Goal: Task Accomplishment & Management: Complete application form

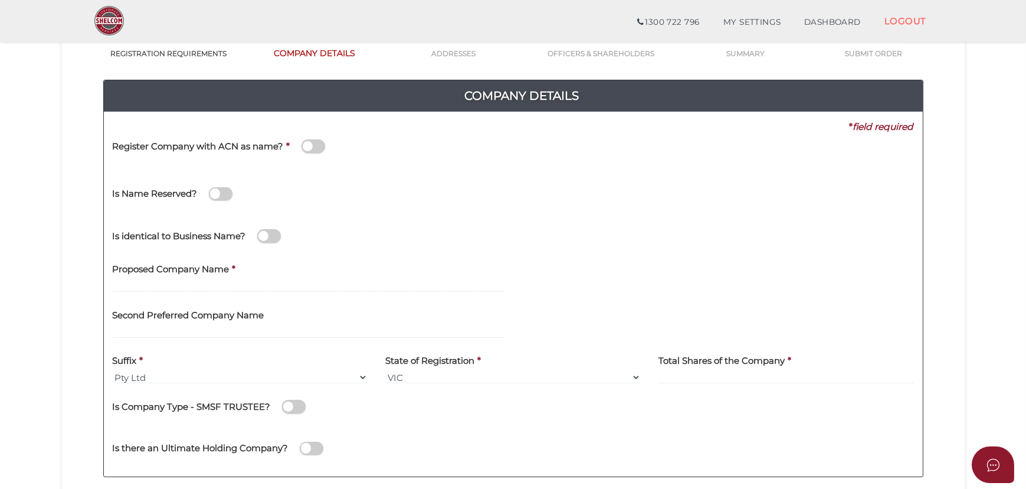
scroll to position [107, 0]
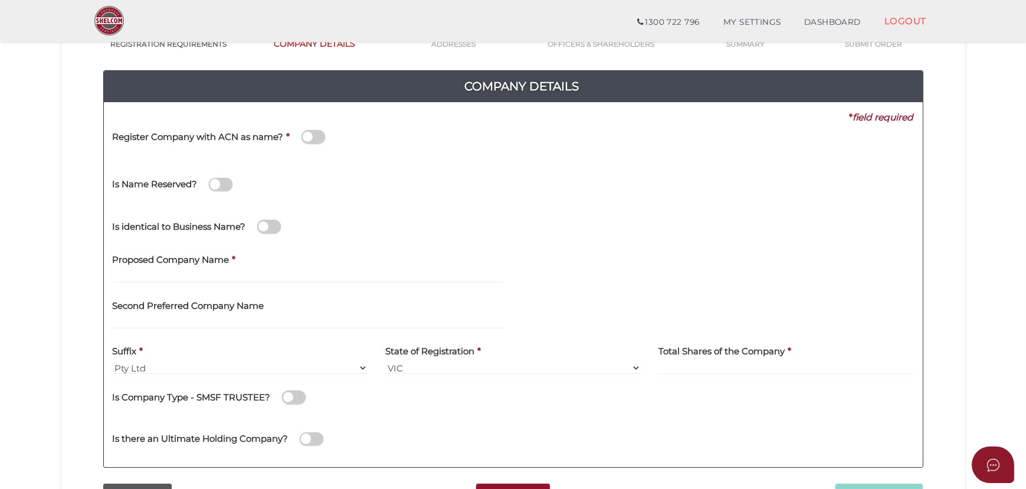
click at [316, 133] on span at bounding box center [314, 137] width 24 height 14
click at [0, 0] on input "checkbox" at bounding box center [0, 0] width 0 height 0
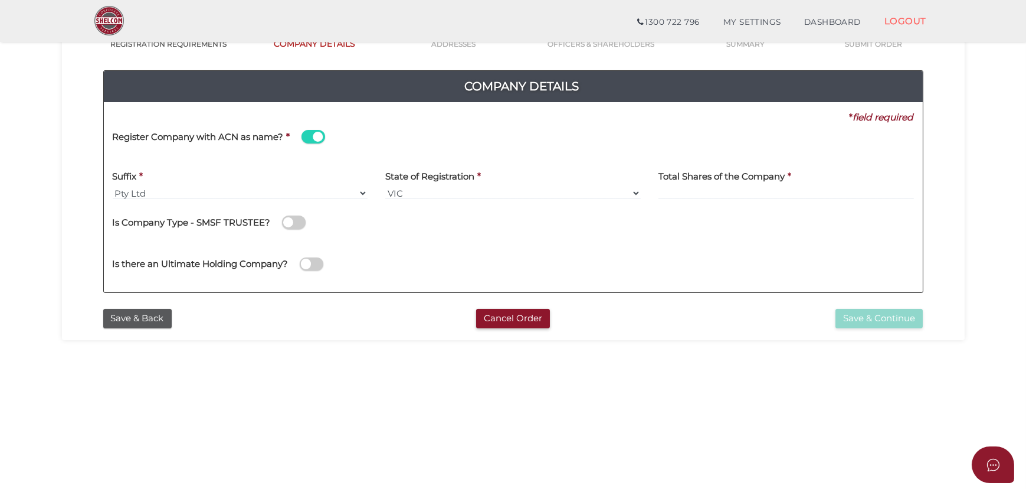
click at [316, 133] on span at bounding box center [314, 137] width 24 height 14
click at [0, 0] on input "checkbox" at bounding box center [0, 0] width 0 height 0
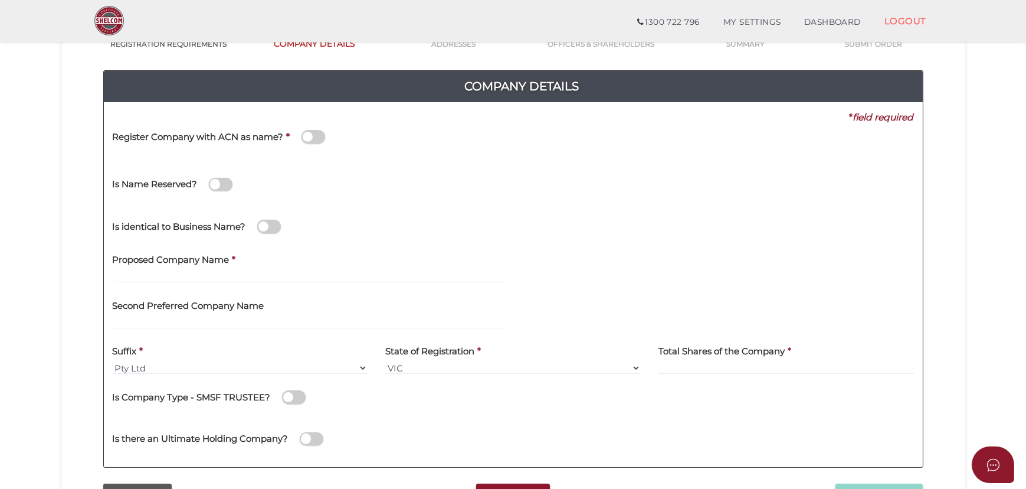
click at [295, 265] on div "Proposed Company Name *" at bounding box center [309, 264] width 392 height 37
click at [254, 282] on div "Proposed Company Name *" at bounding box center [309, 269] width 410 height 46
click at [250, 277] on input "text" at bounding box center [309, 276] width 392 height 13
type input "Dhriti Enterprises"
click at [724, 371] on input at bounding box center [787, 367] width 256 height 13
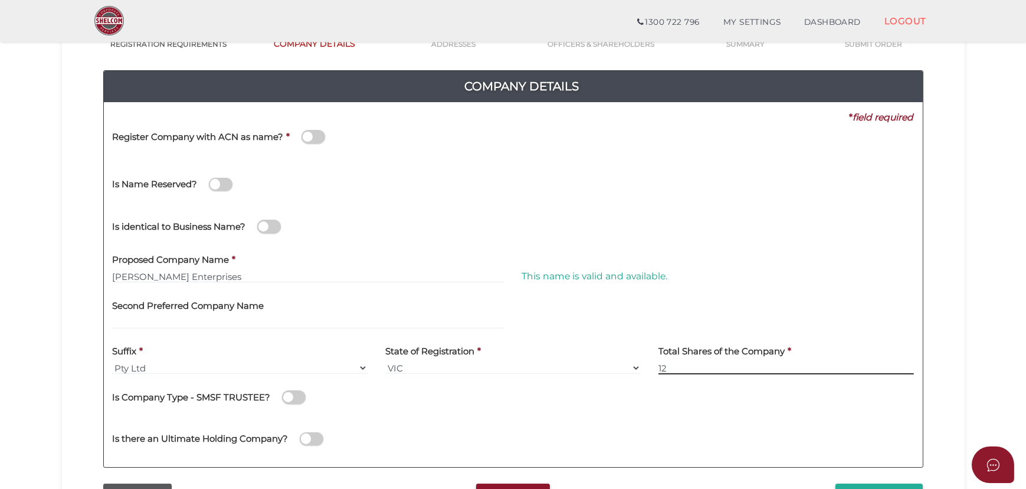
type input "12"
click at [776, 318] on div at bounding box center [719, 315] width 410 height 46
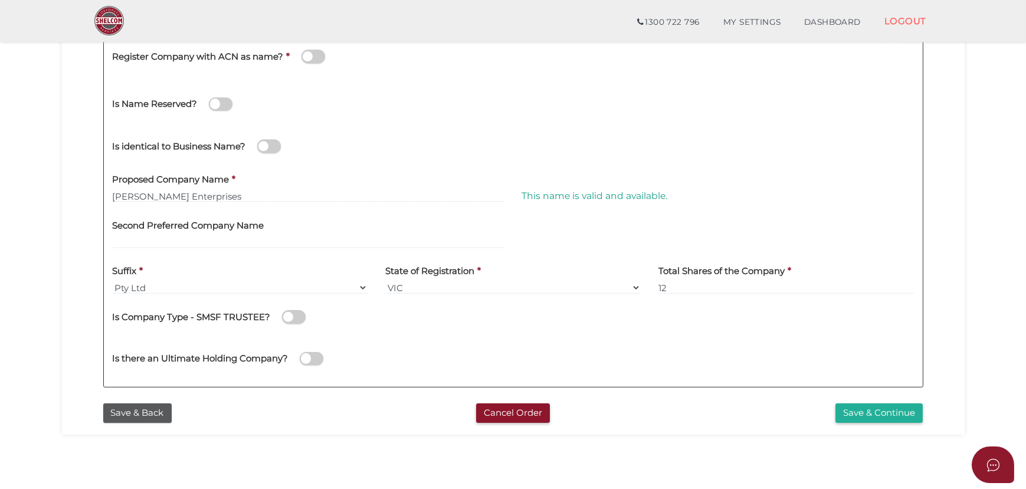
scroll to position [321, 0]
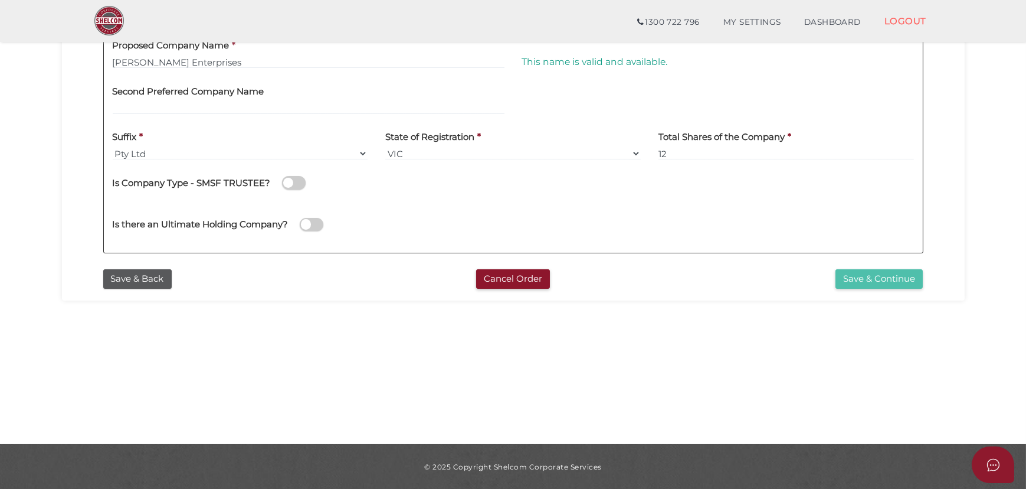
click at [874, 281] on button "Save & Continue" at bounding box center [879, 278] width 87 height 19
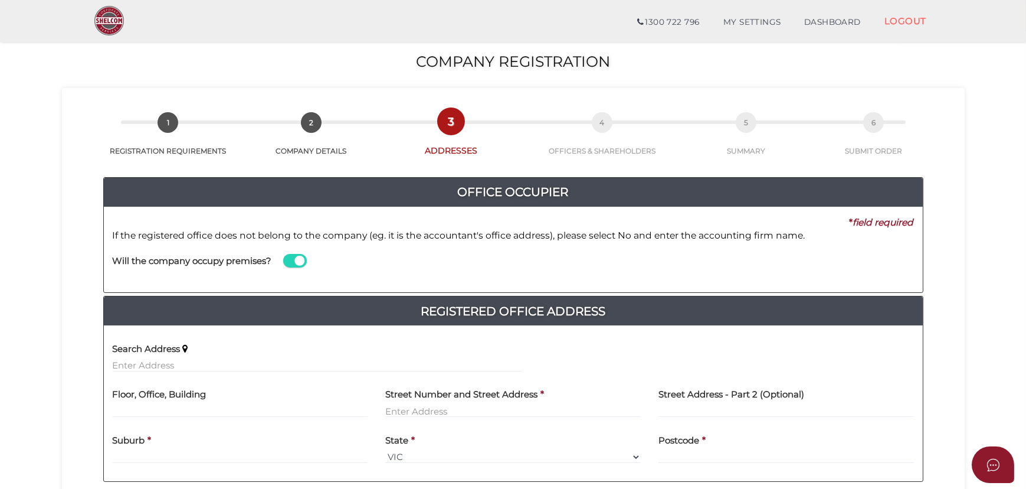
scroll to position [214, 0]
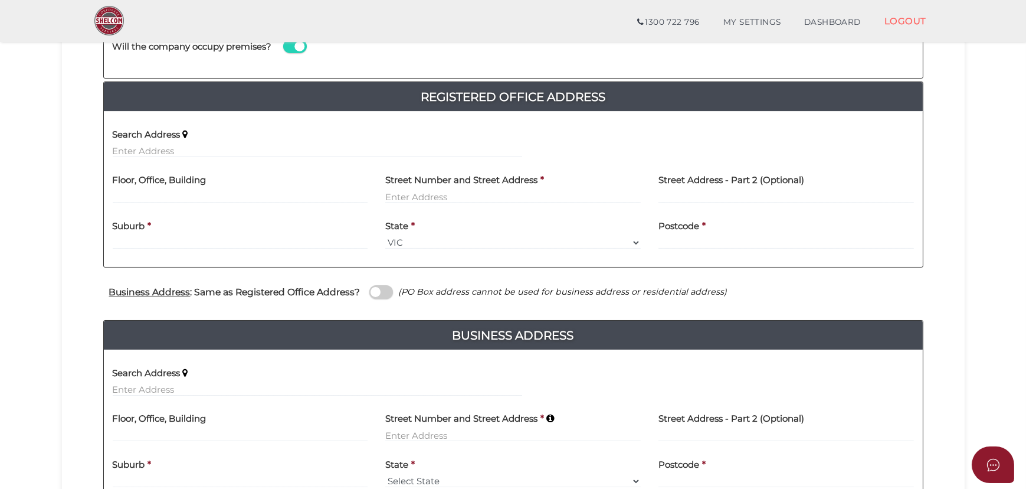
click at [183, 142] on div "Search Address" at bounding box center [318, 138] width 410 height 37
click at [191, 149] on input "text" at bounding box center [318, 151] width 410 height 13
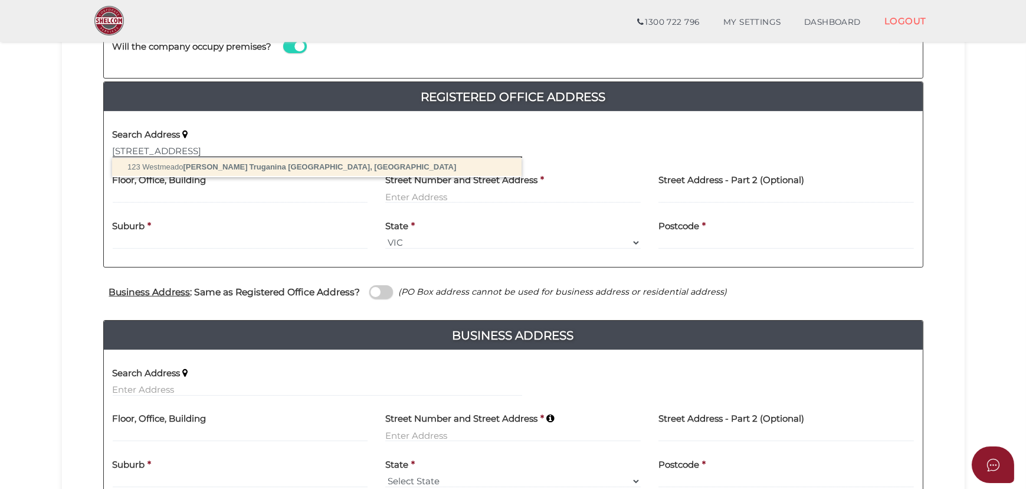
type input "123 Westmeadows Lane, Truganina VIC, Australia"
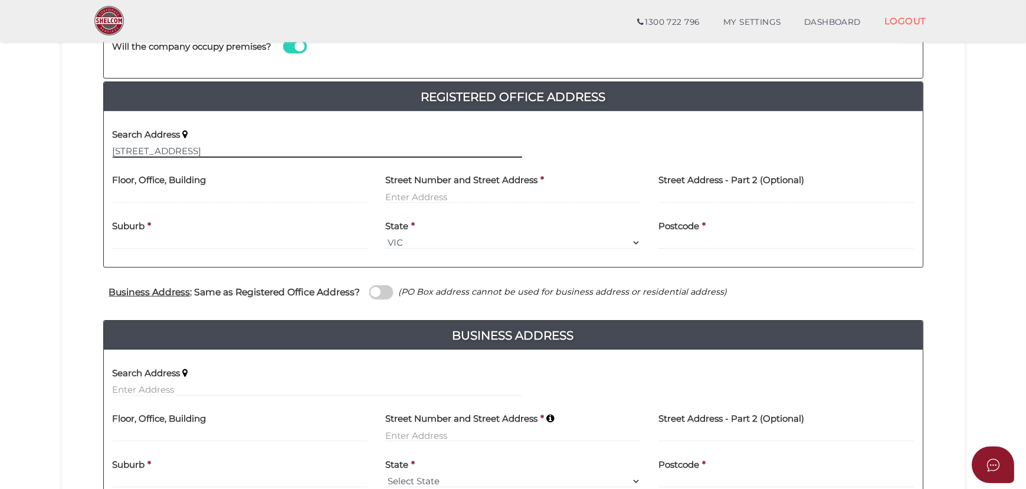
type input "123 Westmeadows Lane"
type input "Truganina"
select select "VIC"
type input "3029"
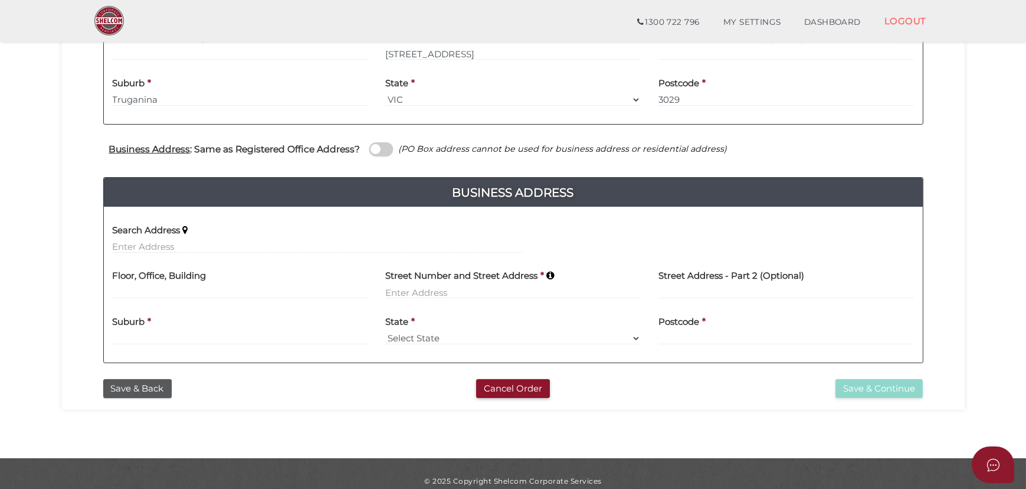
scroll to position [371, 0]
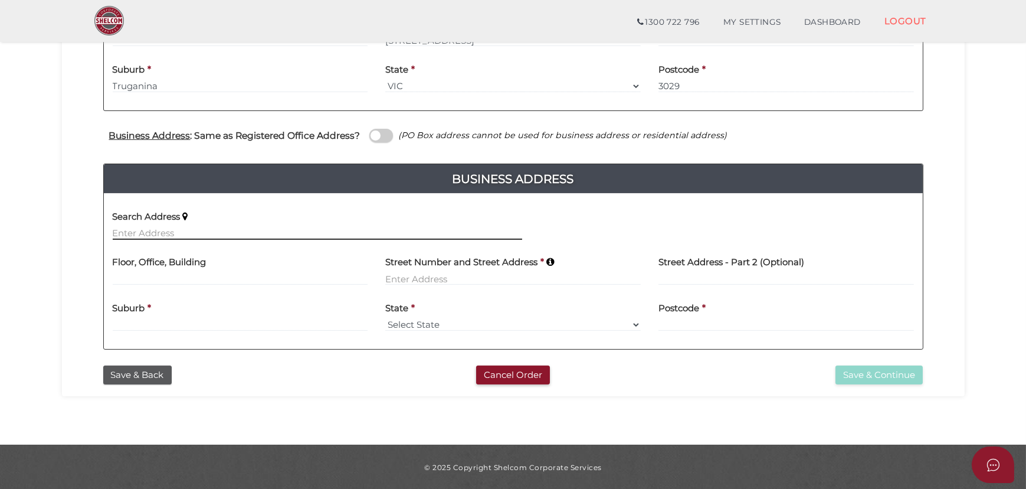
click at [381, 229] on input "text" at bounding box center [318, 233] width 410 height 13
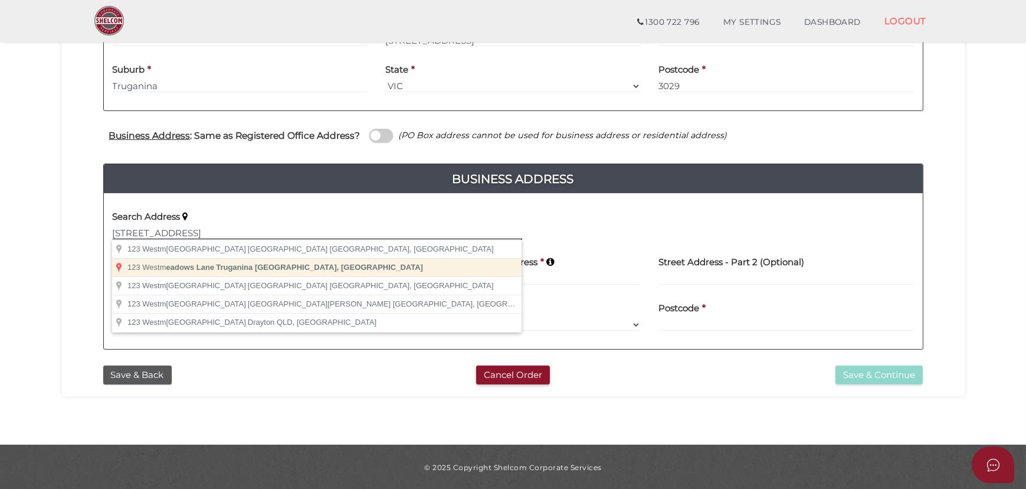
type input "123 Westmeadows Lane, Truganina VIC, Australia"
type input "123 Westmeadows Lane"
type input "Truganina"
select select "VIC"
type input "3029"
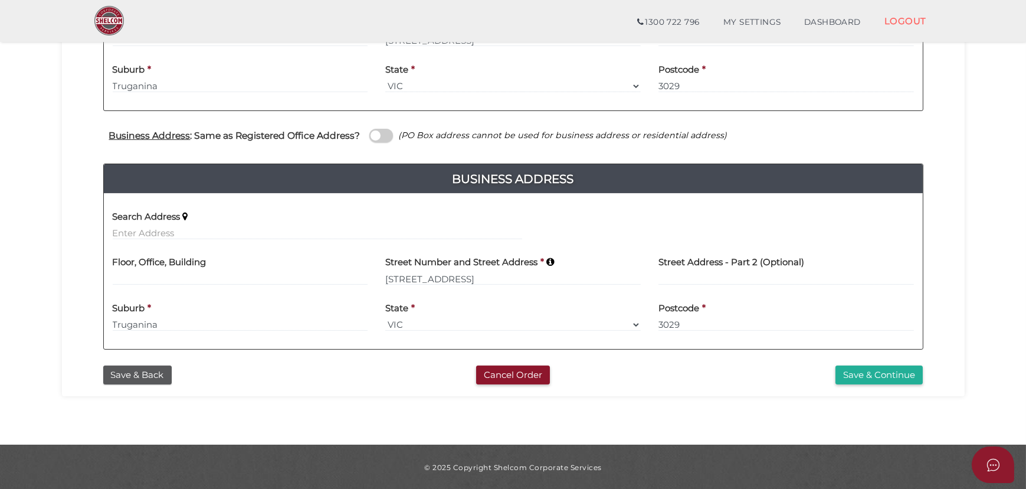
click at [721, 380] on div "Save & Continue" at bounding box center [792, 374] width 279 height 19
click at [891, 374] on button "Save & Continue" at bounding box center [879, 374] width 87 height 19
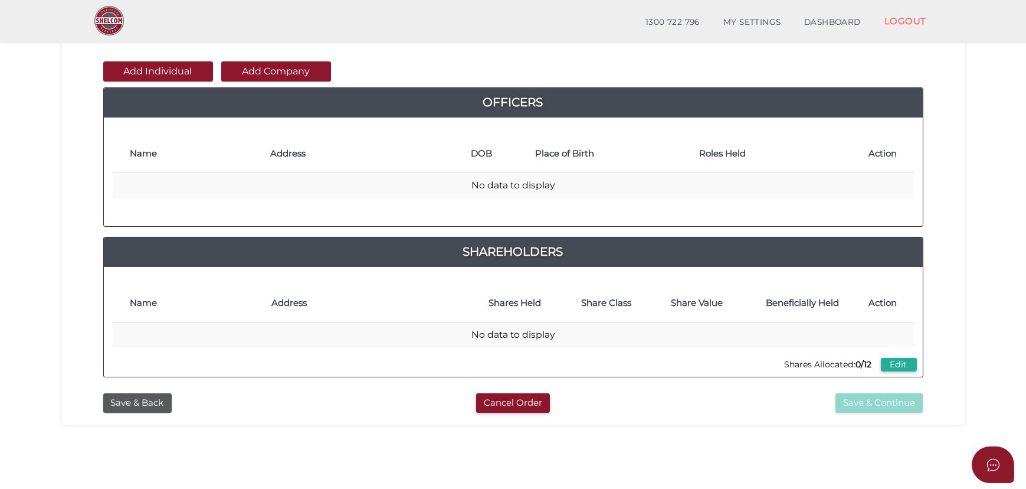
scroll to position [107, 0]
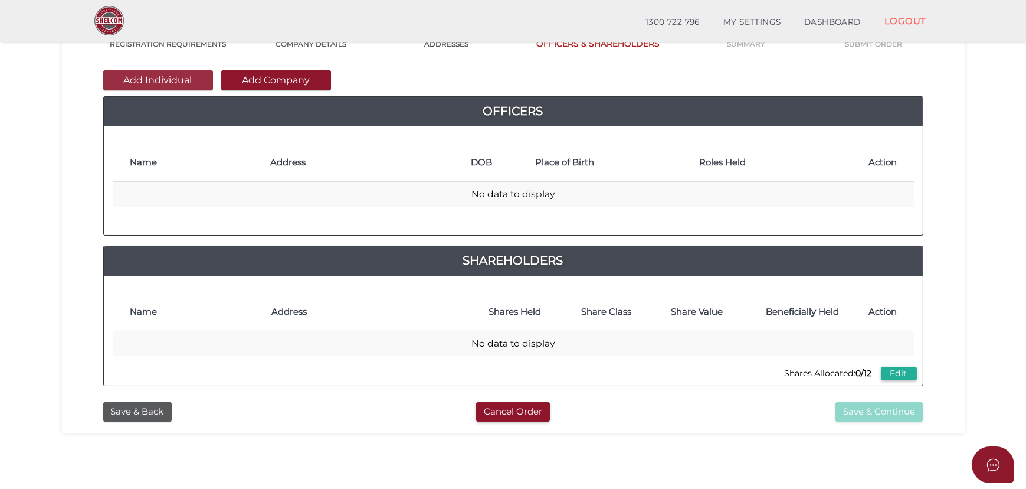
click at [189, 77] on button "Add Individual" at bounding box center [158, 80] width 110 height 20
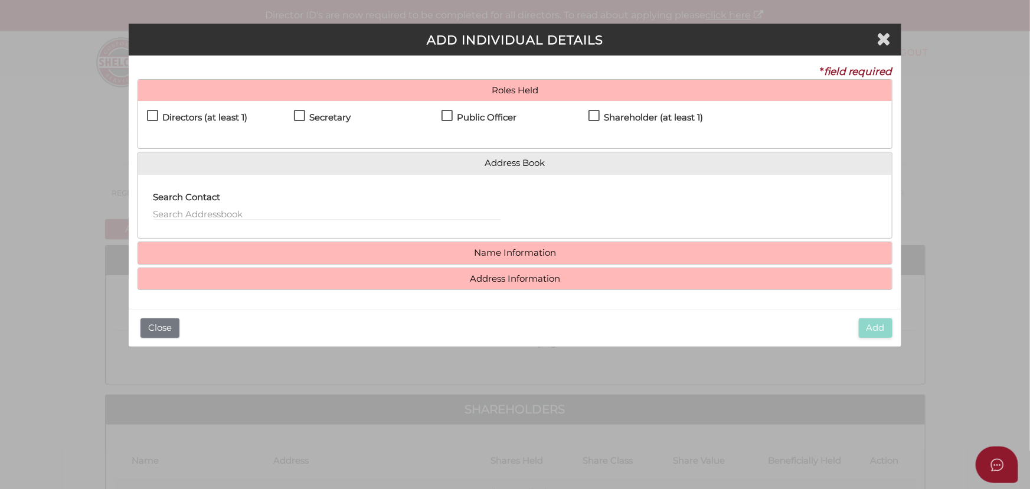
click at [228, 120] on h4 "Directors (at least 1)" at bounding box center [204, 118] width 85 height 10
checkbox input "true"
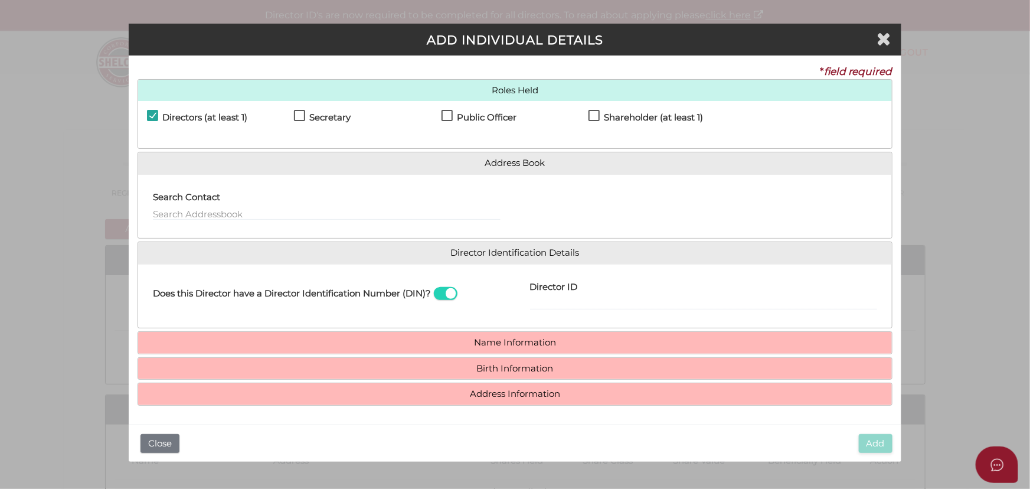
drag, startPoint x: 296, startPoint y: 115, endPoint x: 354, endPoint y: 119, distance: 57.4
click at [297, 115] on label "Secretary" at bounding box center [322, 120] width 57 height 15
checkbox input "true"
drag, startPoint x: 449, startPoint y: 113, endPoint x: 464, endPoint y: 114, distance: 15.4
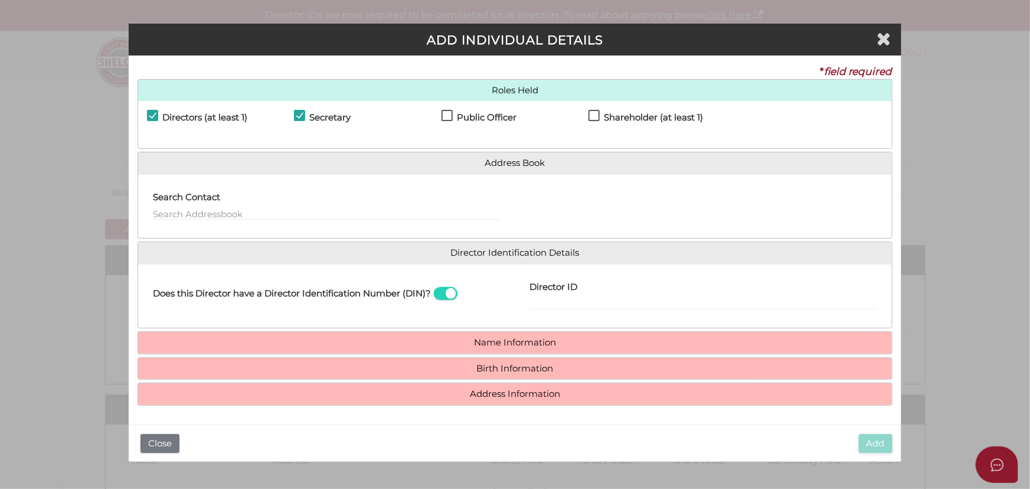
click at [450, 113] on label "Public Officer" at bounding box center [479, 120] width 75 height 15
checkbox input "true"
click at [596, 113] on label "Shareholder (at least 1)" at bounding box center [645, 120] width 115 height 15
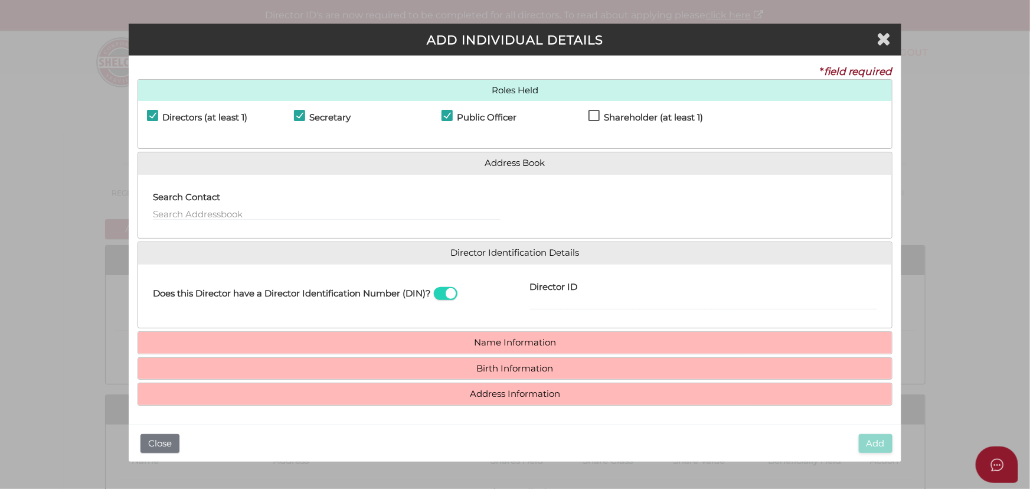
checkbox input "true"
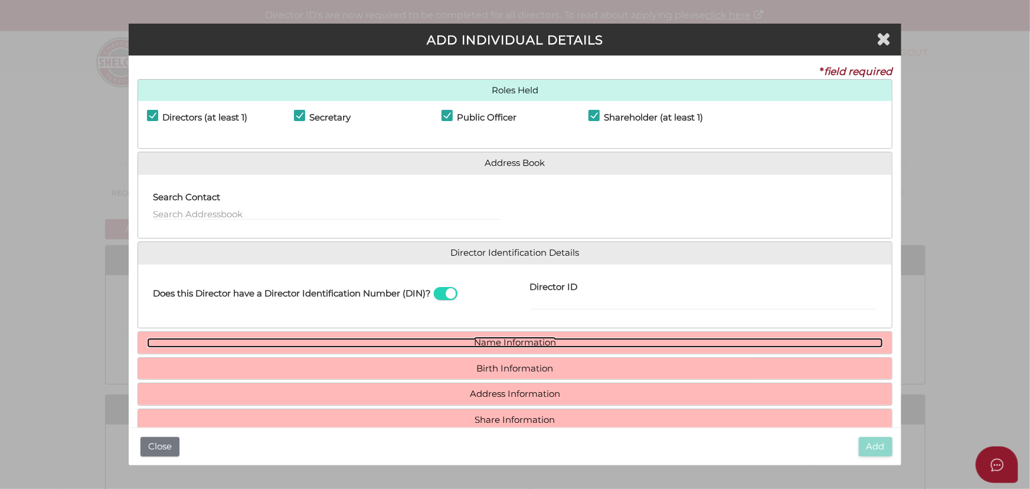
click at [530, 338] on link "Name Information" at bounding box center [515, 343] width 736 height 10
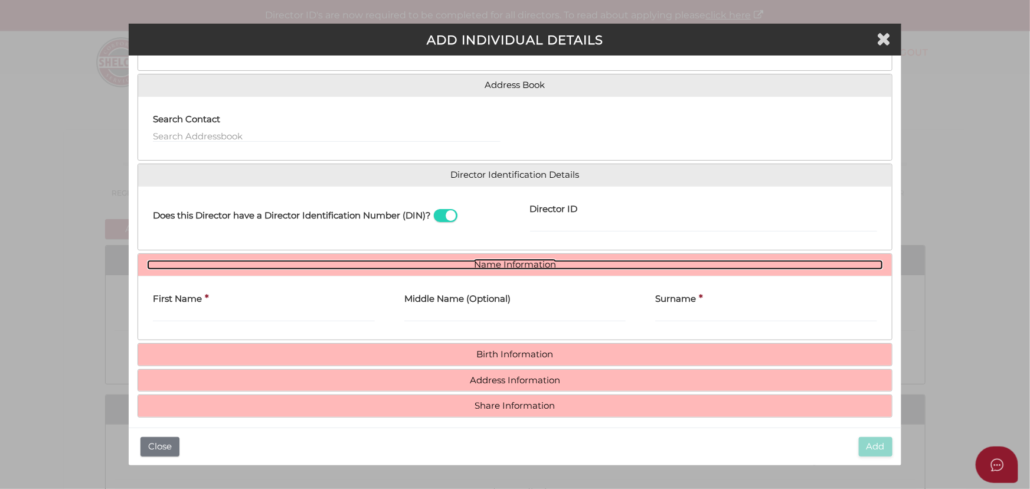
scroll to position [84, 0]
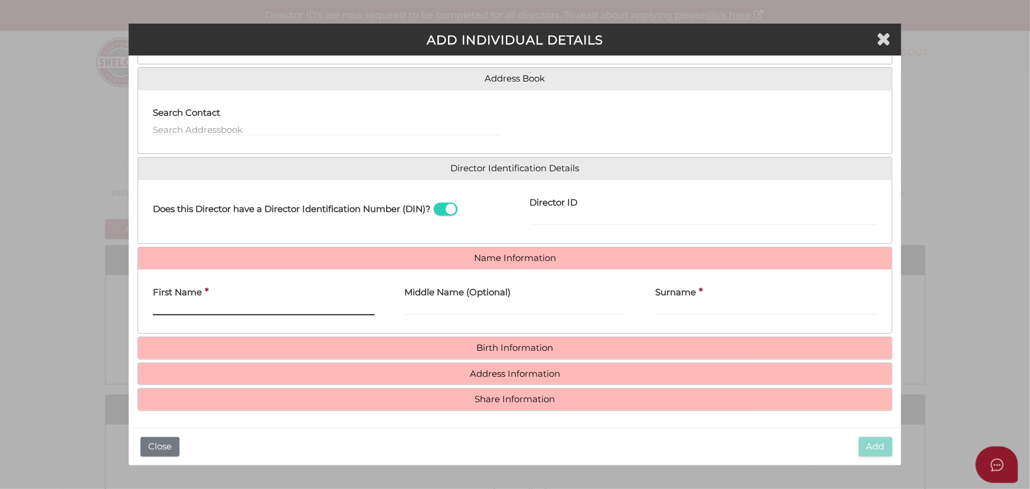
click at [308, 310] on input "First Name" at bounding box center [264, 308] width 222 height 13
drag, startPoint x: 223, startPoint y: 306, endPoint x: 244, endPoint y: 303, distance: 21.5
click at [223, 306] on input "First Name" at bounding box center [264, 308] width 222 height 13
click at [166, 308] on input "First Name" at bounding box center [264, 308] width 222 height 13
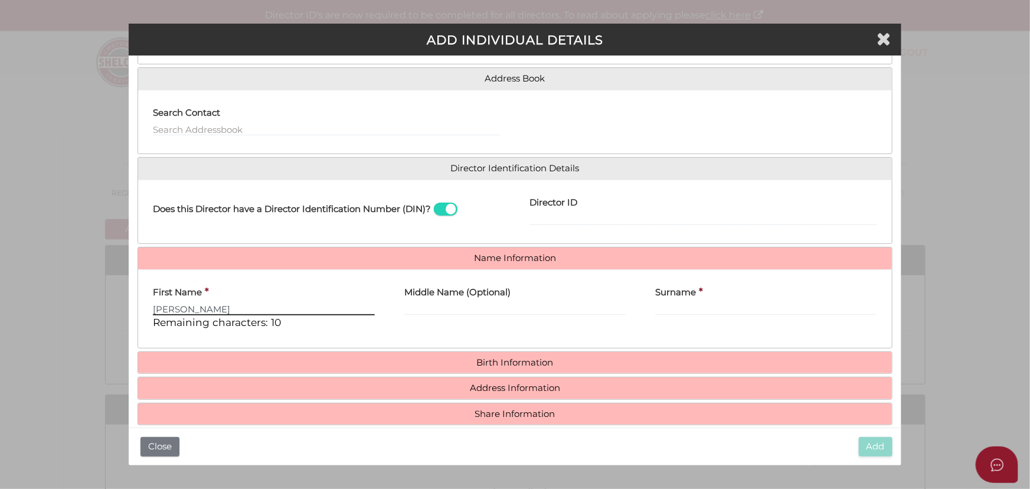
type input "Anil Kumar"
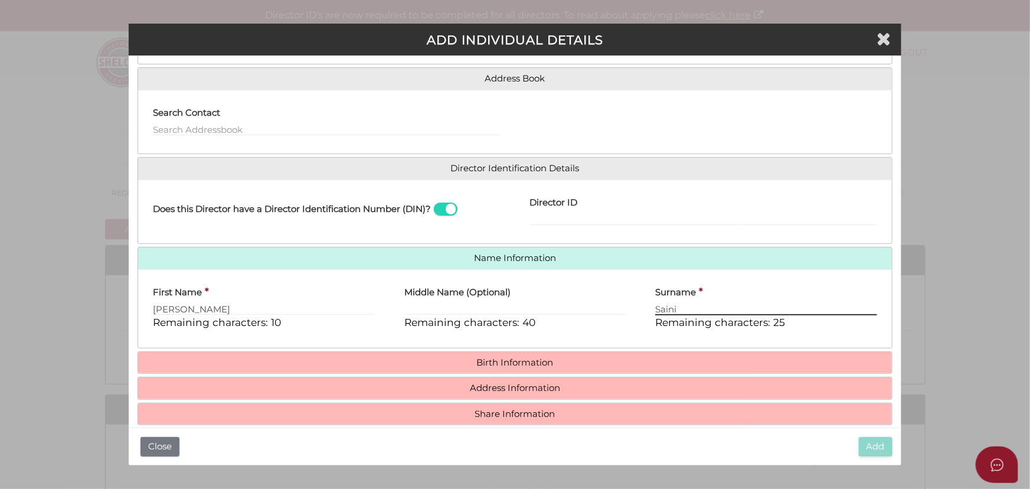
type input "Saini"
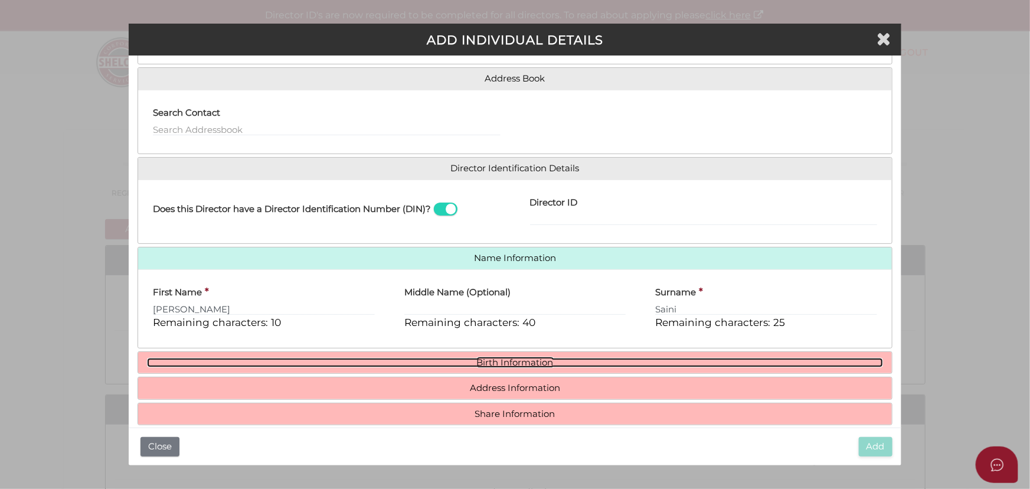
click at [475, 358] on link "Birth Information" at bounding box center [515, 363] width 736 height 10
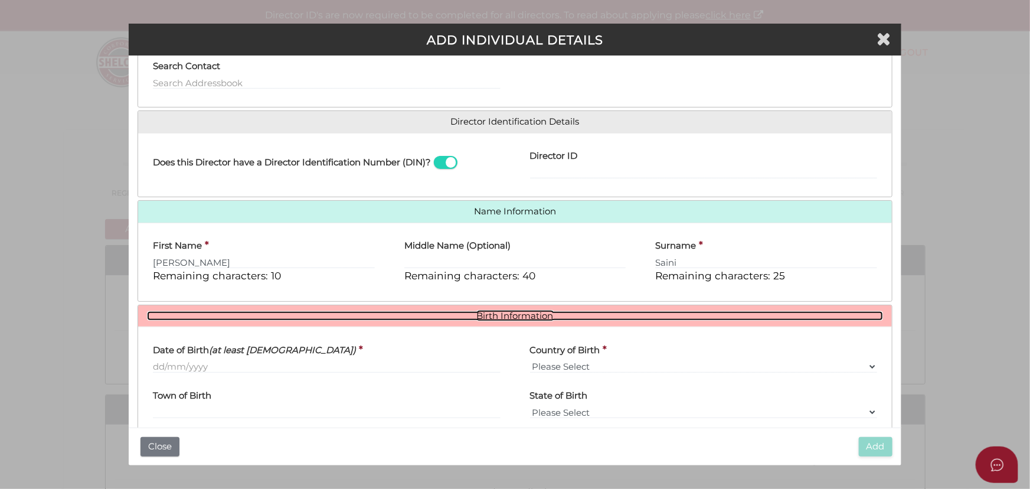
scroll to position [192, 0]
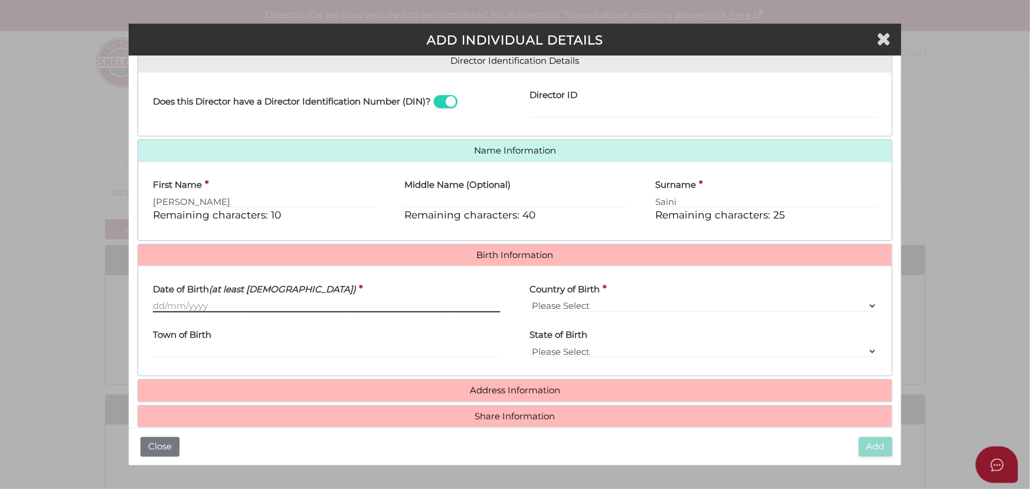
click at [338, 308] on input "Date of Birth (at least 18 years old)" at bounding box center [326, 305] width 347 height 13
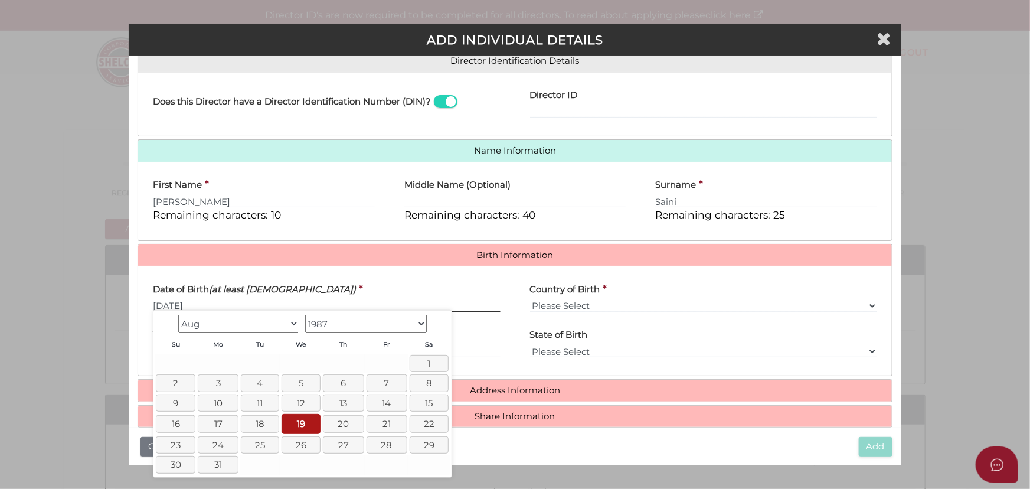
type input "[DATE]"
click at [545, 299] on select "Please Select v Australia Afghanistan Albania Algeria American Samoa Andorra An…" at bounding box center [703, 305] width 347 height 13
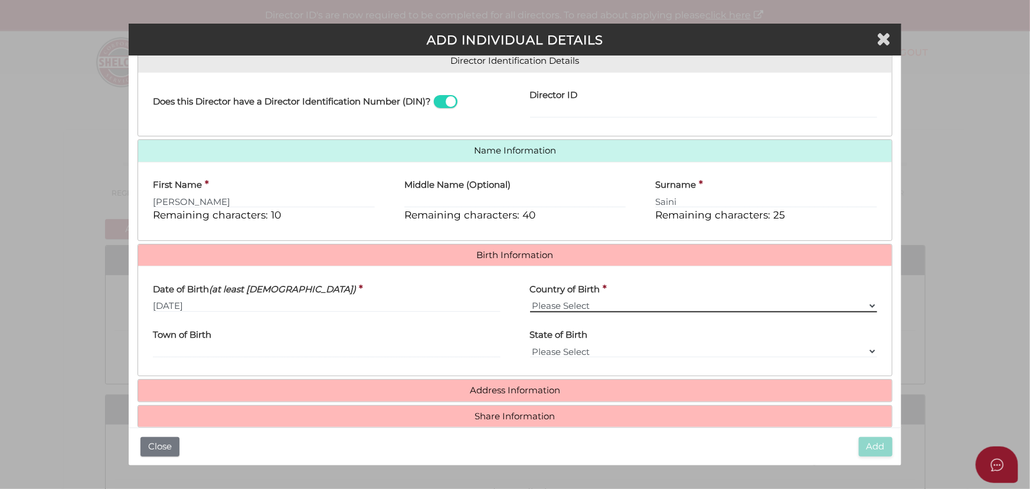
select select "[GEOGRAPHIC_DATA]"
click at [530, 299] on select "Please Select v Australia Afghanistan Albania Algeria American Samoa Andorra An…" at bounding box center [703, 305] width 347 height 13
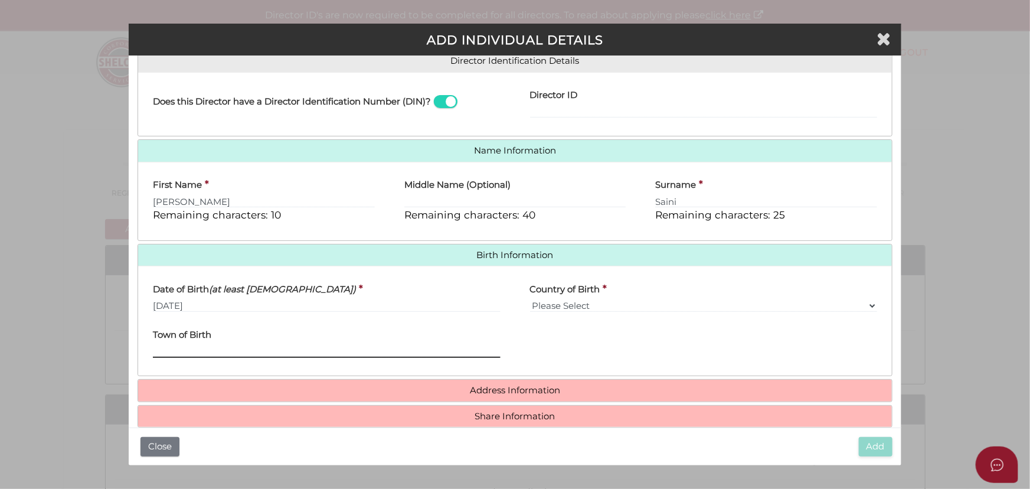
click at [308, 354] on input "Town of Birth" at bounding box center [326, 351] width 347 height 13
type input "Chandigarh"
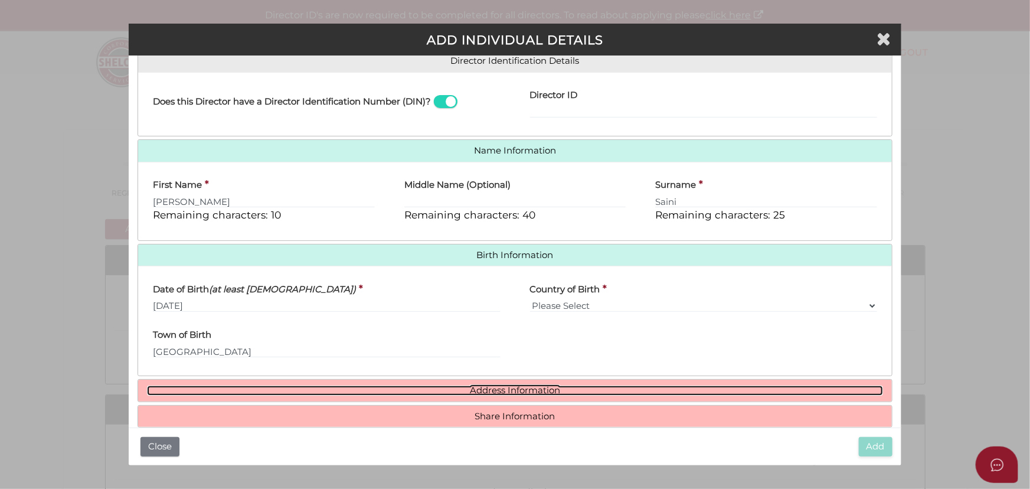
click at [532, 391] on link "Address Information" at bounding box center [515, 390] width 736 height 10
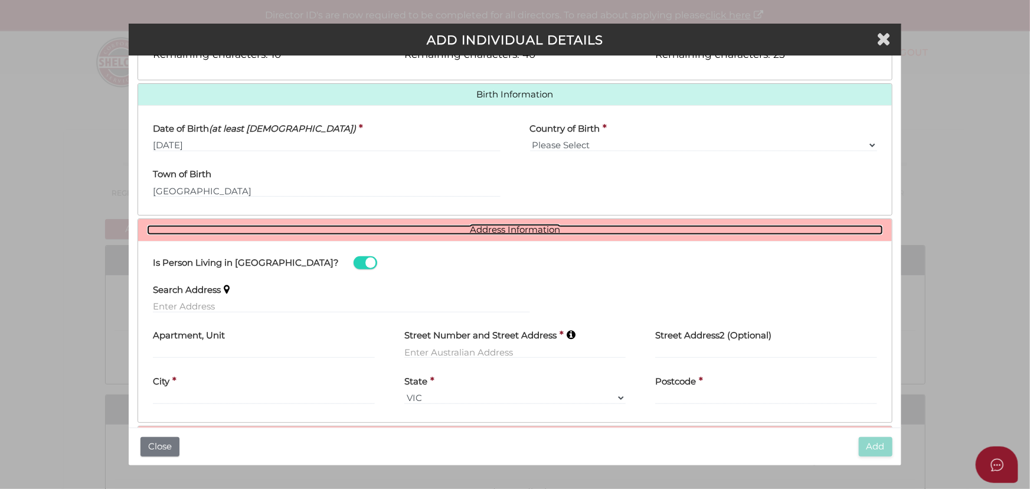
scroll to position [353, 0]
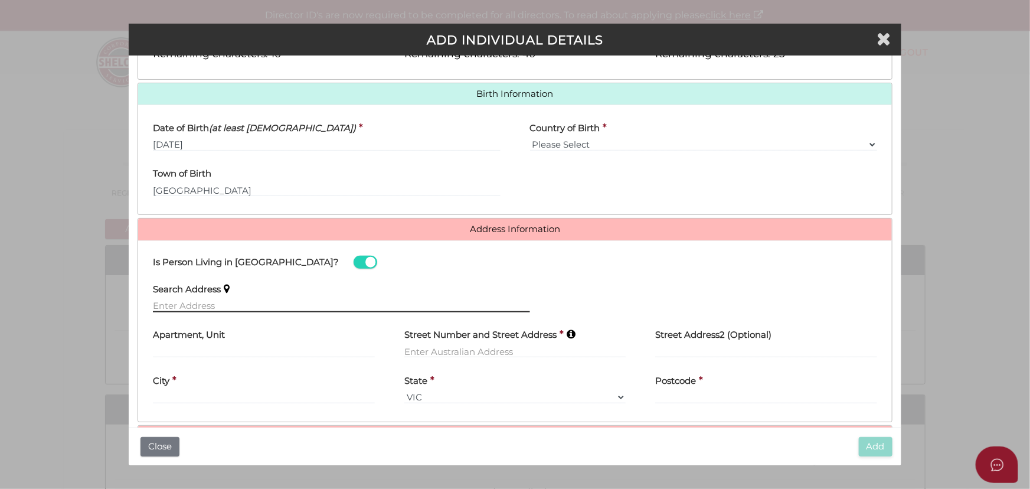
click at [354, 301] on input "text" at bounding box center [341, 305] width 377 height 13
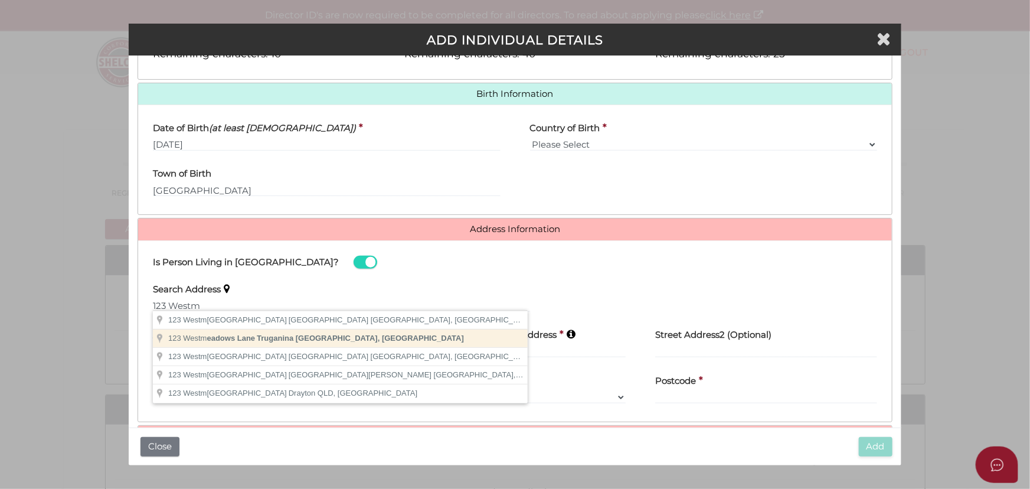
type input "123 Westmeadows Lane, Truganina VIC, Australia"
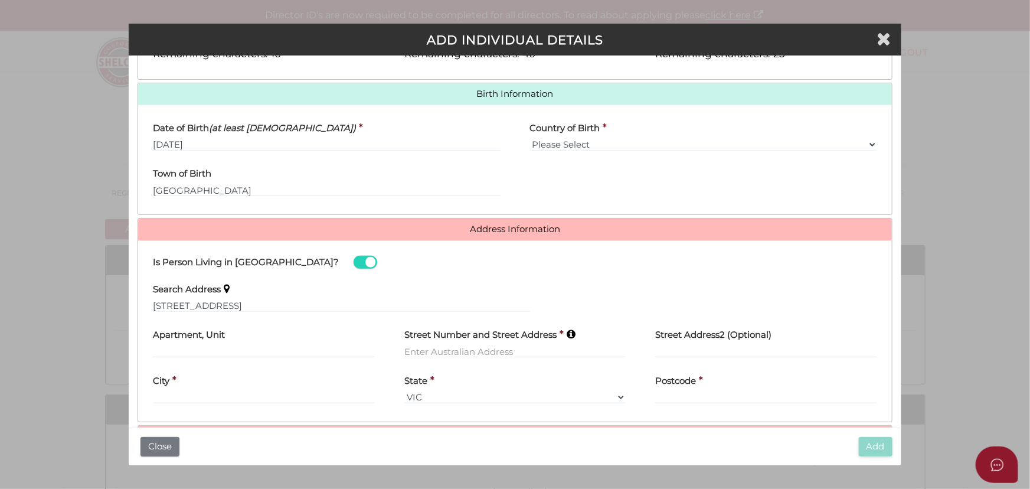
type input "[STREET_ADDRESS]"
type input "Truganina"
select select "VIC"
type input "3029"
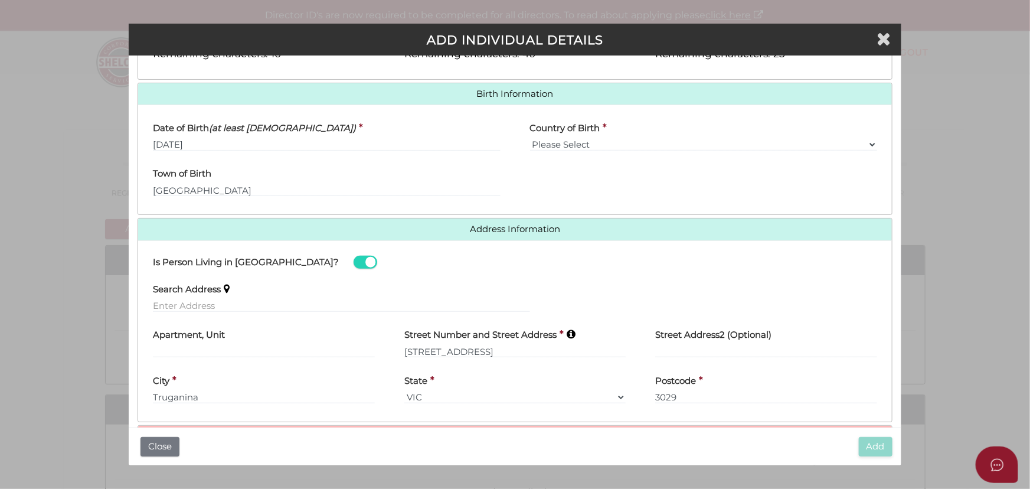
scroll to position [390, 0]
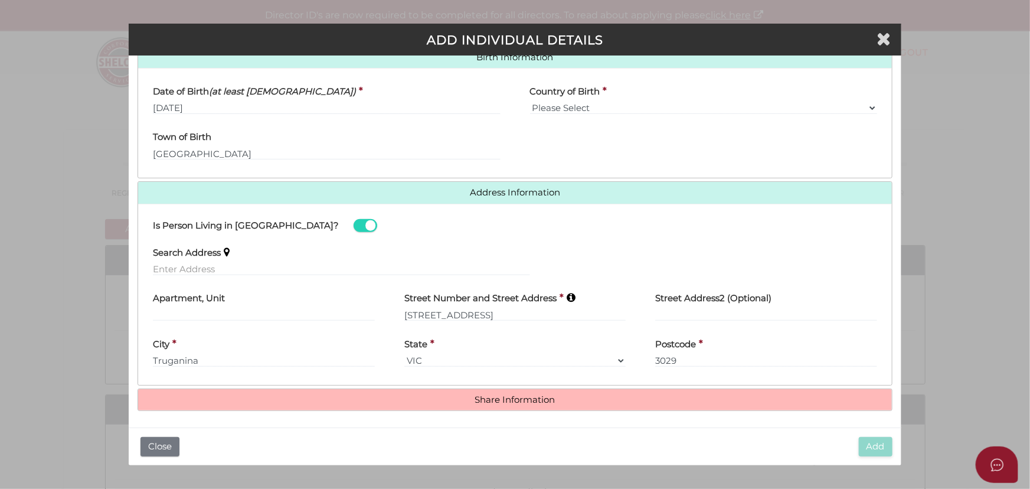
click at [529, 403] on h4 "Share Information" at bounding box center [515, 400] width 754 height 22
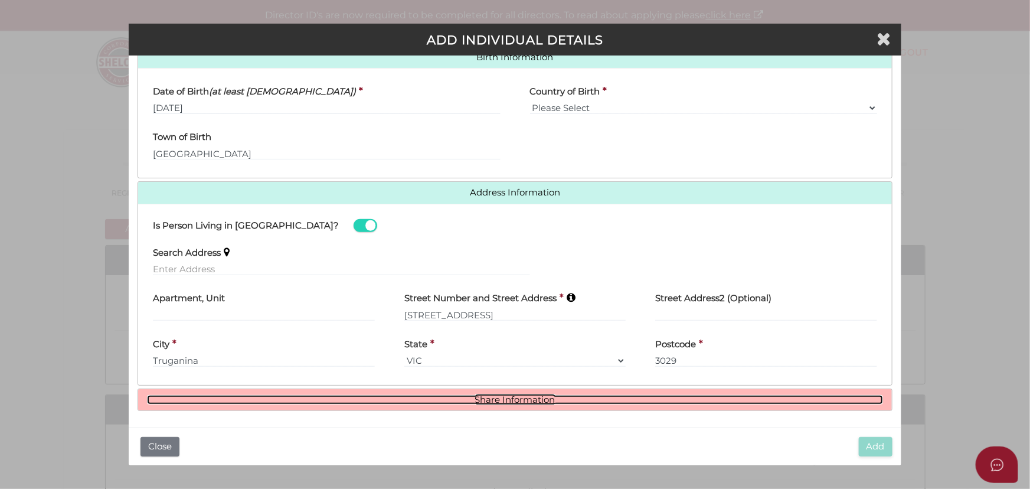
click at [521, 400] on link "Share Information" at bounding box center [515, 400] width 736 height 10
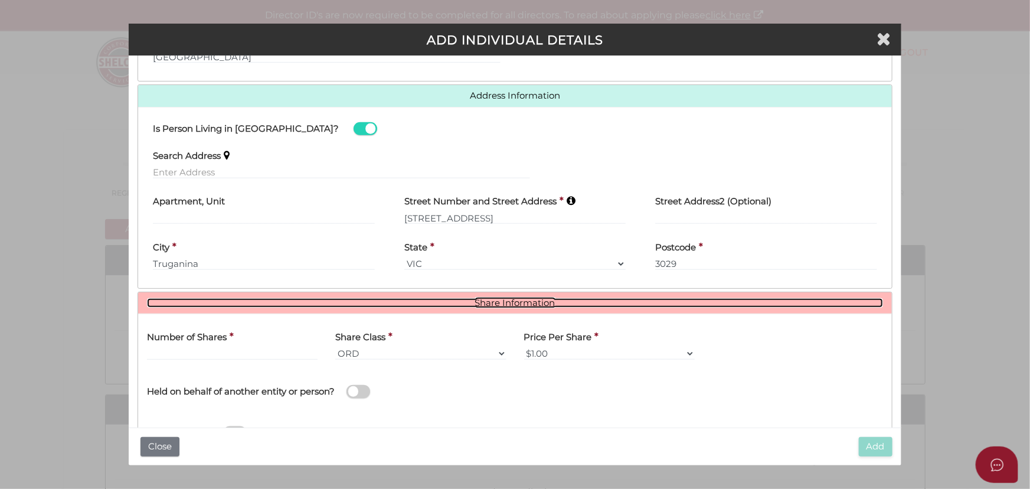
scroll to position [534, 0]
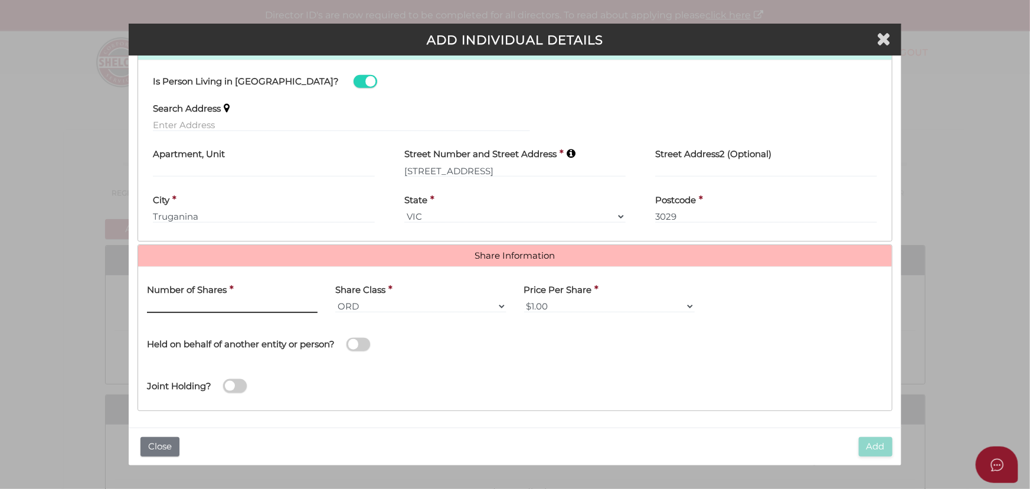
click at [290, 303] on input "text" at bounding box center [232, 306] width 171 height 13
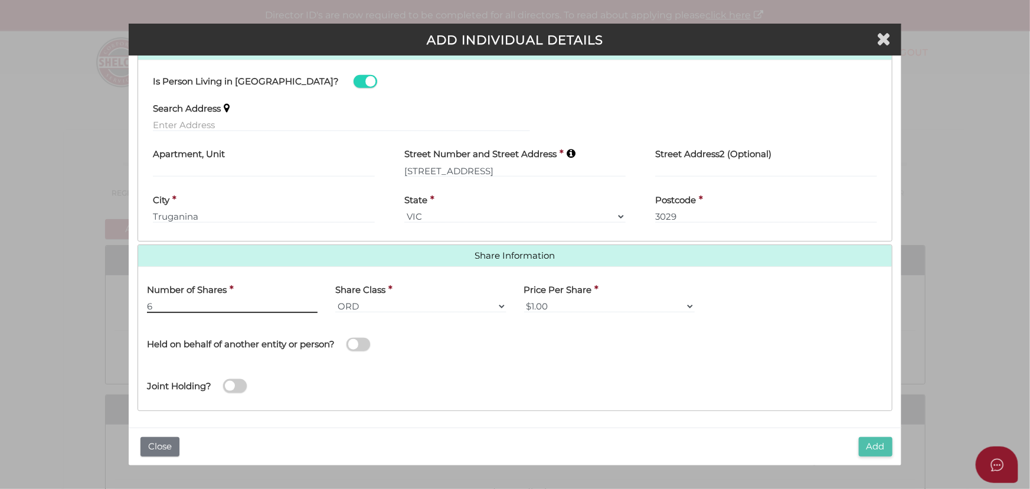
type input "6"
click at [884, 439] on button "Add" at bounding box center [876, 446] width 34 height 19
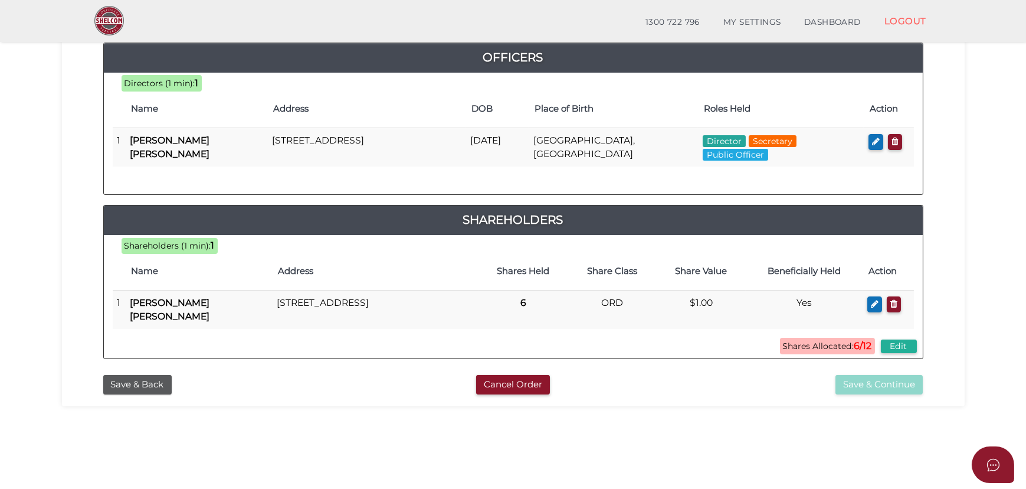
scroll to position [53, 0]
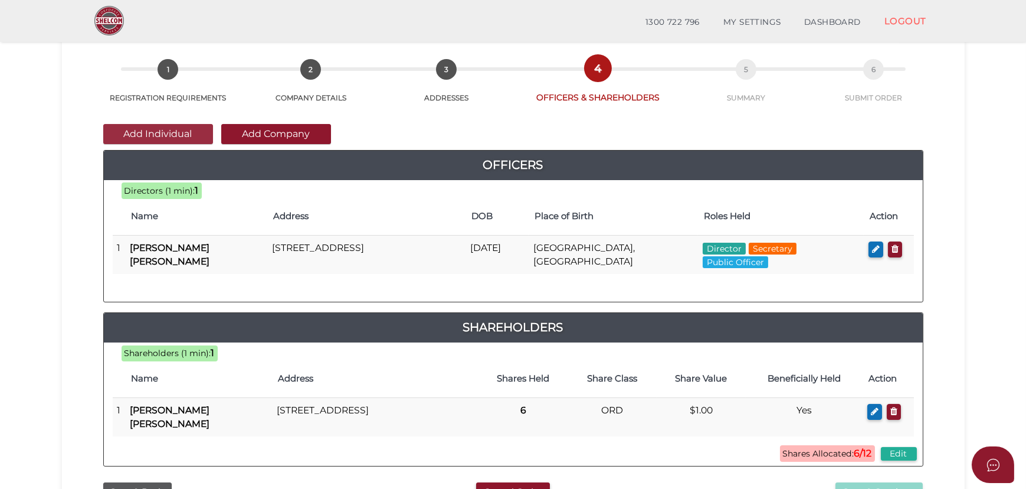
click at [191, 135] on button "Add Individual" at bounding box center [158, 134] width 110 height 20
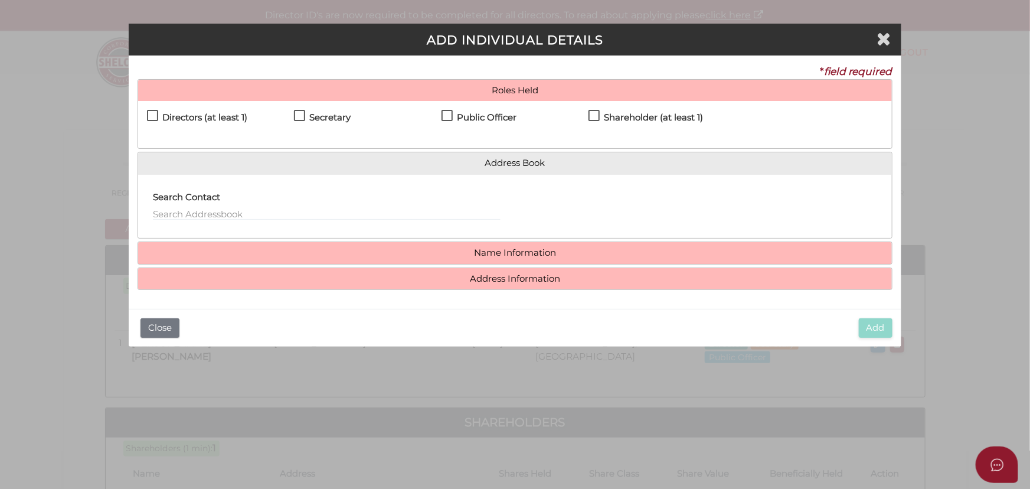
click at [233, 117] on h4 "Directors (at least 1)" at bounding box center [204, 118] width 85 height 10
checkbox input "true"
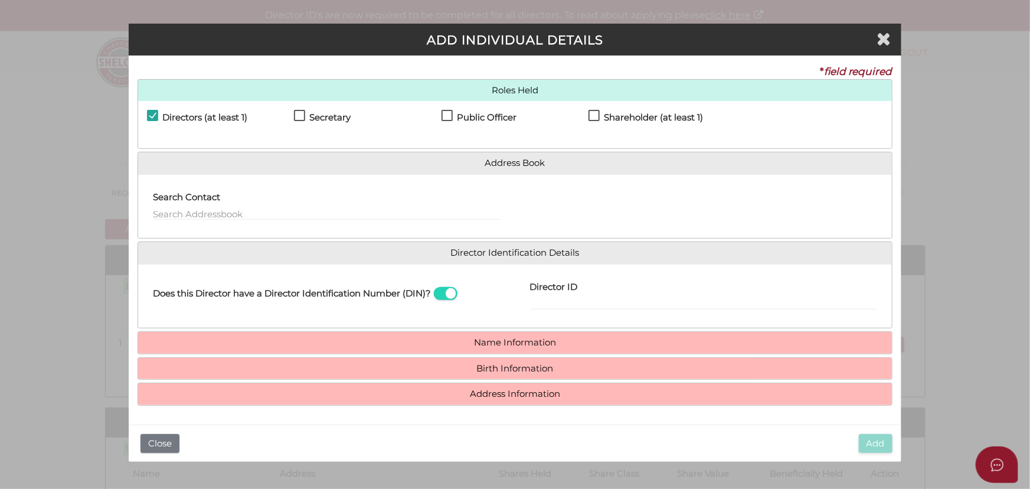
click at [597, 120] on label "Shareholder (at least 1)" at bounding box center [645, 120] width 115 height 15
checkbox input "true"
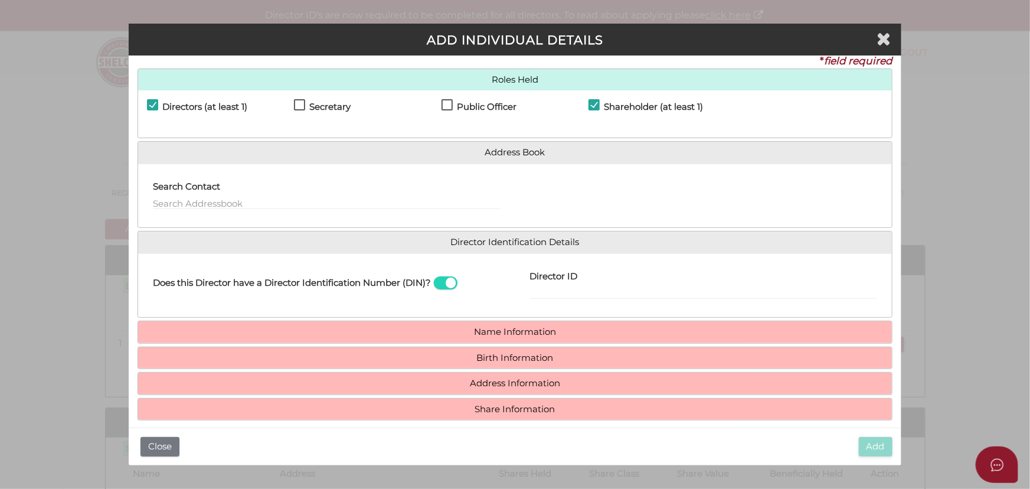
scroll to position [21, 0]
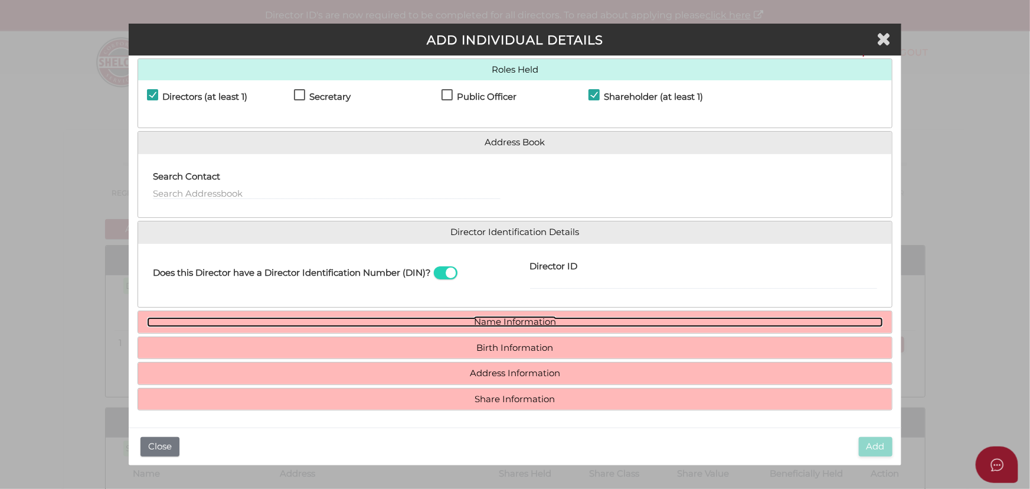
click at [611, 318] on link "Name Information" at bounding box center [515, 322] width 736 height 10
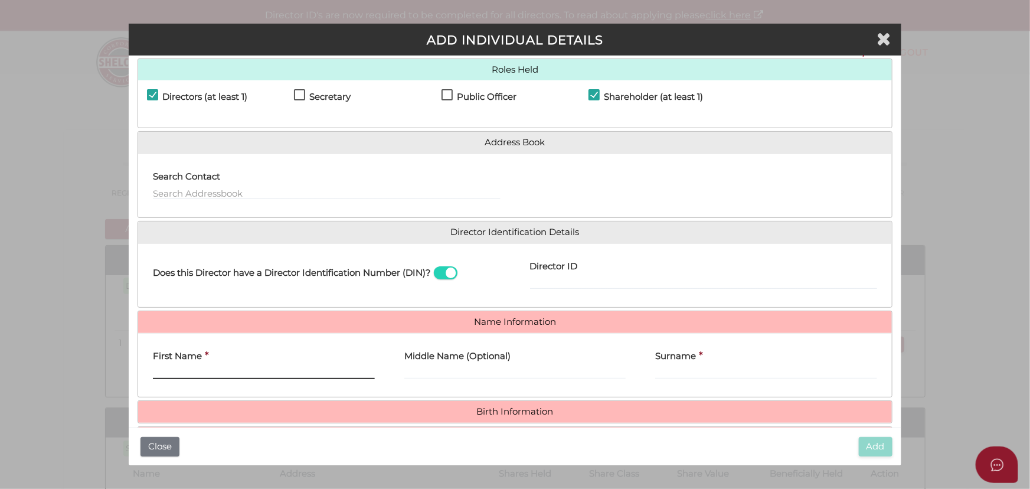
click at [322, 369] on input "First Name" at bounding box center [264, 372] width 222 height 13
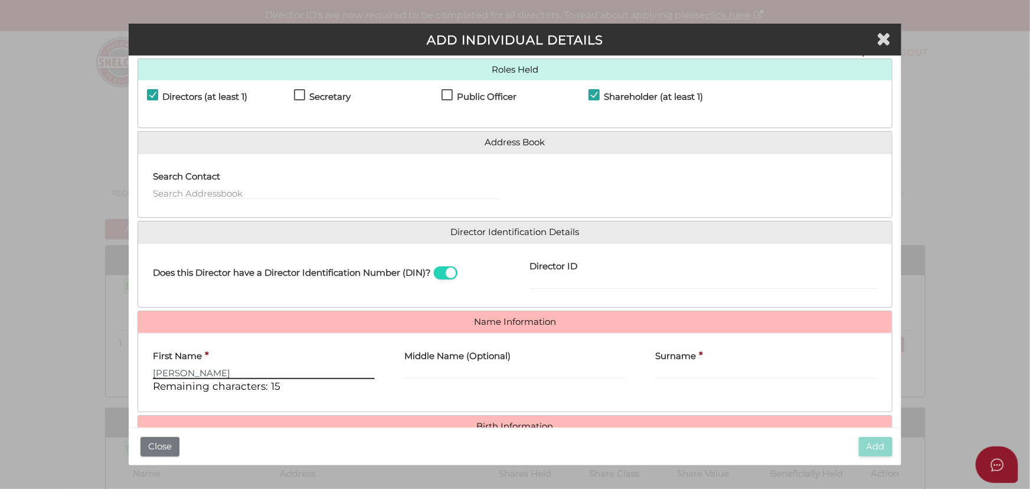
type input "Heena"
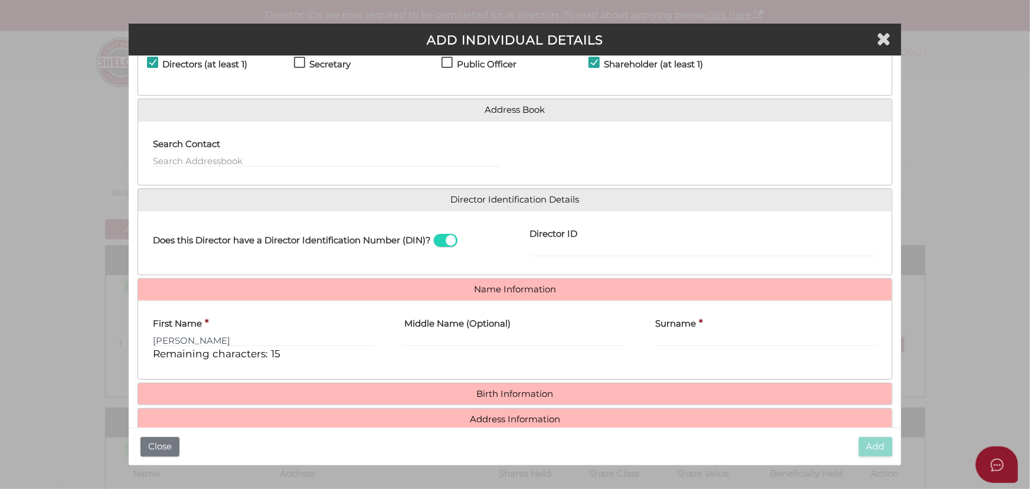
scroll to position [58, 0]
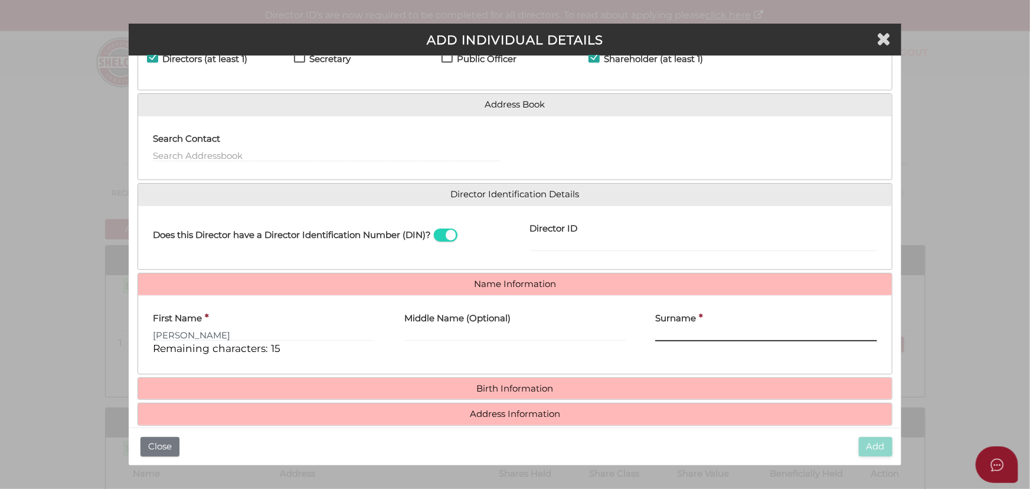
click at [684, 329] on input "Surname" at bounding box center [766, 334] width 222 height 13
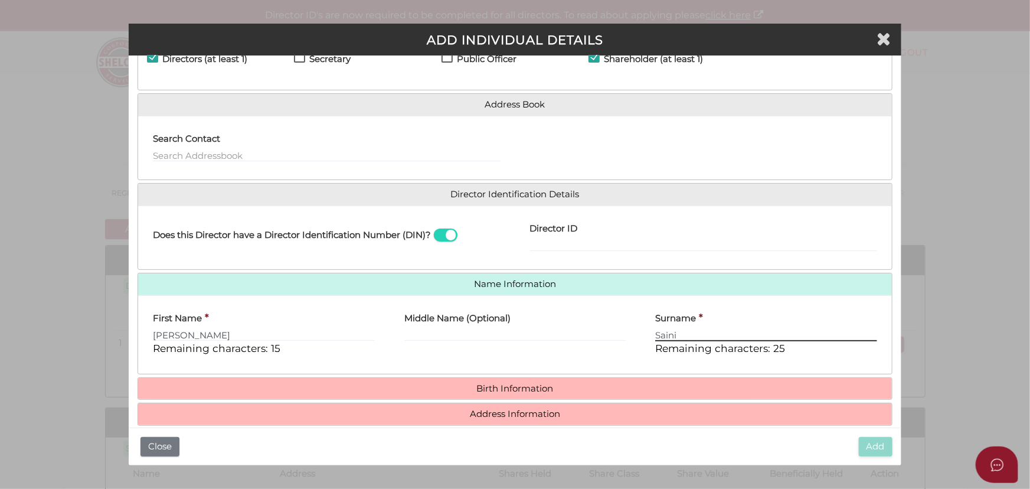
type input "Saini"
click at [535, 328] on input "Middle Name (Optional)" at bounding box center [515, 334] width 222 height 13
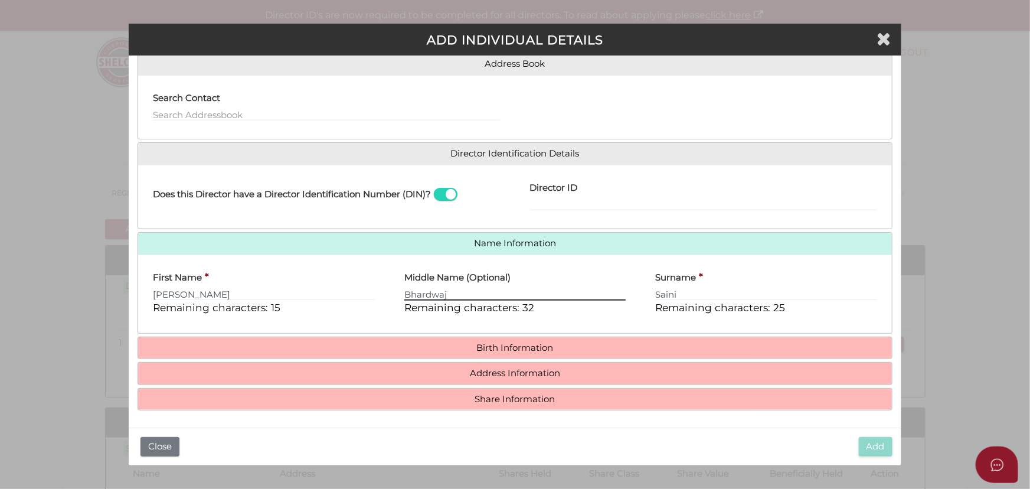
type input "Bhardwaj"
click at [537, 337] on h4 "Birth Information" at bounding box center [515, 348] width 754 height 22
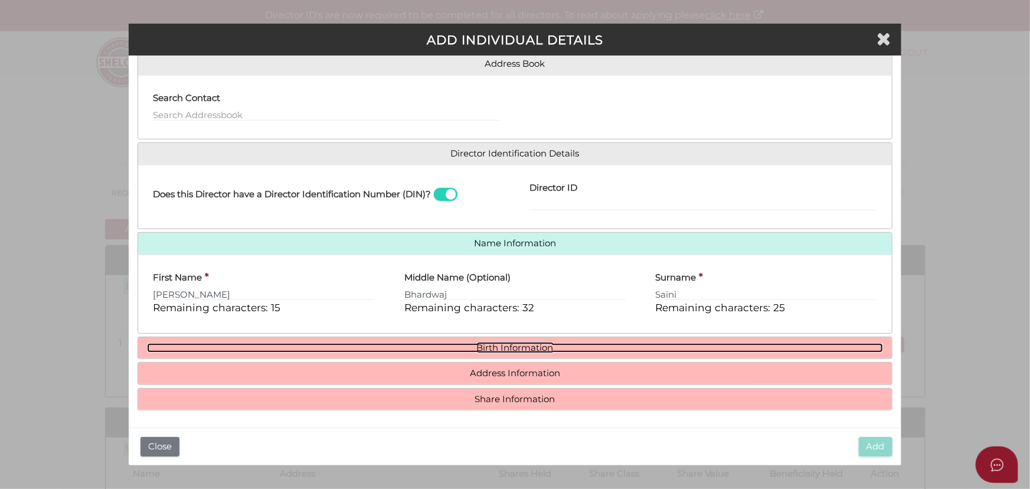
click at [538, 343] on link "Birth Information" at bounding box center [515, 348] width 736 height 10
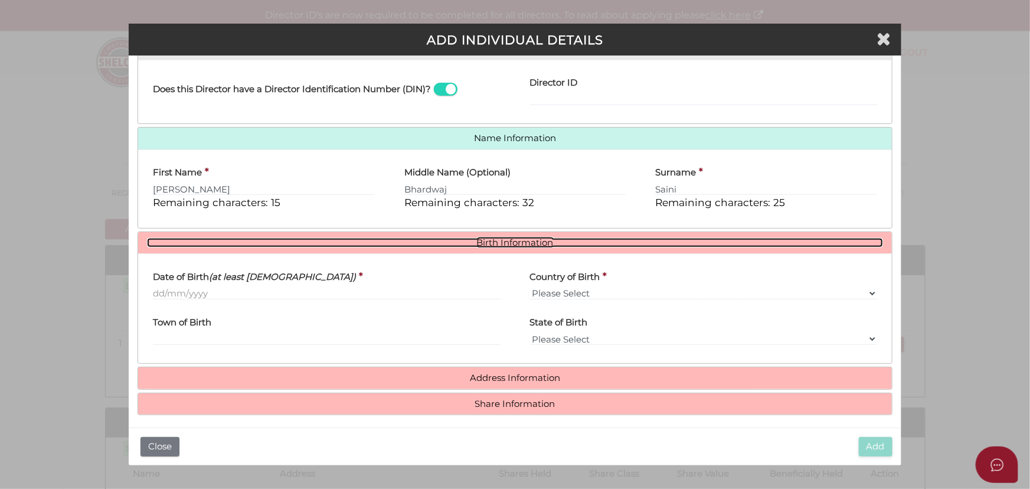
scroll to position [205, 0]
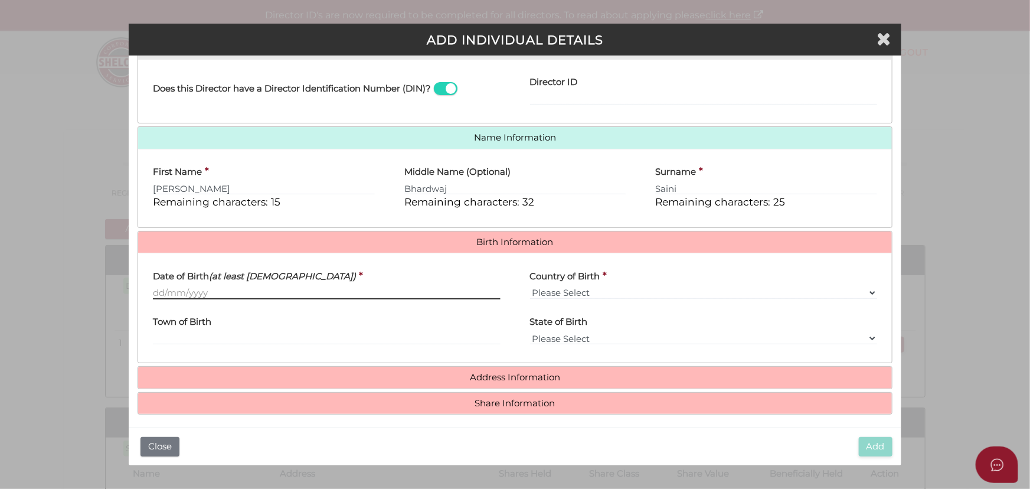
click at [372, 296] on body "Shelcom is loading Processing Payment...Please Wait... Director ID's are now re…" at bounding box center [515, 244] width 1030 height 489
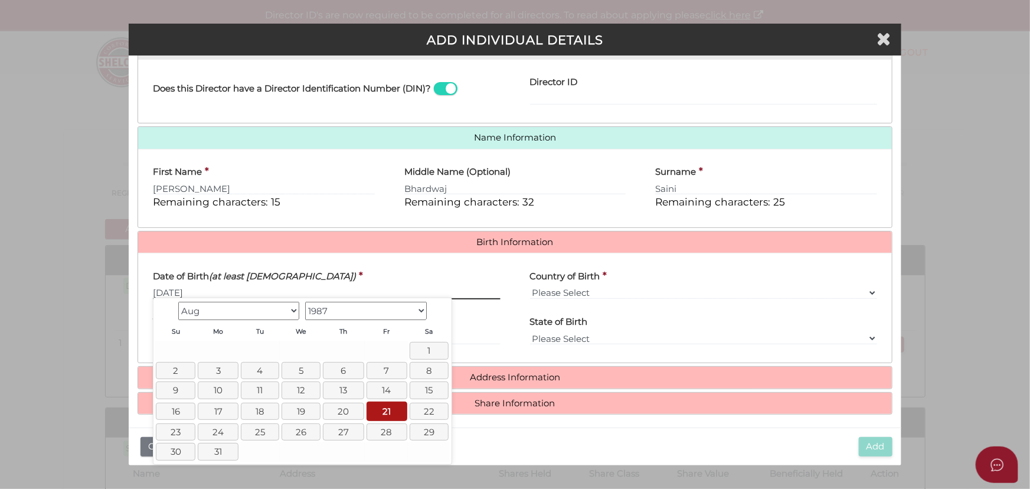
type input "[DATE]"
click at [696, 287] on select "Please Select v Australia Afghanistan Albania Algeria American Samoa Andorra An…" at bounding box center [703, 292] width 347 height 13
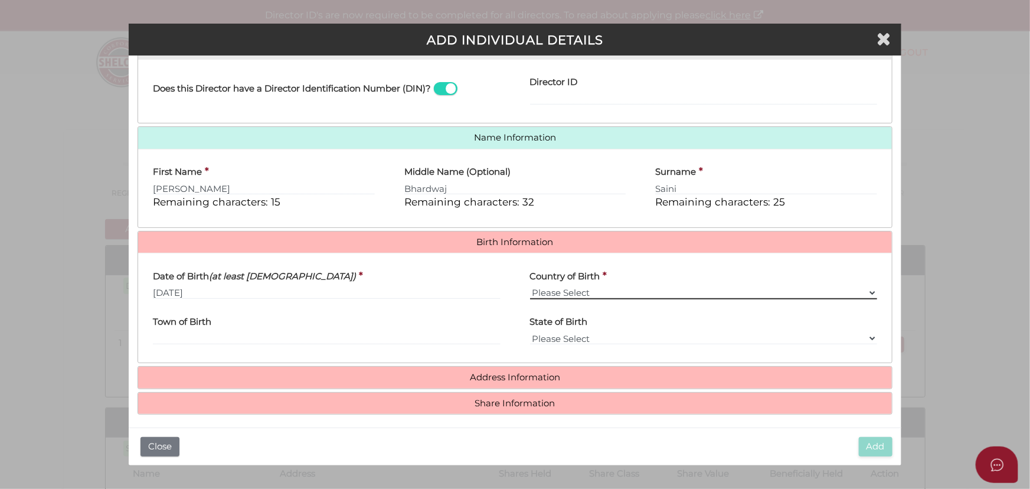
select select "[GEOGRAPHIC_DATA]"
click at [530, 286] on select "Please Select v Australia Afghanistan Albania Algeria American Samoa Andorra An…" at bounding box center [703, 292] width 347 height 13
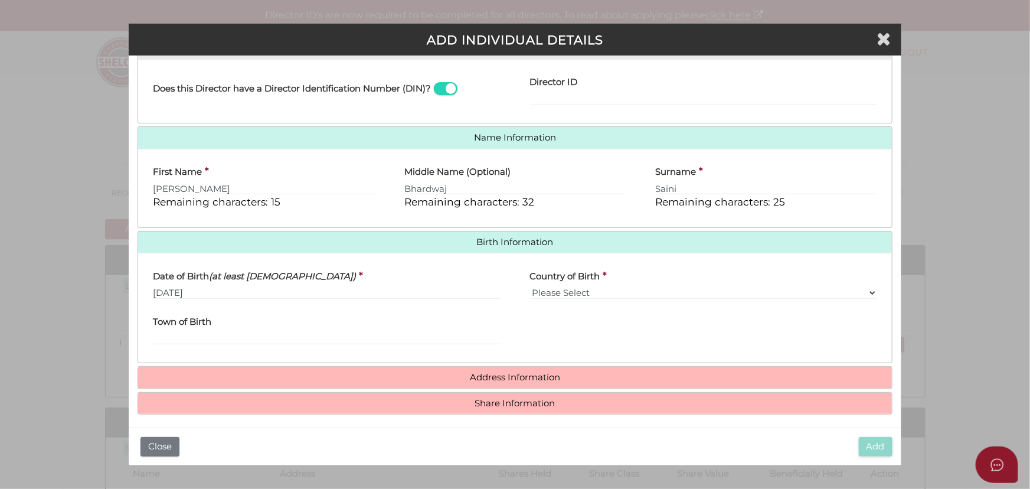
click at [301, 329] on div "Town of Birth" at bounding box center [326, 326] width 347 height 37
click at [302, 336] on input "Town of Birth" at bounding box center [326, 338] width 347 height 13
type input "Chandigarh"
click at [426, 382] on h4 "Address Information" at bounding box center [515, 378] width 754 height 22
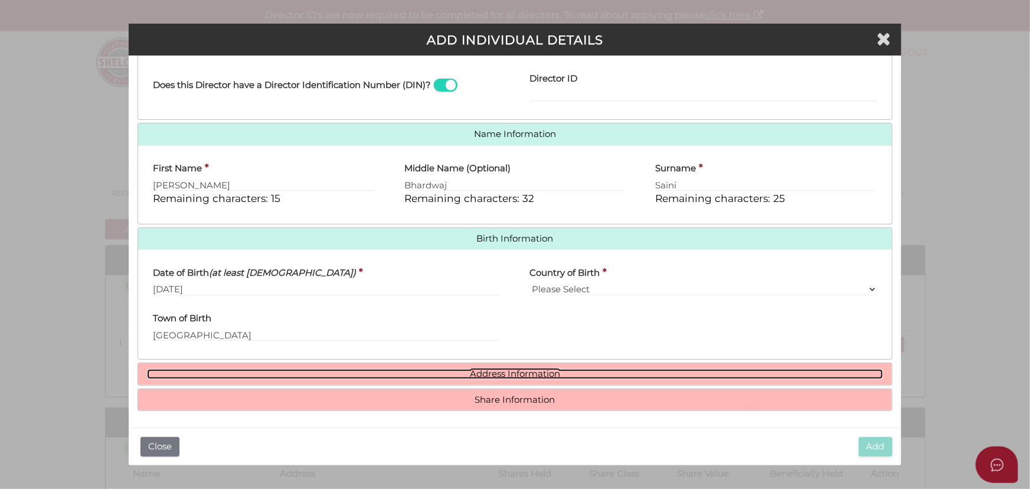
click at [357, 375] on link "Address Information" at bounding box center [515, 374] width 736 height 10
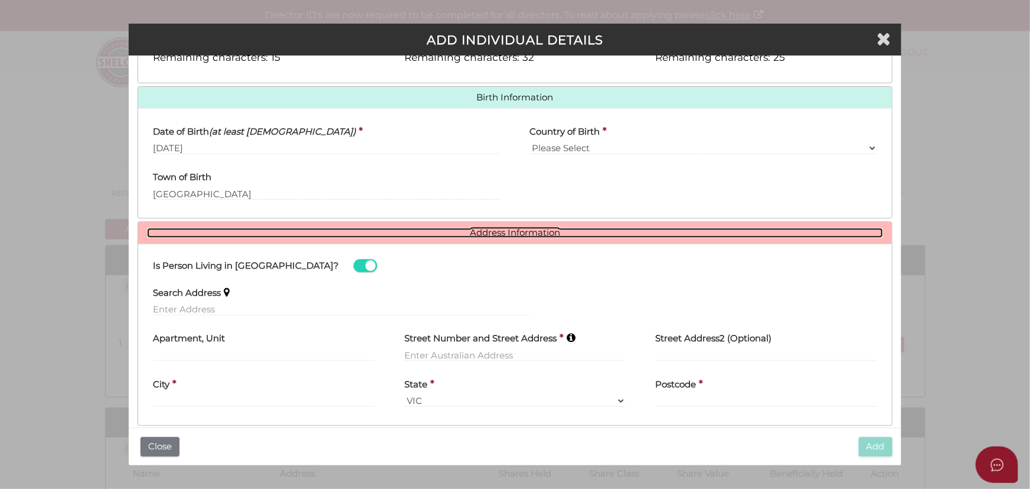
scroll to position [390, 0]
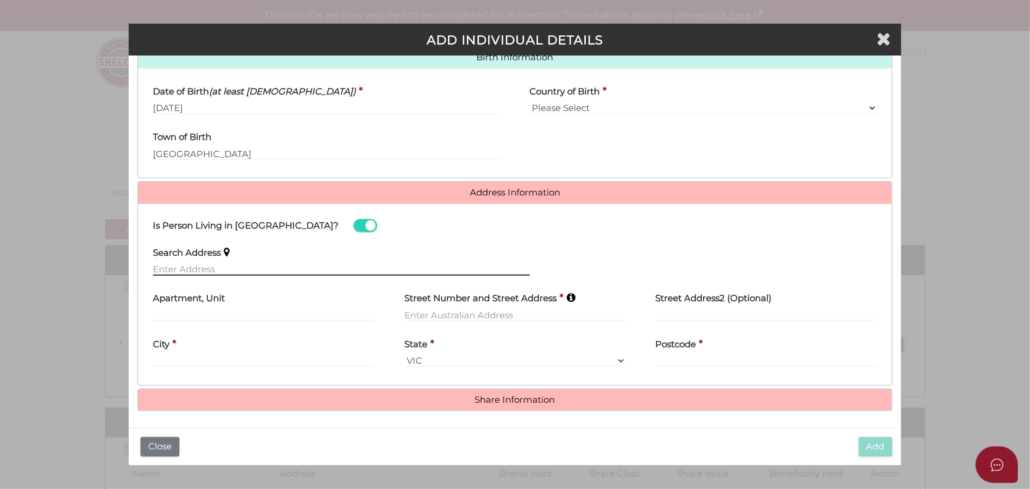
click at [331, 264] on input "text" at bounding box center [341, 269] width 377 height 13
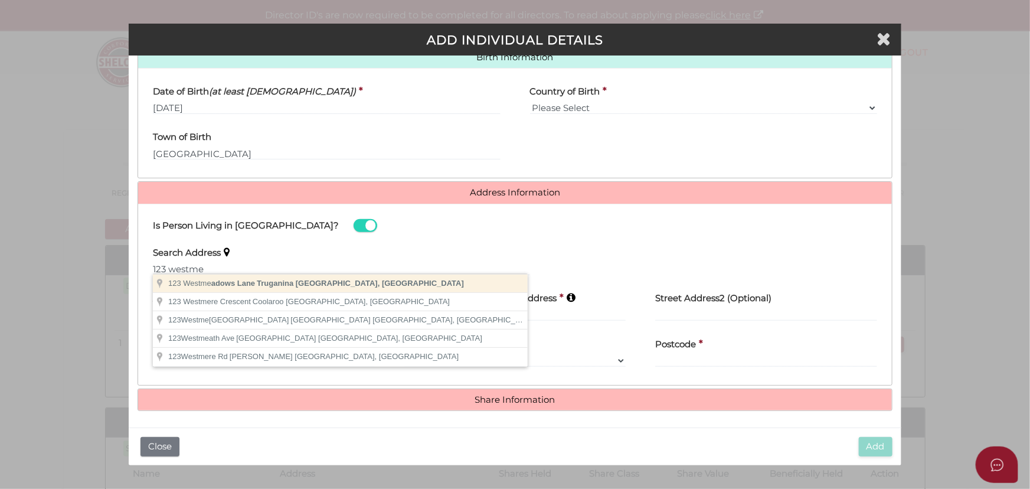
type input "123 Westmeadows Lane, Truganina VIC, Australia"
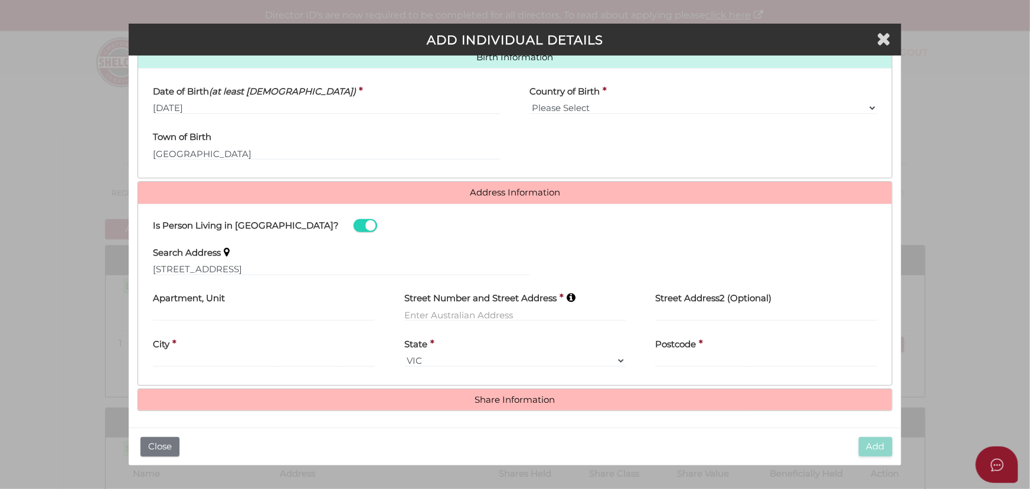
type input "[STREET_ADDRESS]"
type input "Truganina"
select select "VIC"
type input "3029"
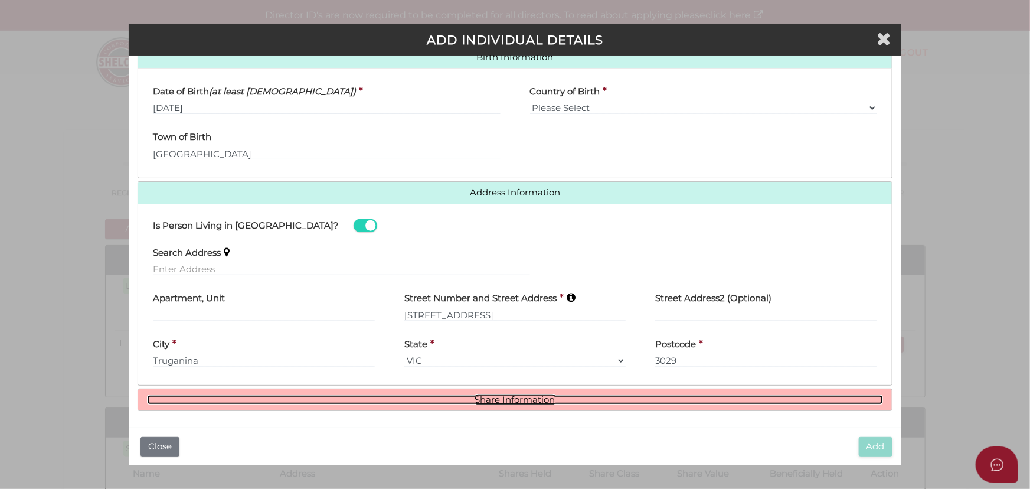
click at [654, 401] on link "Share Information" at bounding box center [515, 400] width 736 height 10
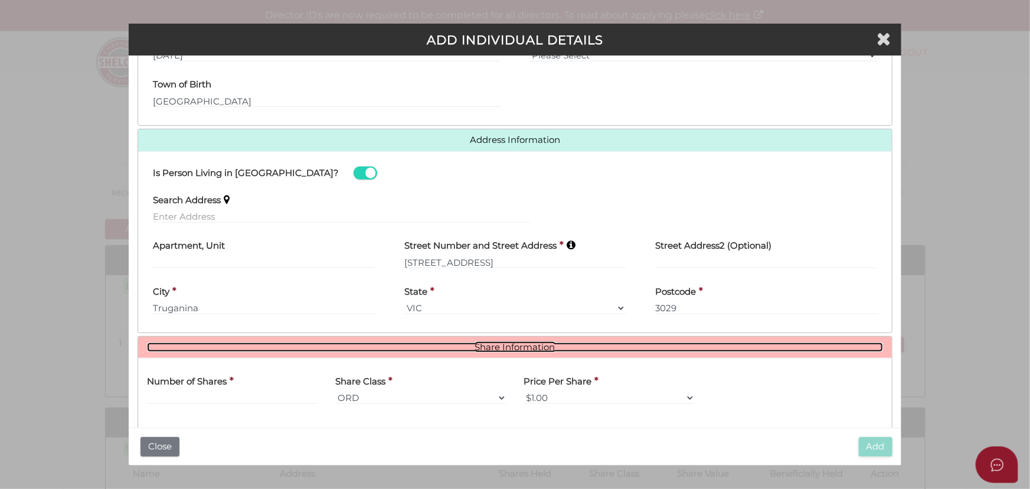
scroll to position [534, 0]
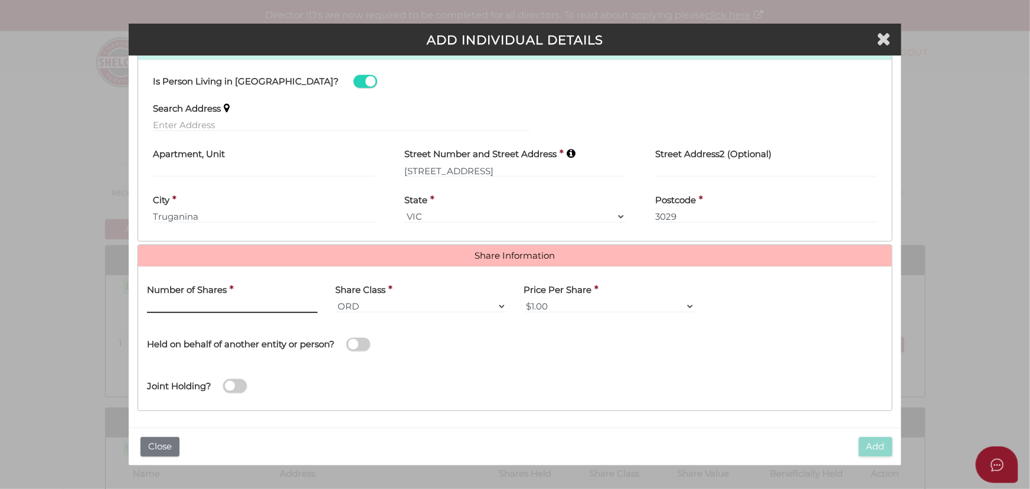
click at [256, 307] on input "text" at bounding box center [232, 306] width 171 height 13
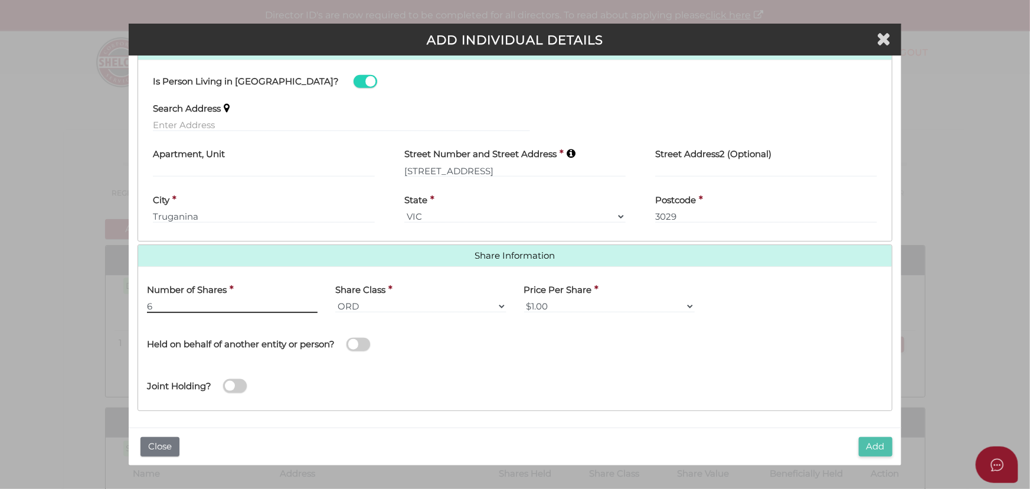
type input "6"
click at [874, 437] on button "Add" at bounding box center [876, 446] width 34 height 19
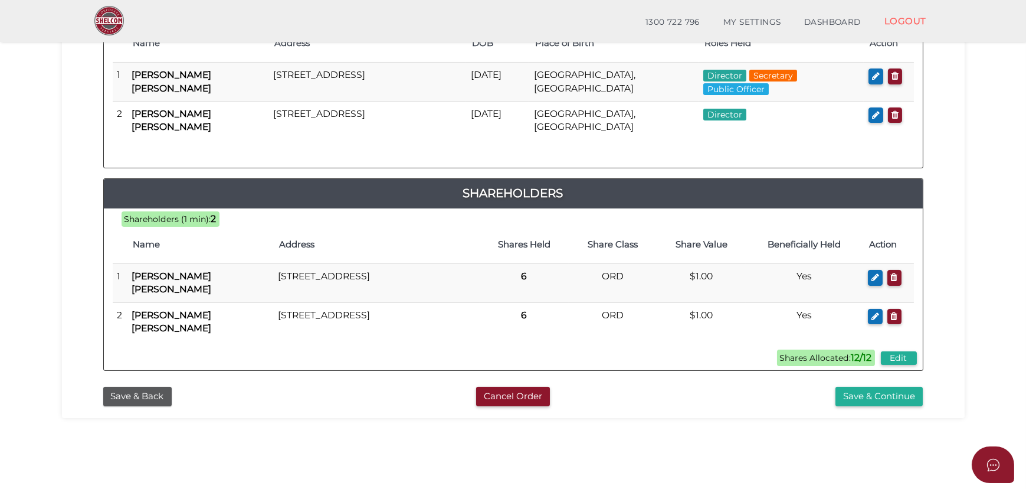
scroll to position [321, 0]
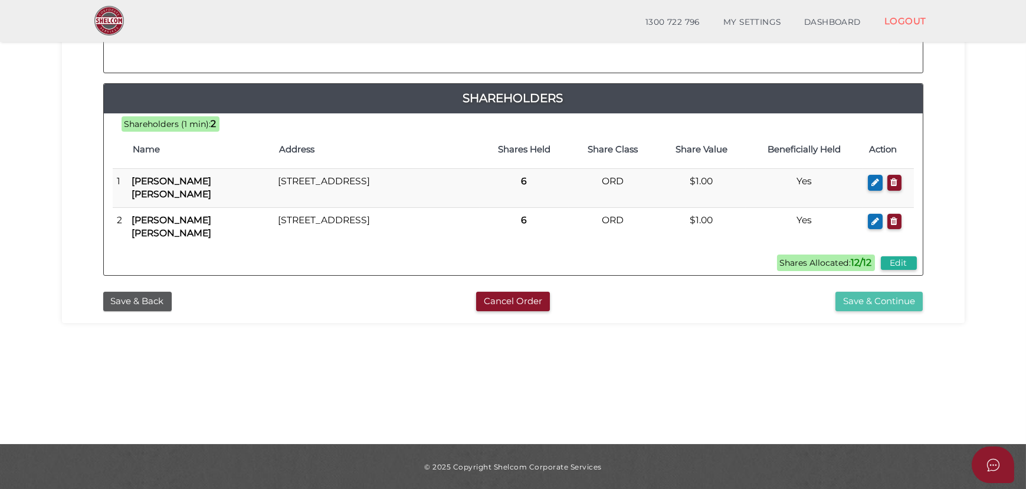
click at [851, 300] on button "Save & Continue" at bounding box center [879, 301] width 87 height 19
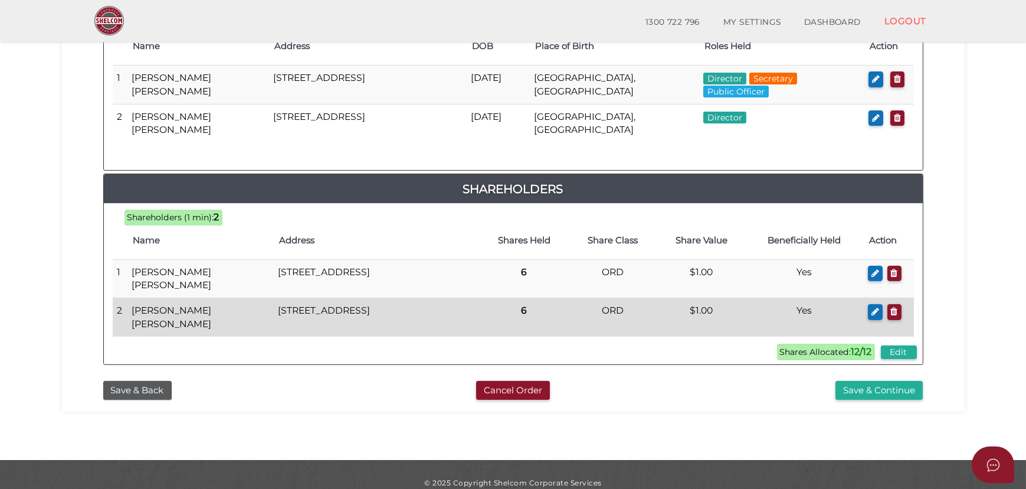
scroll to position [632, 0]
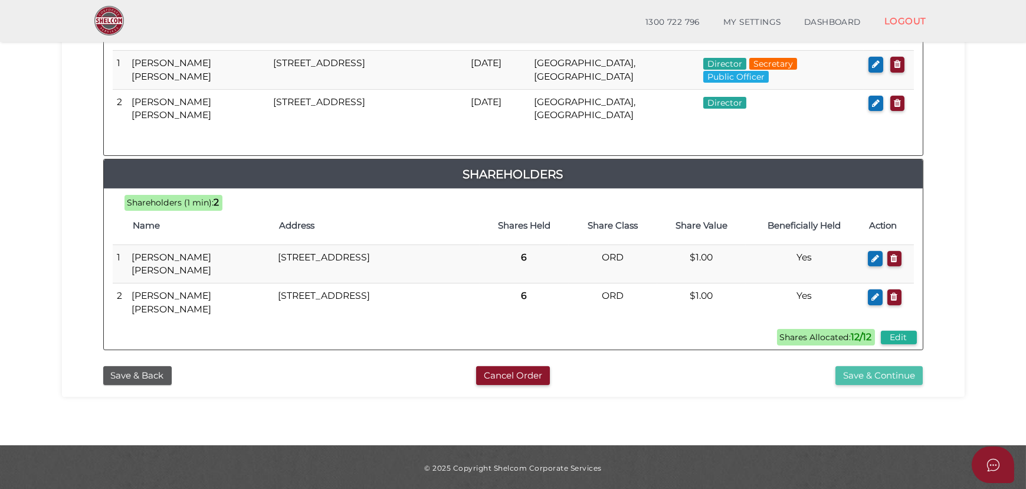
click at [881, 374] on button "Save & Continue" at bounding box center [879, 375] width 87 height 19
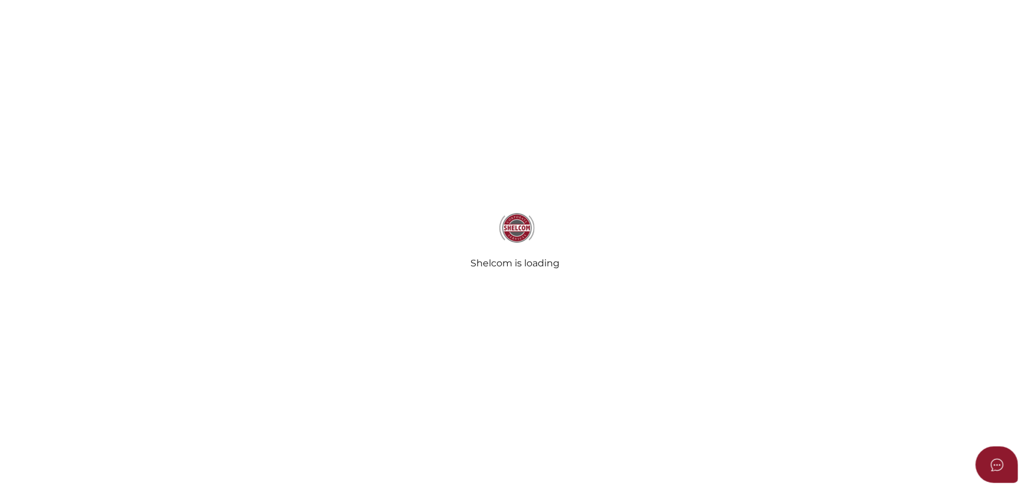
radio input "true"
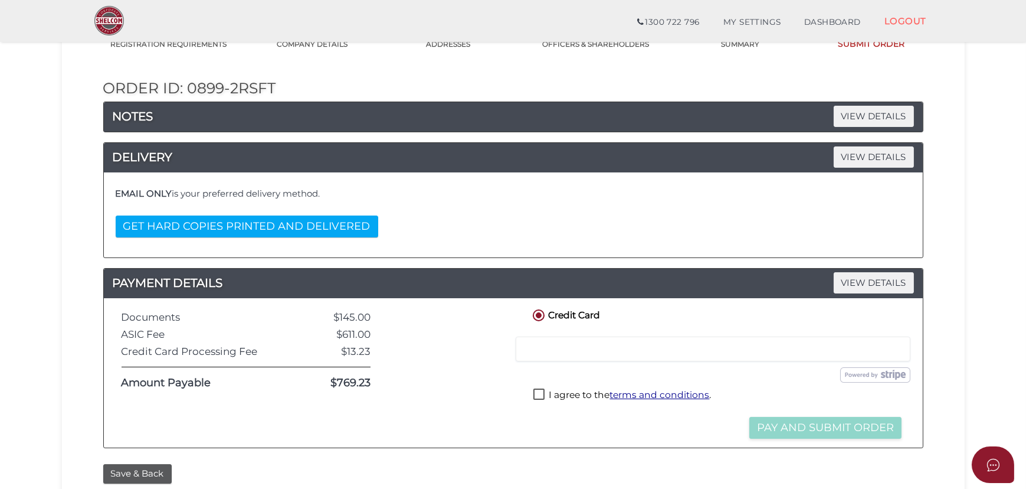
scroll to position [161, 0]
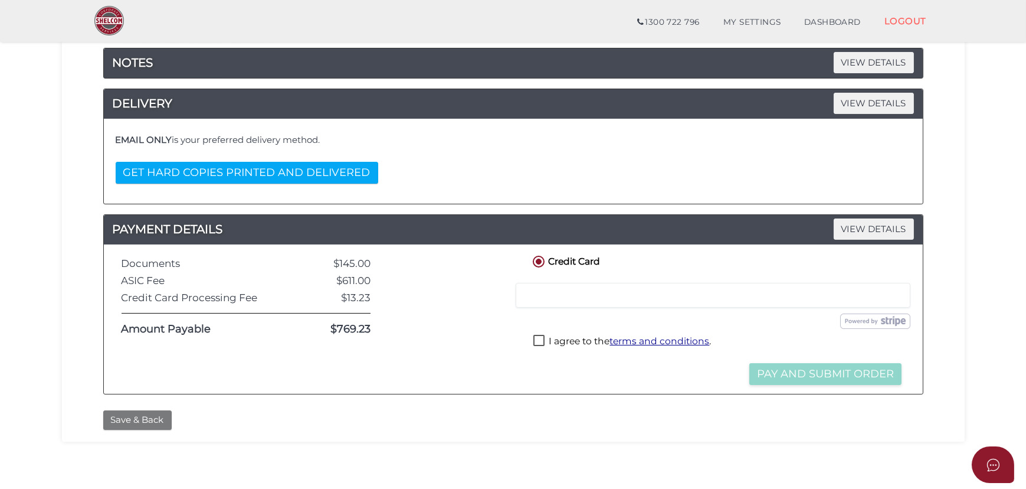
click at [129, 419] on button "Save & Back" at bounding box center [137, 419] width 68 height 19
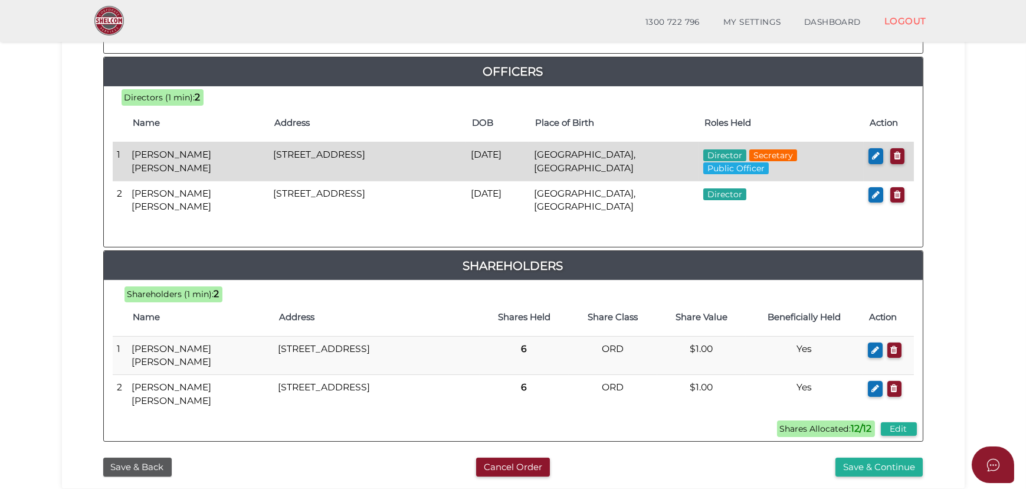
scroll to position [632, 0]
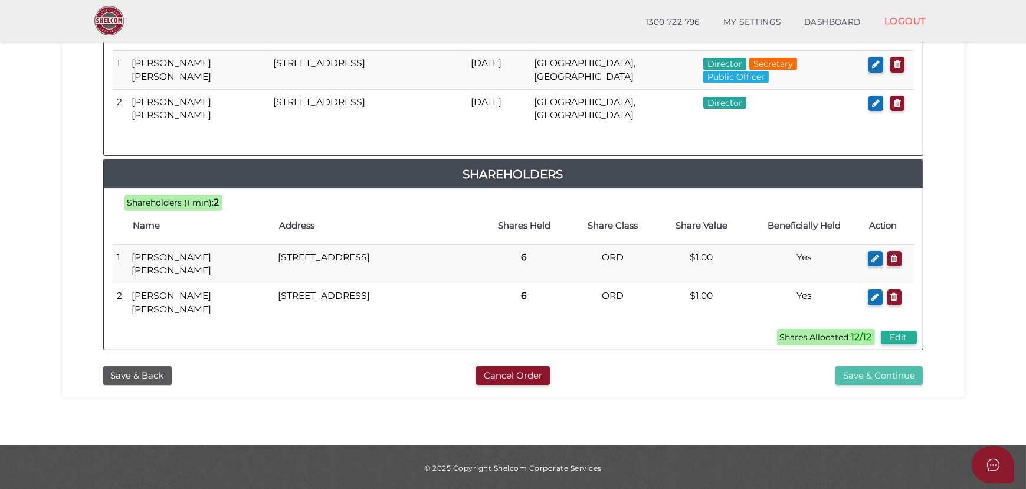
click at [889, 375] on button "Save & Continue" at bounding box center [879, 375] width 87 height 19
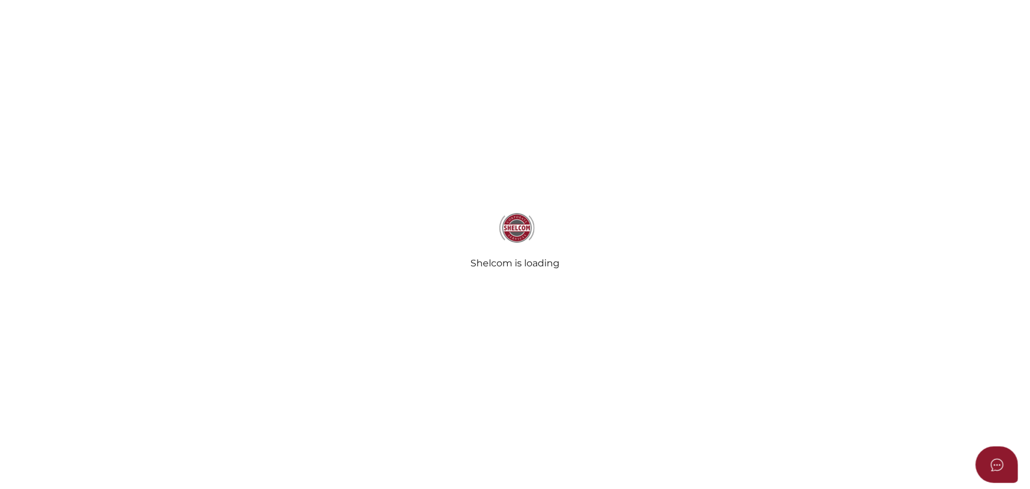
radio input "true"
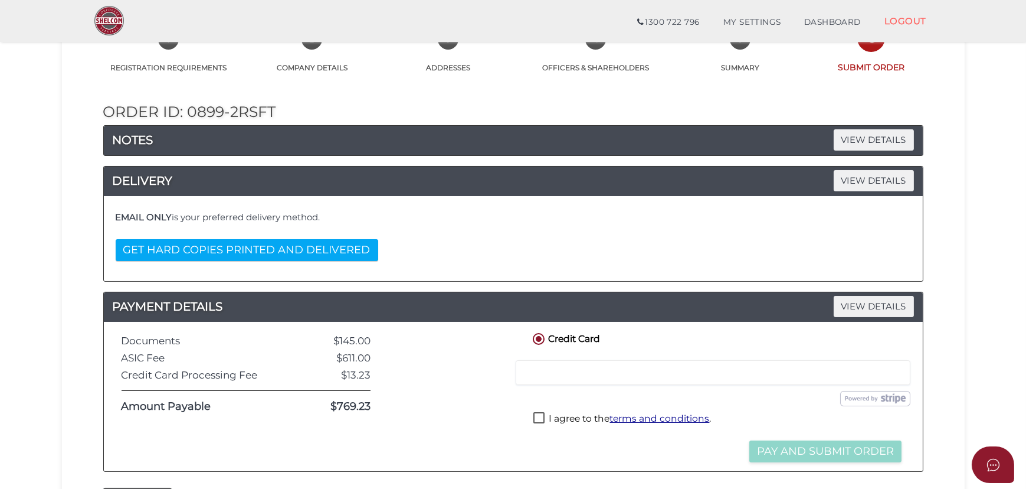
scroll to position [107, 0]
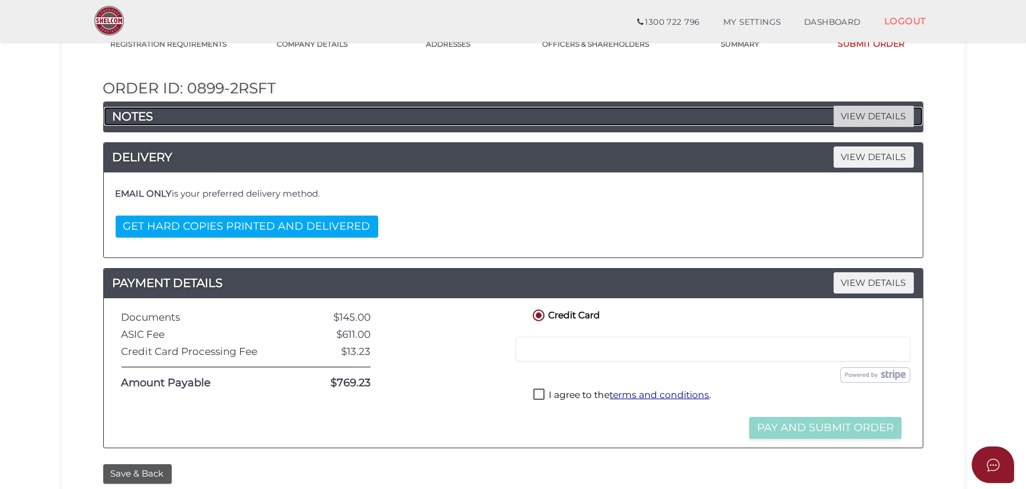
click at [874, 120] on span "VIEW DETAILS" at bounding box center [874, 116] width 80 height 21
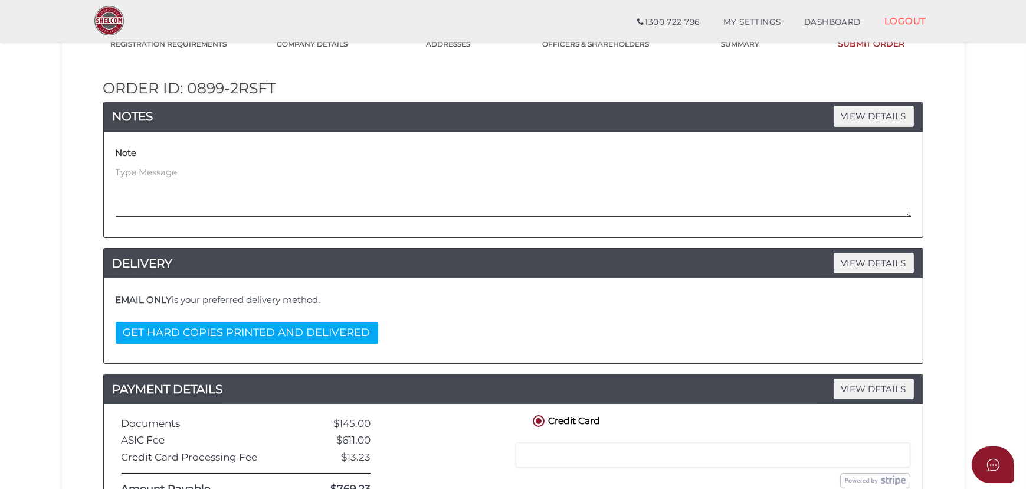
click at [267, 194] on textarea at bounding box center [514, 191] width 796 height 51
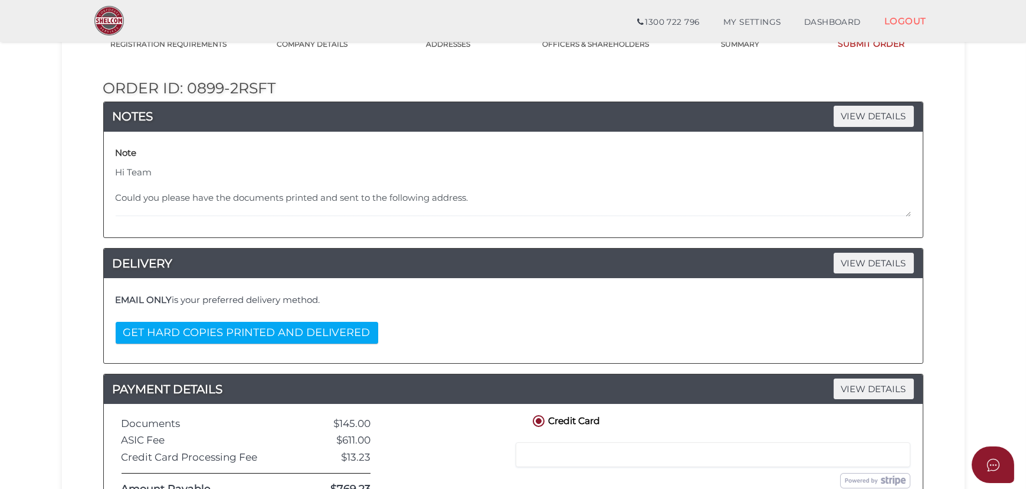
scroll to position [0, 0]
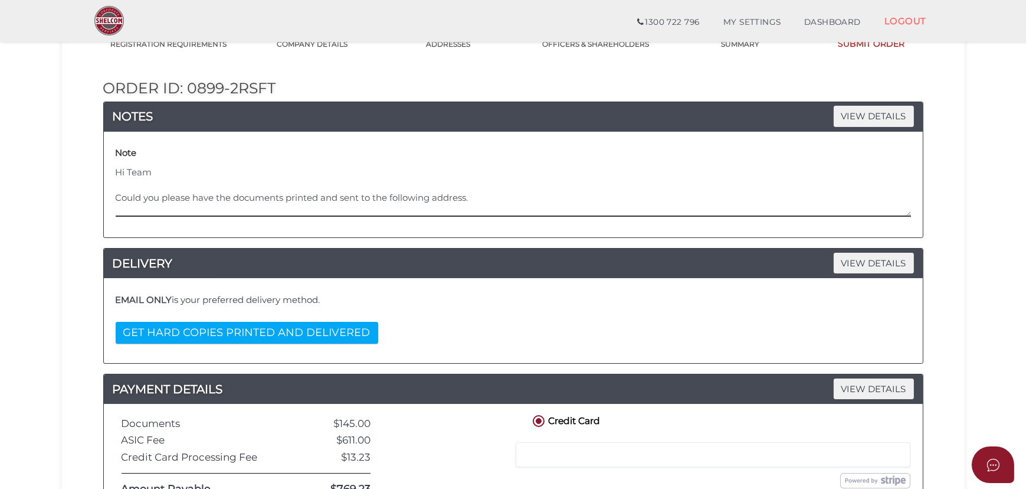
drag, startPoint x: 479, startPoint y: 197, endPoint x: 104, endPoint y: 155, distance: 377.1
click at [104, 155] on div "Note Hi Team Could you please have the documents printed and sent to the follow…" at bounding box center [513, 185] width 819 height 106
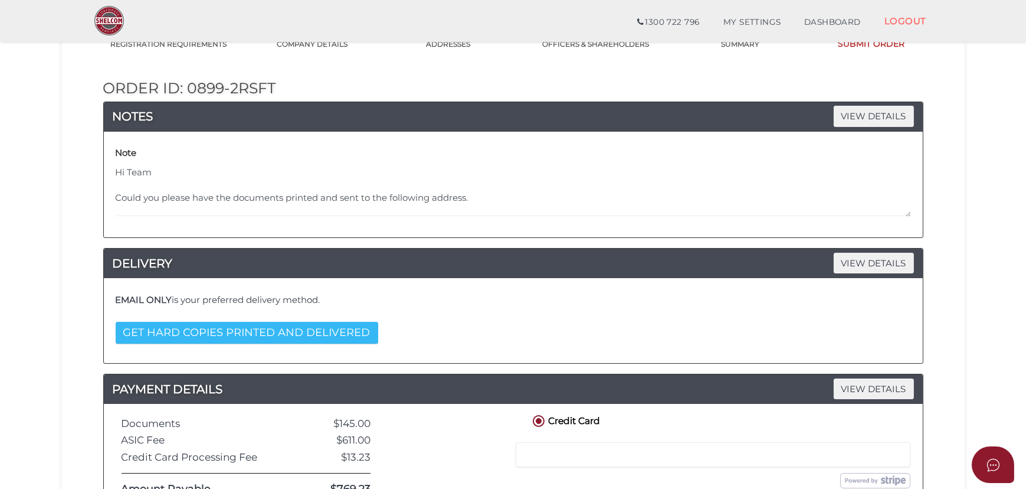
click at [287, 341] on button "GET HARD COPIES PRINTED AND DELIVERED" at bounding box center [247, 333] width 263 height 22
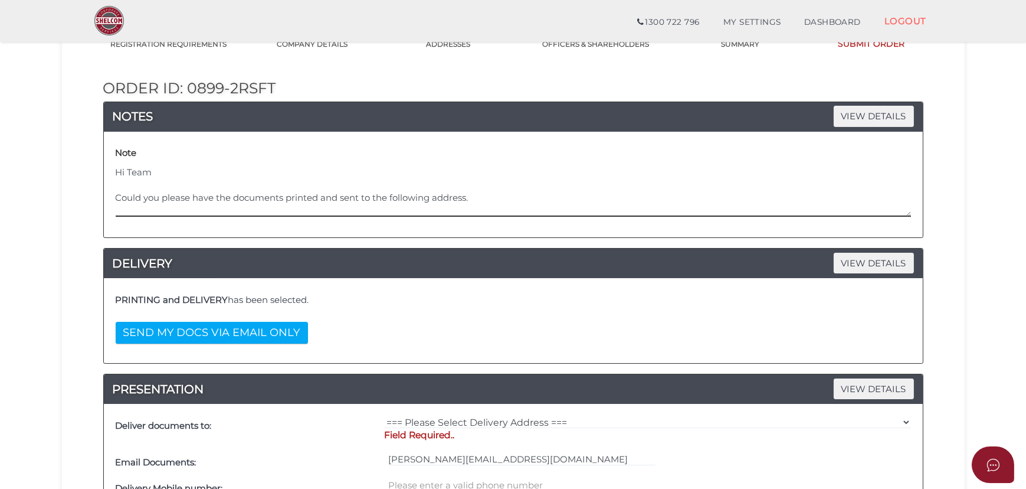
click at [468, 211] on textarea "Hi Team Could you please have the documents printed and sent to the following a…" at bounding box center [514, 191] width 796 height 51
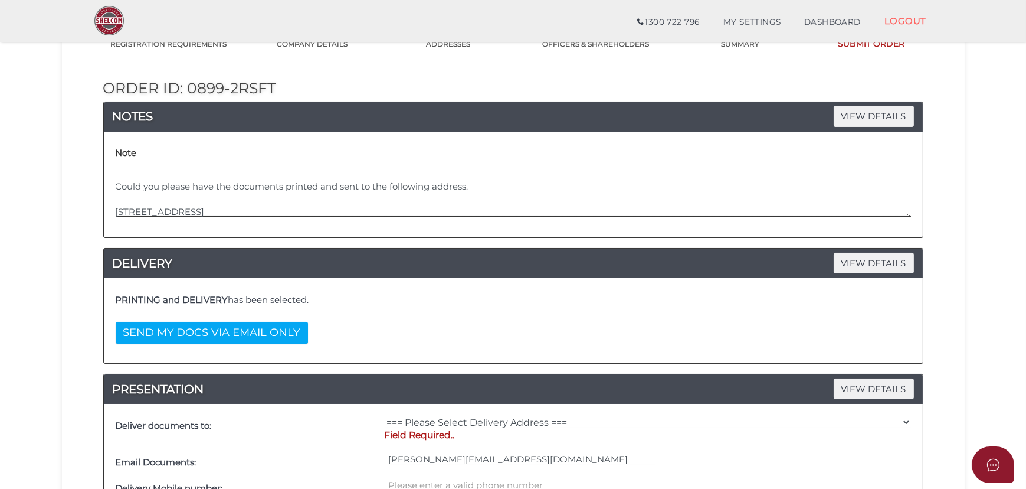
click at [223, 215] on textarea "Hi Team Could you please have the documents printed and sent to the following a…" at bounding box center [514, 191] width 796 height 51
click at [227, 211] on textarea "Hi Team Could you please have the documents printed and sent to the following a…" at bounding box center [514, 191] width 796 height 51
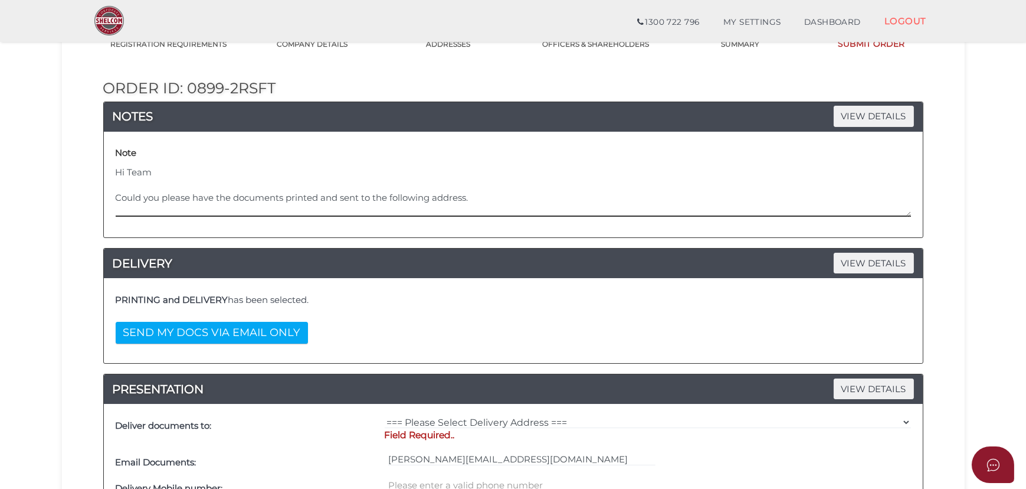
scroll to position [50, 0]
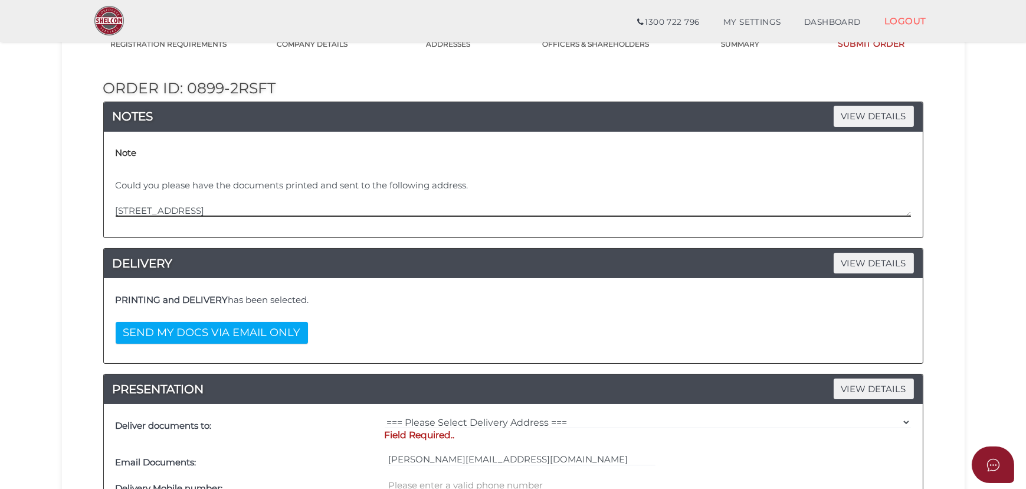
click at [177, 184] on textarea "Hi Team Could you please have the documents printed and sent to the following a…" at bounding box center [514, 191] width 796 height 51
click at [208, 193] on textarea "Hi Team Could you please have the documents printed and sent to the following a…" at bounding box center [514, 191] width 796 height 51
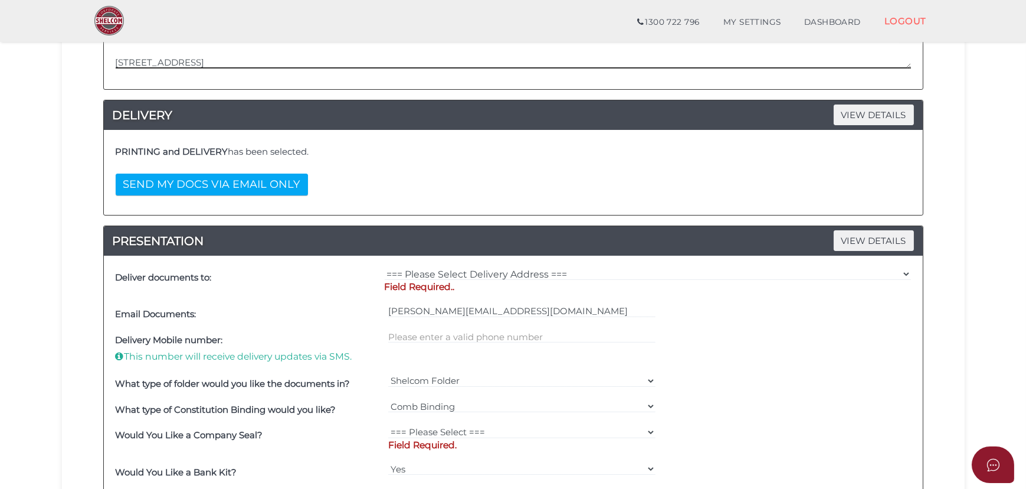
scroll to position [268, 0]
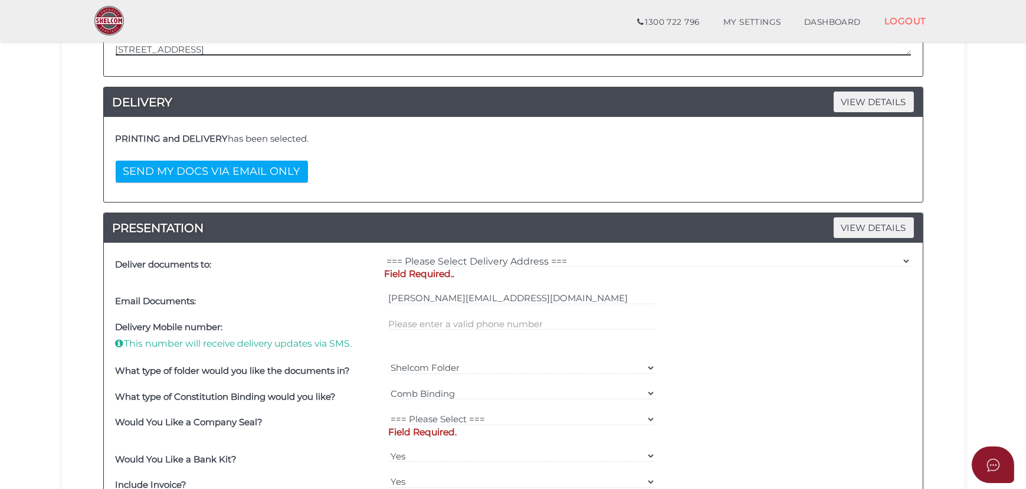
type textarea "Hi Team Could you please have the documents printed and sent to the following a…"
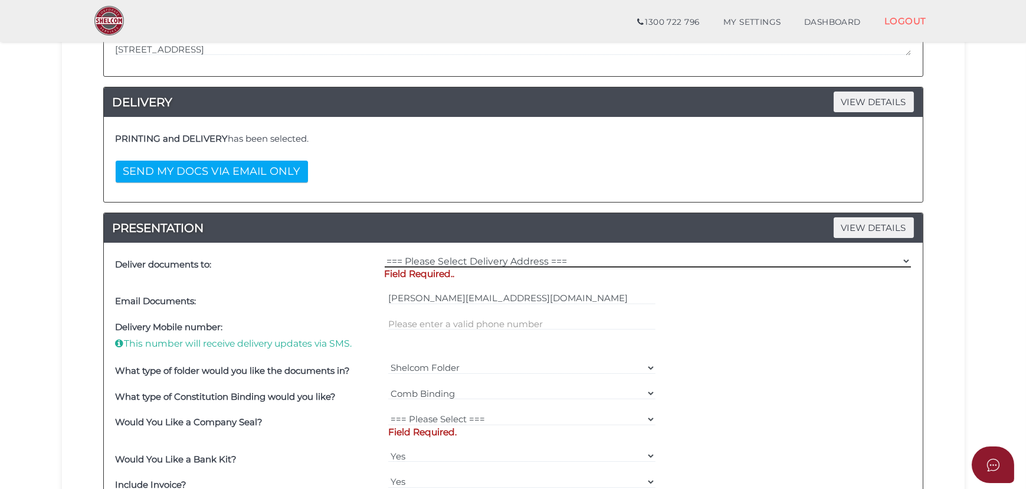
click at [517, 259] on select "=== Please Select Delivery Address === (User Address - Sukhwinder Judge) Suite …" at bounding box center [648, 260] width 527 height 13
select select "Other"
click at [385, 254] on select "=== Please Select Delivery Address === (User Address - Sukhwinder Judge) Suite …" at bounding box center [648, 260] width 527 height 13
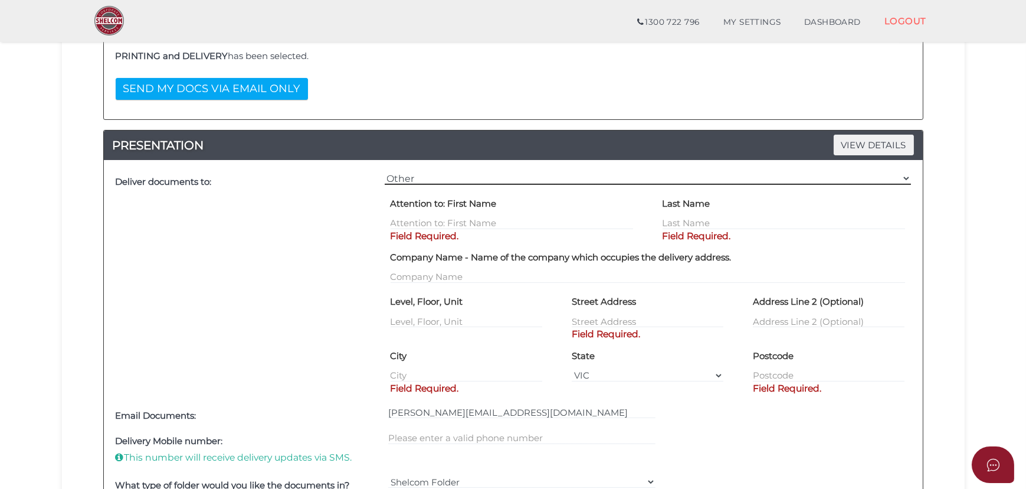
scroll to position [375, 0]
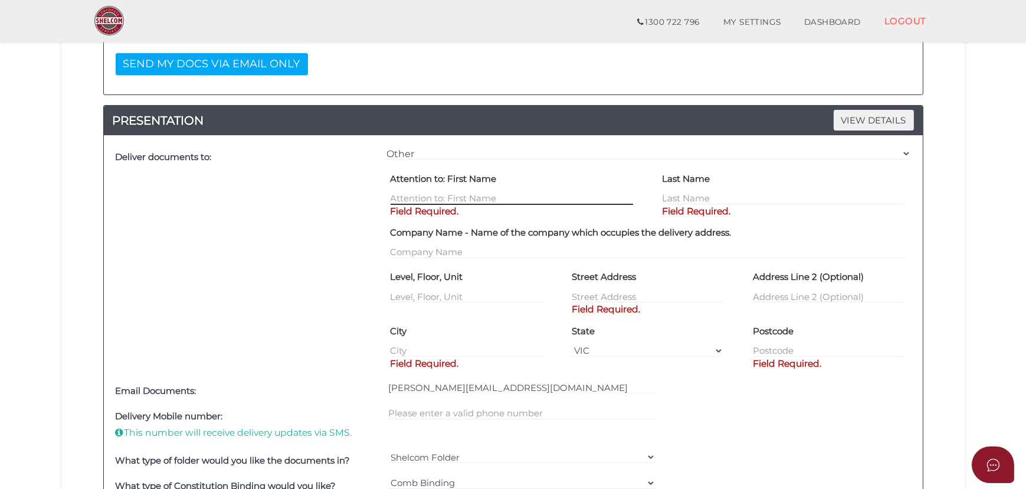
click at [530, 202] on input "text" at bounding box center [512, 198] width 243 height 13
type input "[PERSON_NAME]"
click at [735, 194] on input "text" at bounding box center [784, 198] width 243 height 13
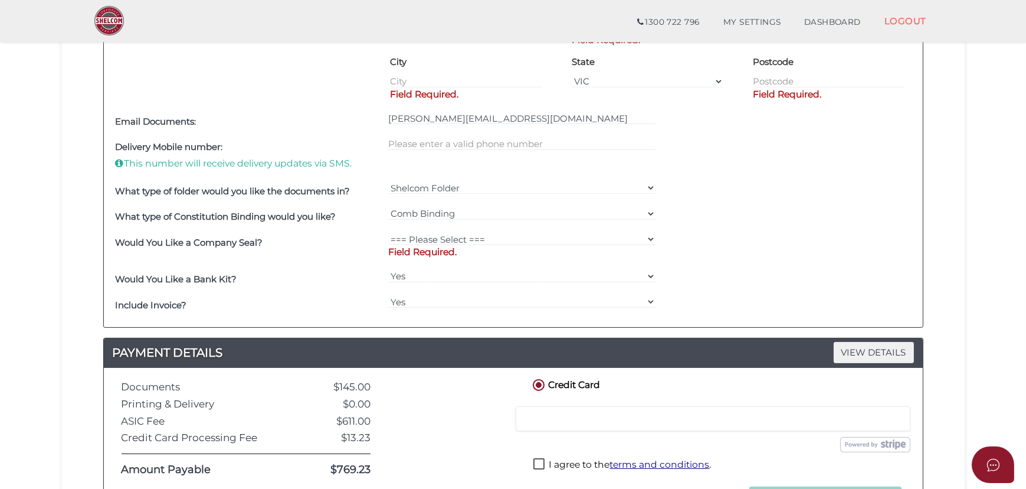
scroll to position [813, 0]
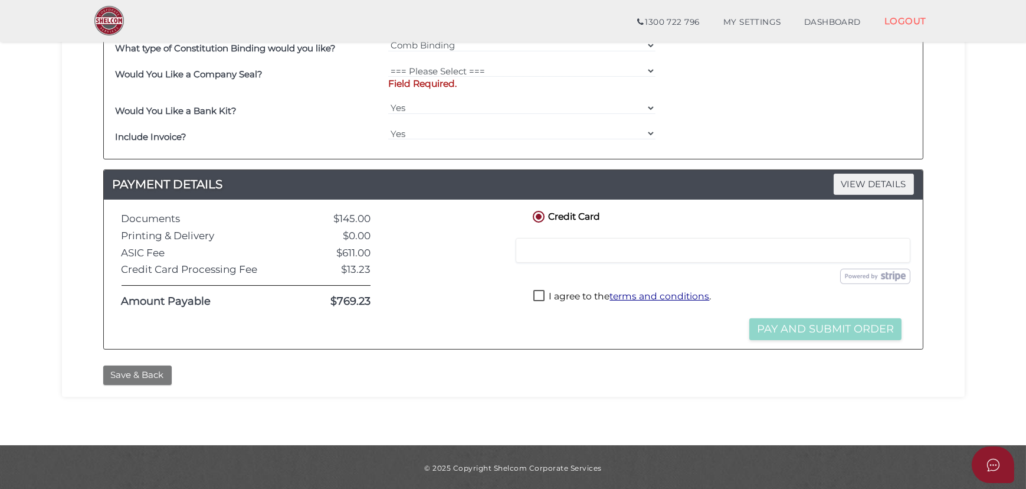
click at [151, 375] on button "Save & Back" at bounding box center [137, 374] width 68 height 19
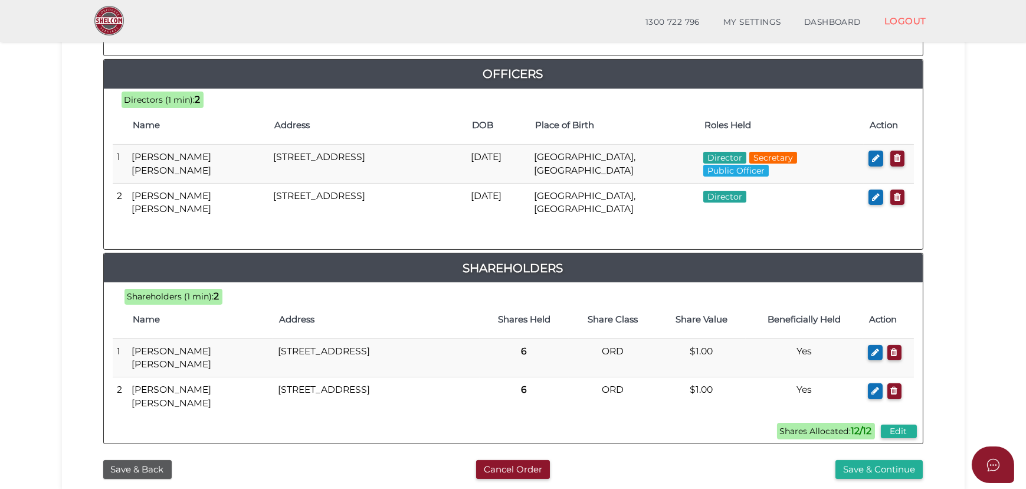
scroll to position [632, 0]
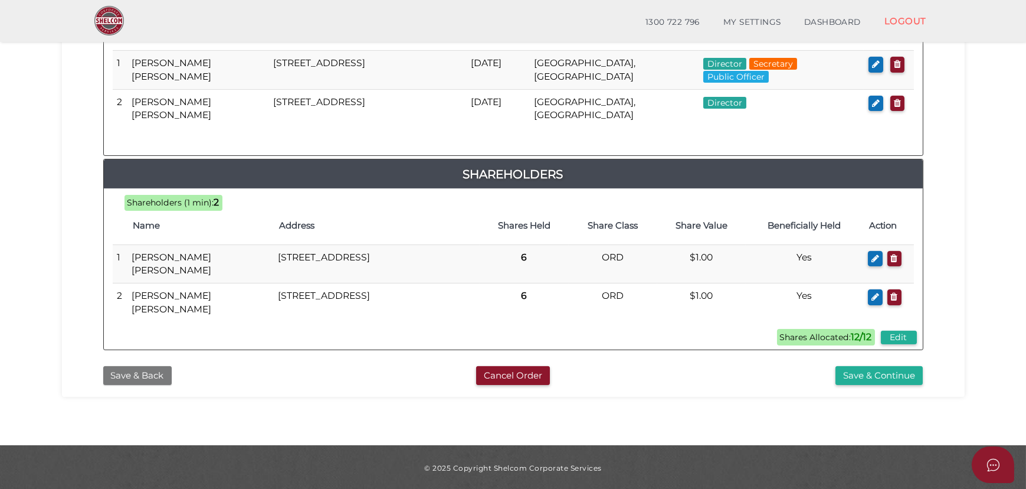
click at [138, 375] on button "Save & Back" at bounding box center [137, 375] width 68 height 19
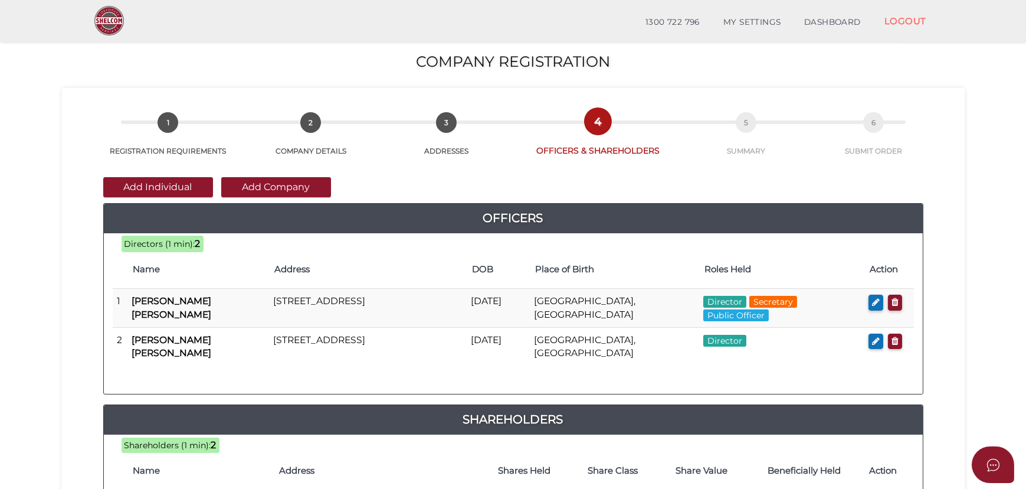
scroll to position [321, 0]
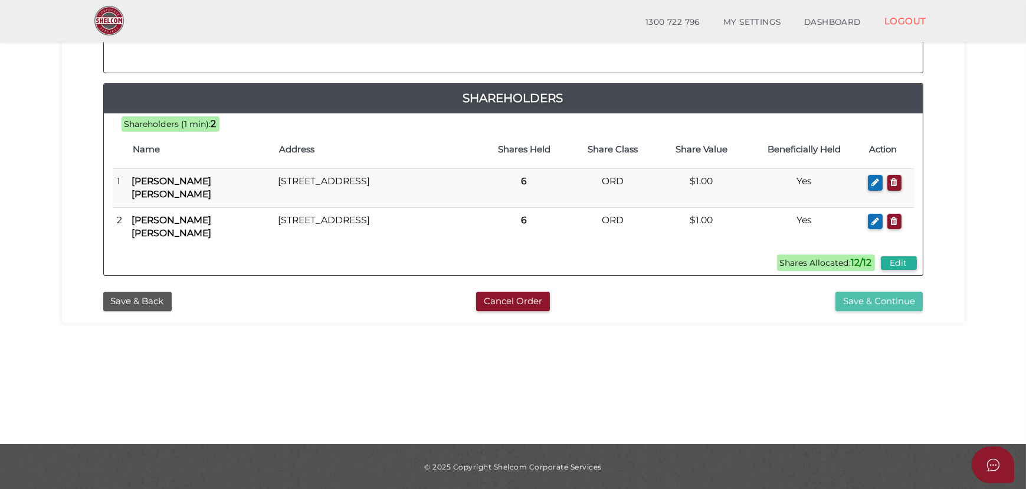
click at [898, 296] on button "Save & Continue" at bounding box center [879, 301] width 87 height 19
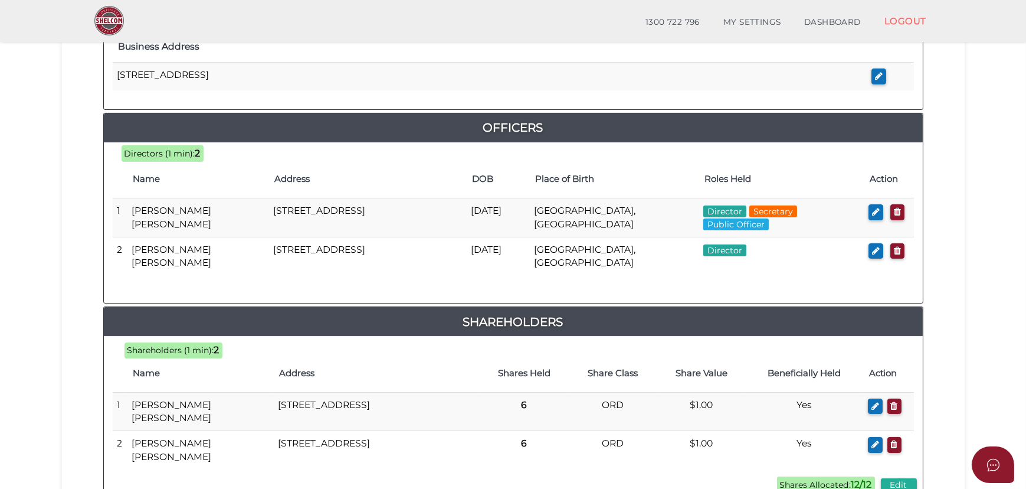
scroll to position [632, 0]
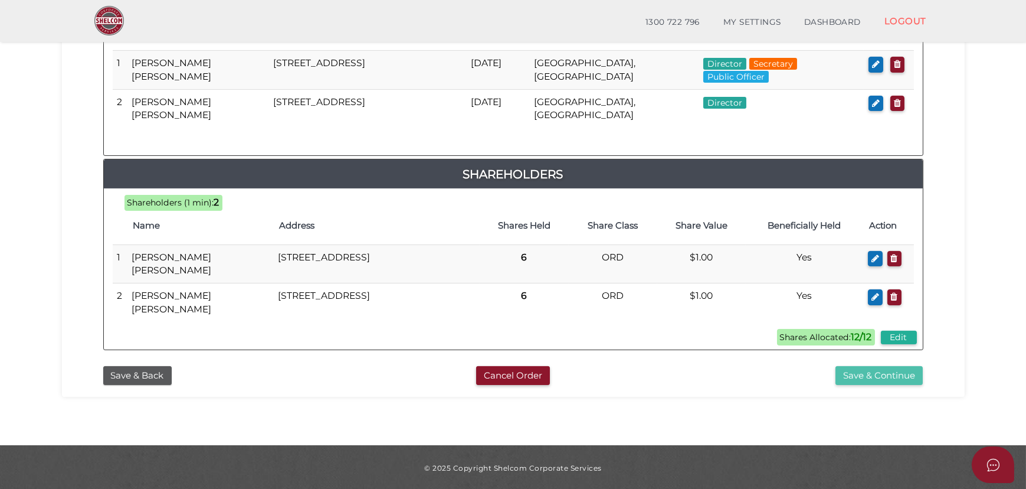
click at [890, 372] on button "Save & Continue" at bounding box center [879, 375] width 87 height 19
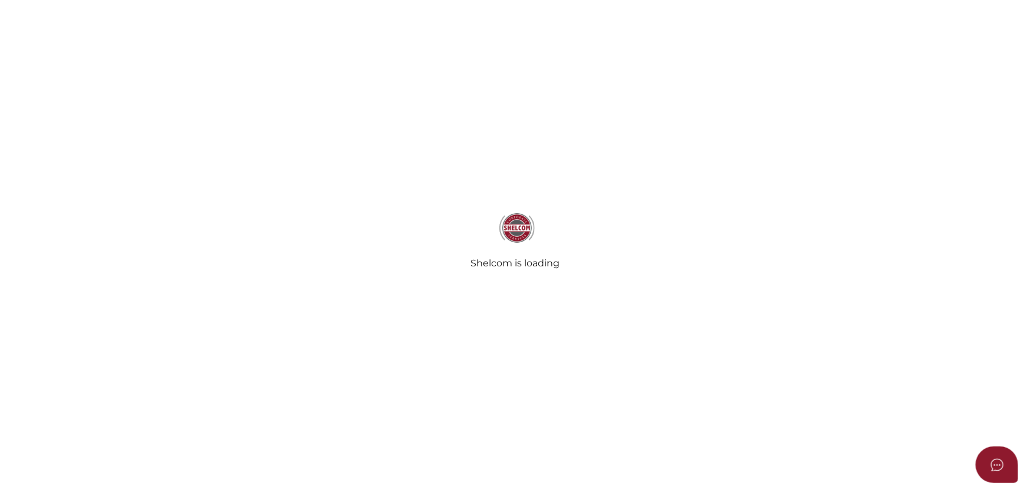
radio input "true"
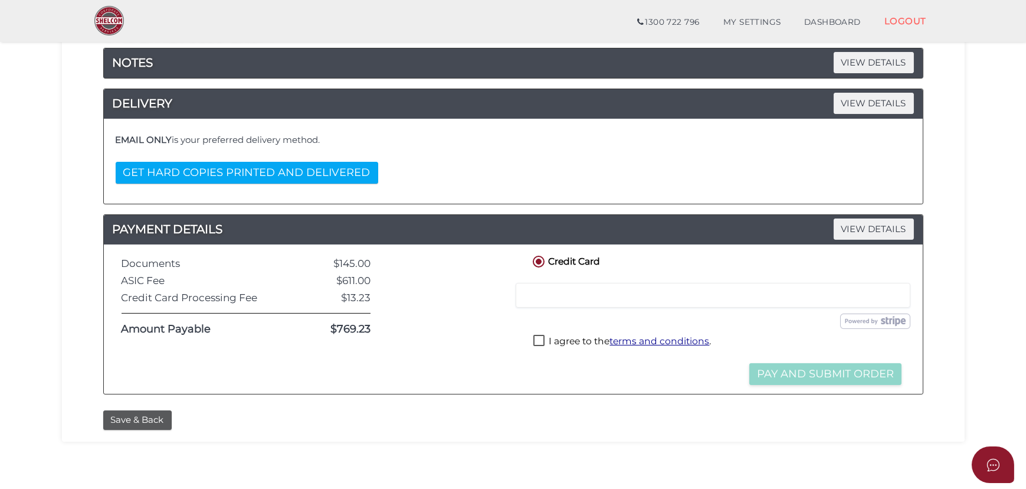
scroll to position [107, 0]
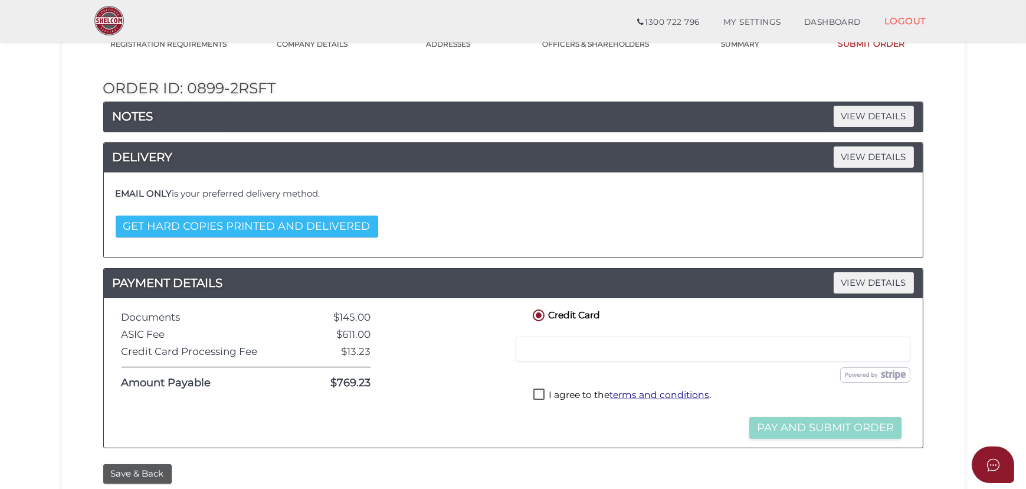
click at [299, 227] on button "GET HARD COPIES PRINTED AND DELIVERED" at bounding box center [247, 226] width 263 height 22
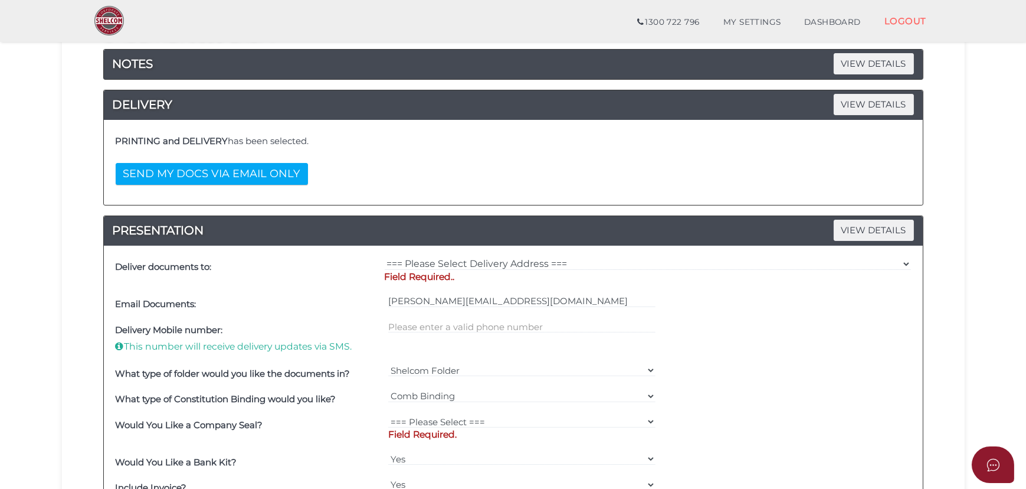
scroll to position [268, 0]
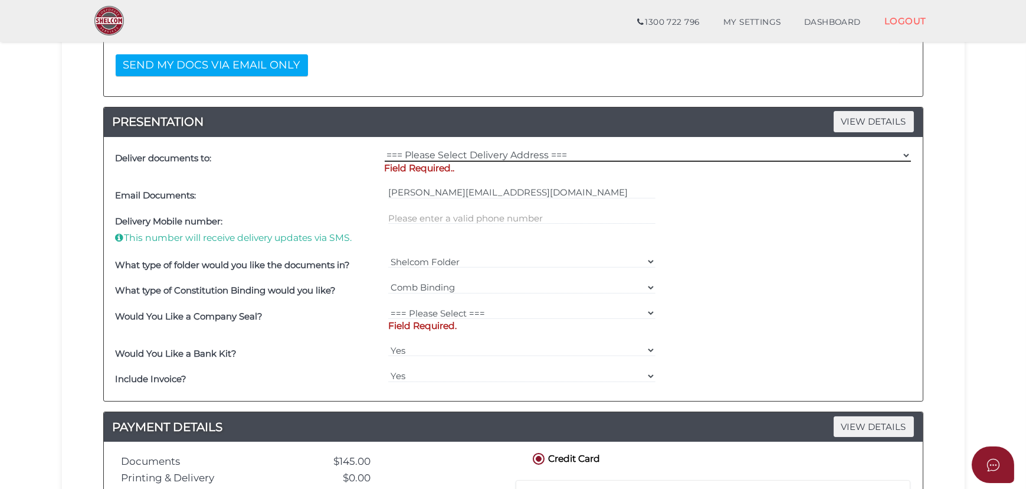
click at [466, 153] on select "=== Please Select Delivery Address === (User Address - Sukhwinder Judge) Suite …" at bounding box center [648, 155] width 527 height 13
select select "Other"
click at [385, 149] on select "=== Please Select Delivery Address === (User Address - Sukhwinder Judge) Suite …" at bounding box center [648, 155] width 527 height 13
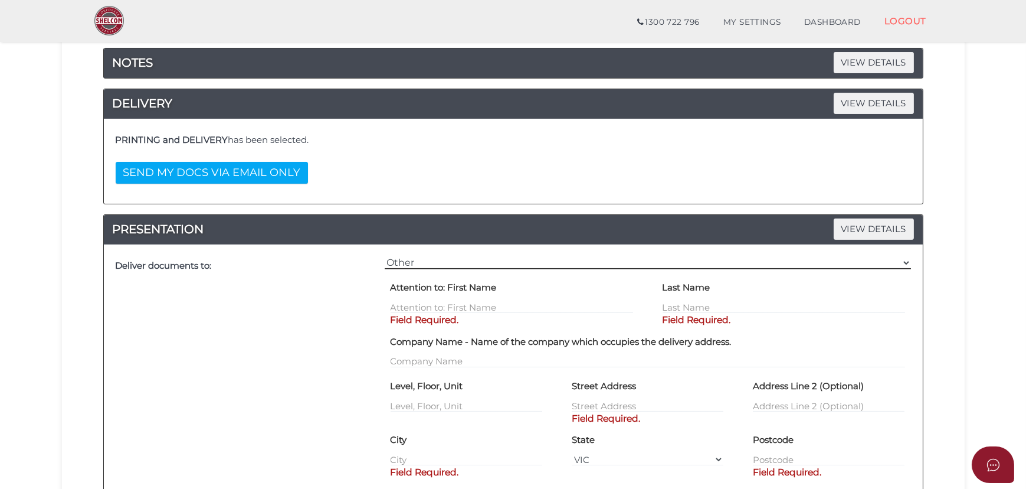
scroll to position [0, 0]
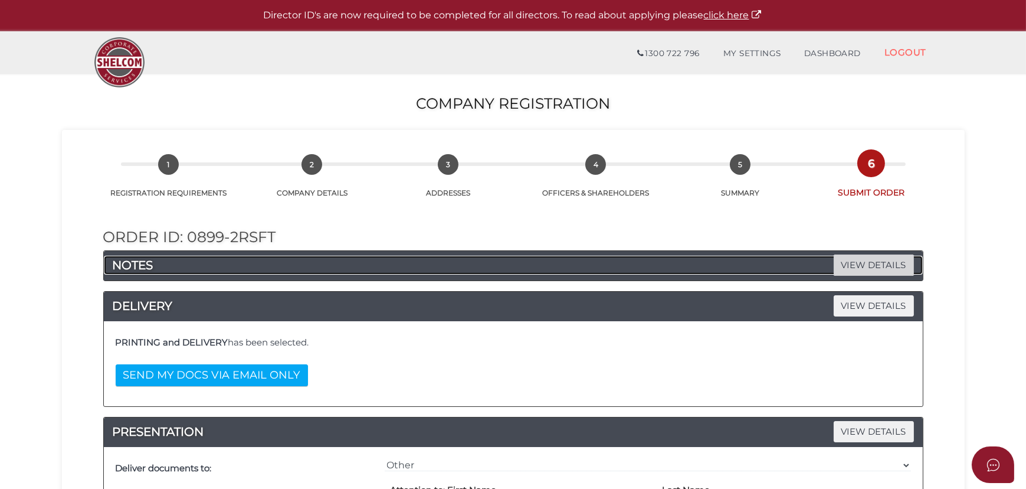
click at [883, 272] on span "VIEW DETAILS" at bounding box center [874, 264] width 80 height 21
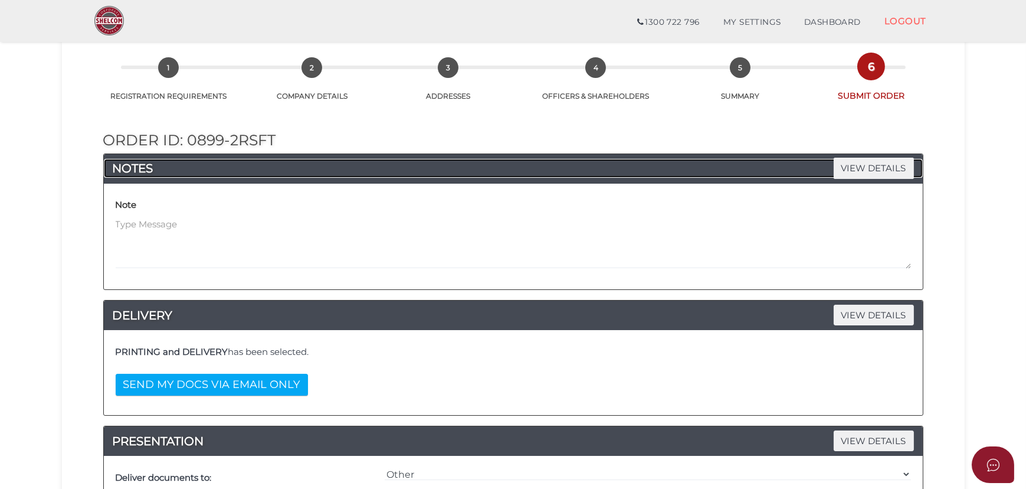
scroll to position [107, 0]
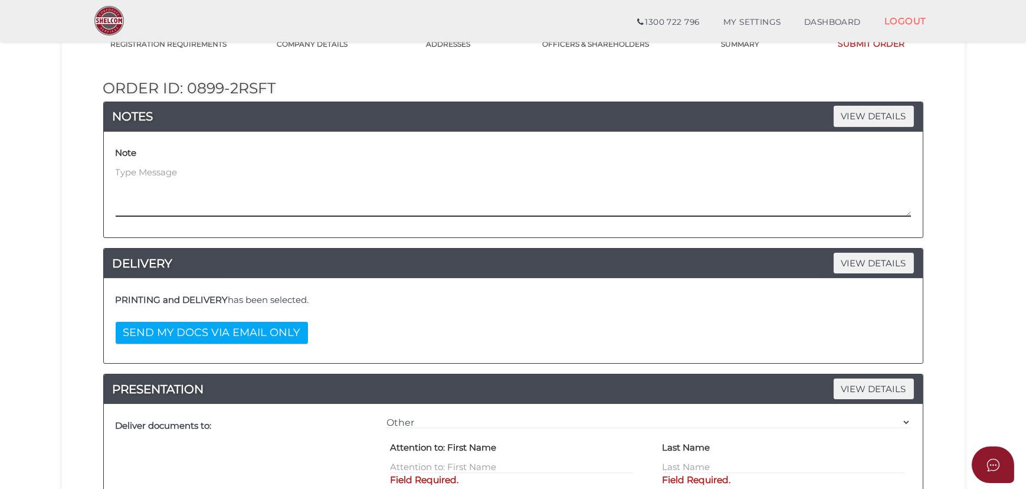
click at [362, 197] on textarea at bounding box center [514, 191] width 796 height 51
drag, startPoint x: 461, startPoint y: 197, endPoint x: 0, endPoint y: 168, distance: 461.9
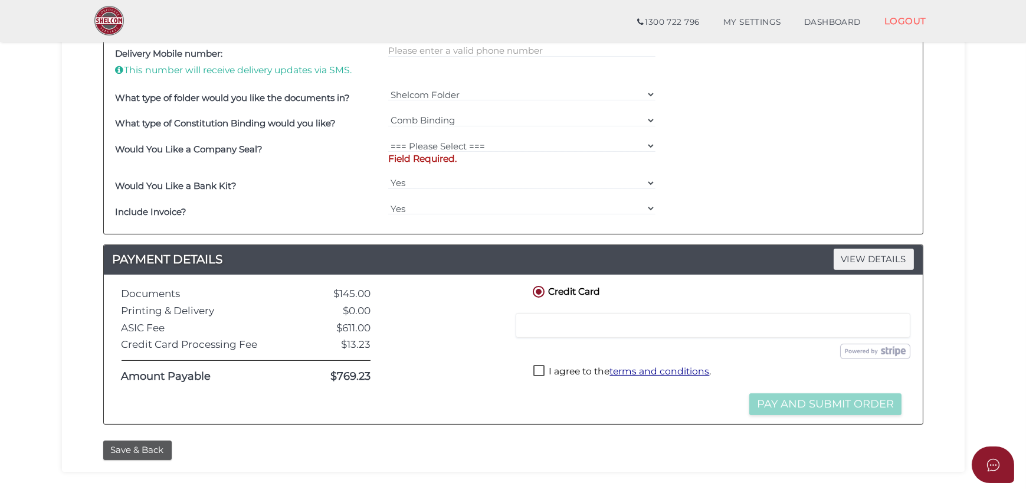
scroll to position [813, 0]
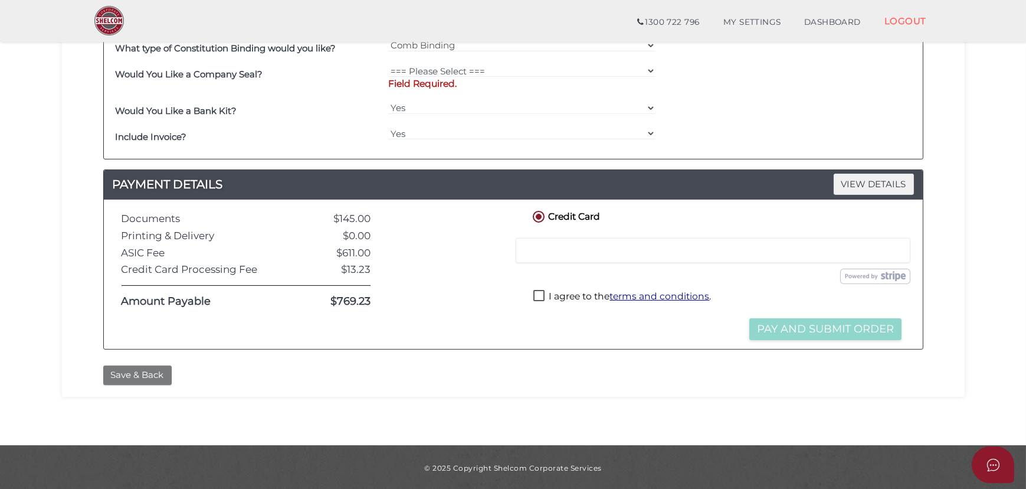
type textarea "Hi Team, Could you please have the documents printed and sent to the following …"
click at [146, 375] on button "Save & Back" at bounding box center [137, 374] width 68 height 19
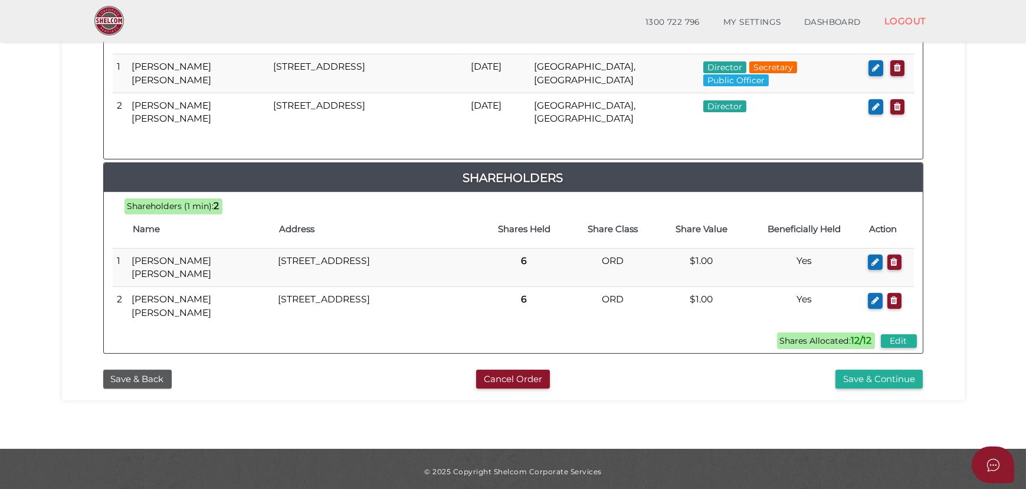
scroll to position [632, 0]
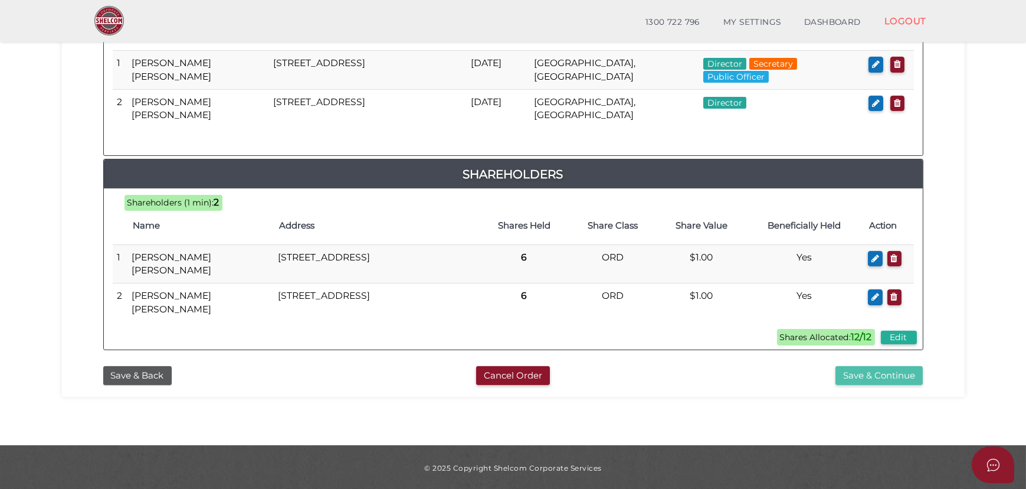
click at [853, 373] on button "Save & Continue" at bounding box center [879, 375] width 87 height 19
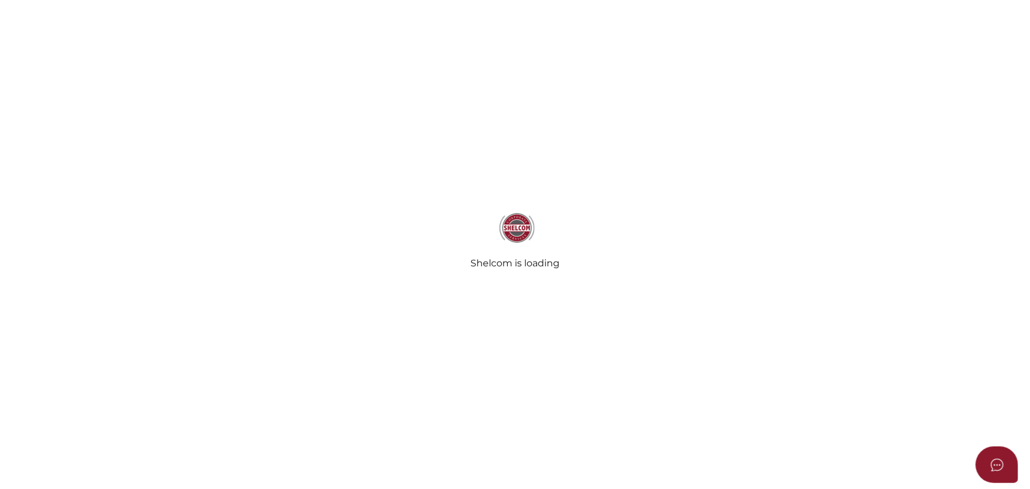
radio input "true"
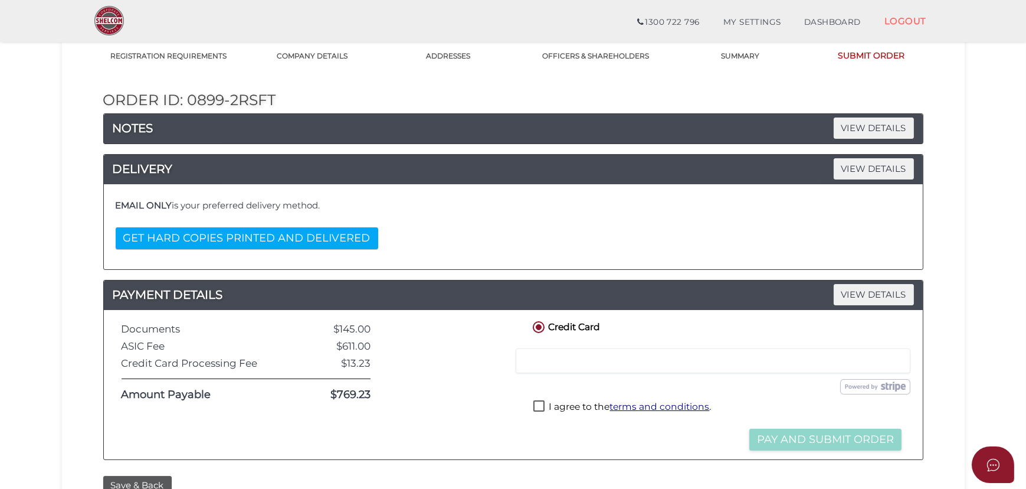
scroll to position [107, 0]
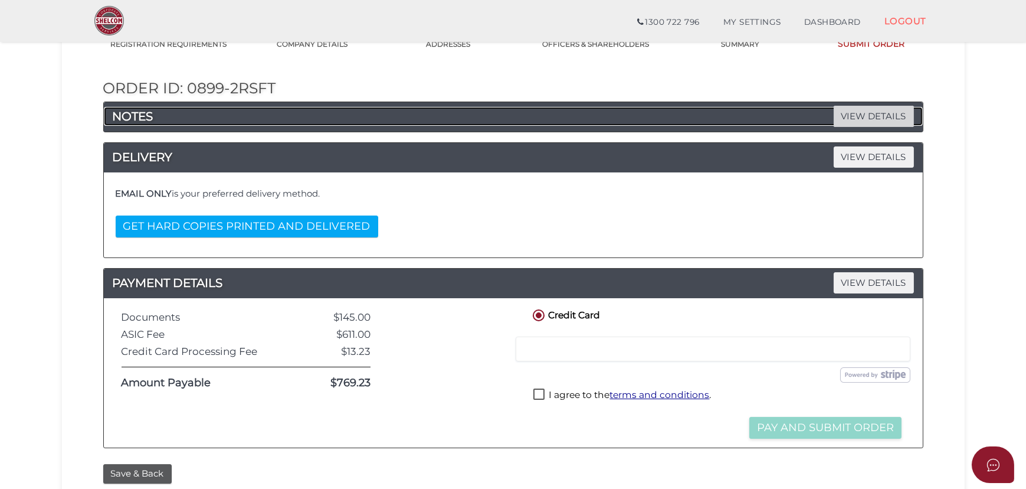
click at [853, 109] on span "VIEW DETAILS" at bounding box center [874, 116] width 80 height 21
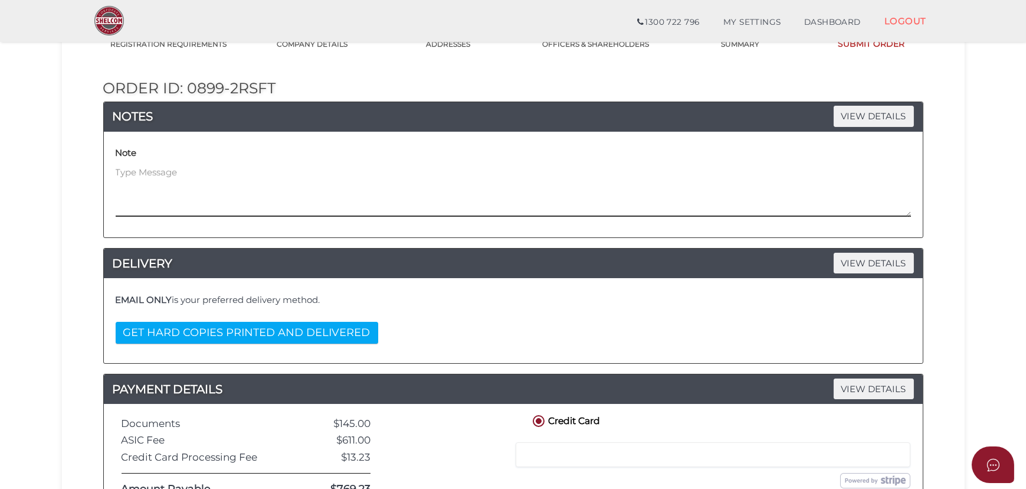
click at [493, 192] on textarea at bounding box center [514, 191] width 796 height 51
paste textarea "Hi Team, Could you please have the documents printed and sent to the following …"
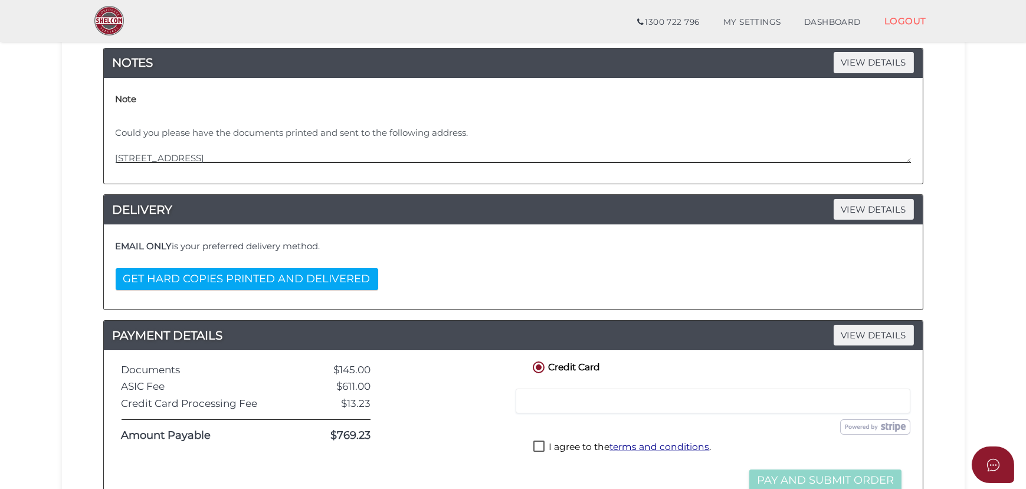
scroll to position [24, 0]
click at [200, 159] on textarea "Hi Team, Could you please have the documents printed and sent to the following …" at bounding box center [514, 137] width 796 height 51
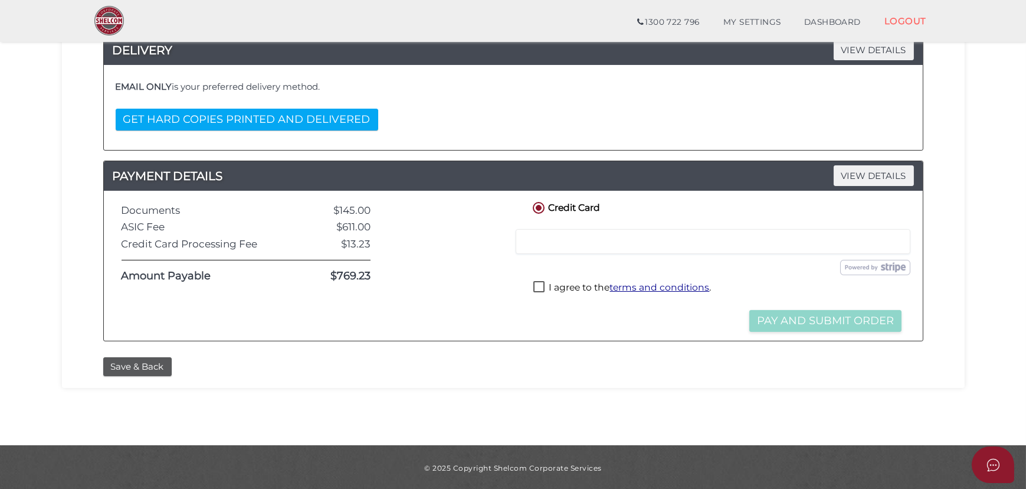
scroll to position [321, 0]
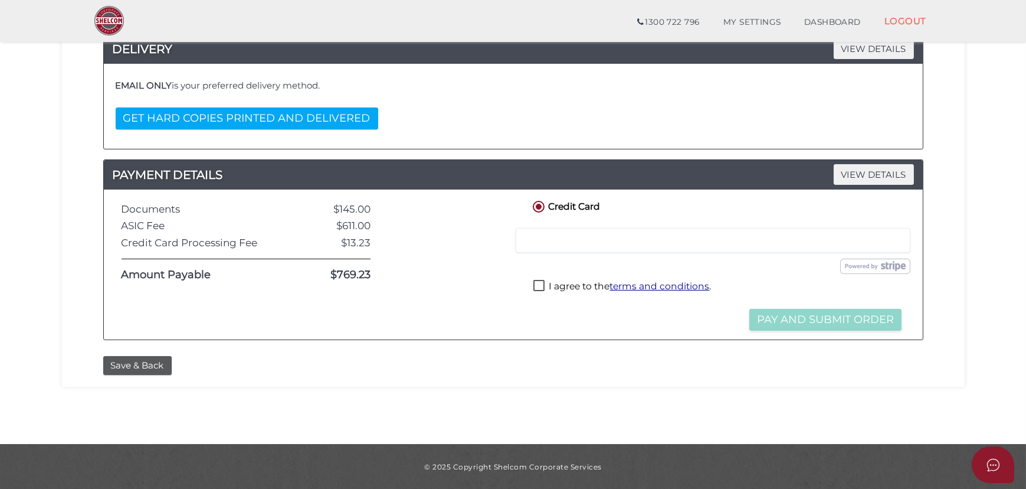
type textarea "Hi Team, Could you please have the documents printed and sent to the following …"
click at [540, 286] on label "I agree to the terms and conditions ." at bounding box center [623, 287] width 178 height 15
checkbox input "true"
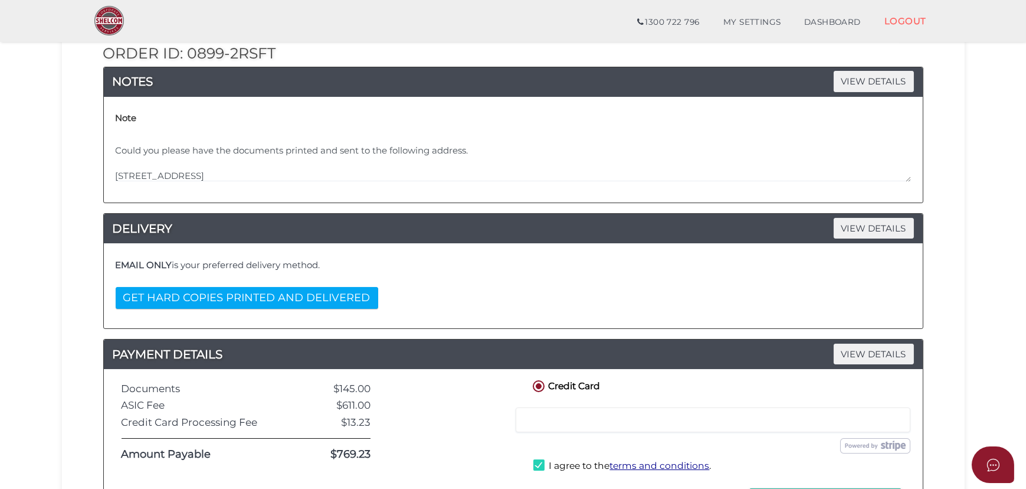
scroll to position [161, 0]
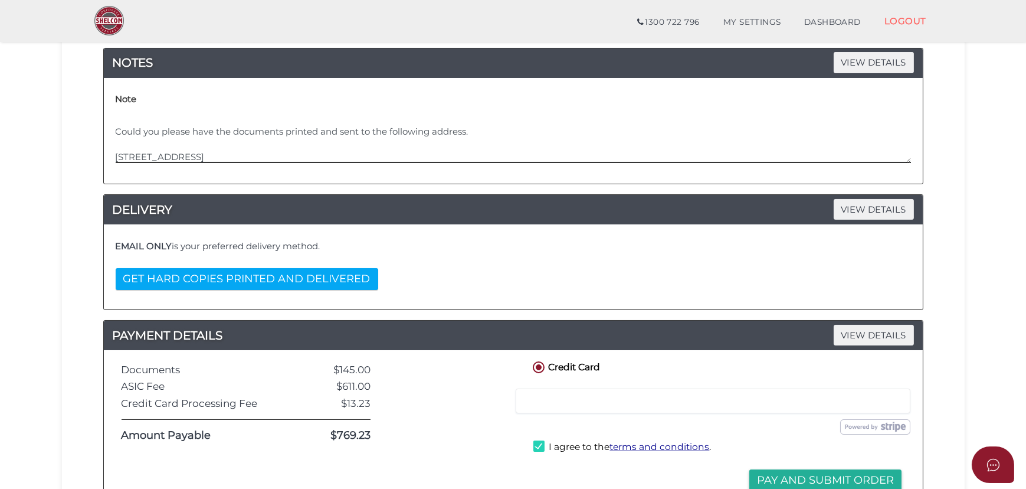
click at [195, 154] on textarea "Hi Team, Could you please have the documents printed and sent to the following …" at bounding box center [514, 137] width 796 height 51
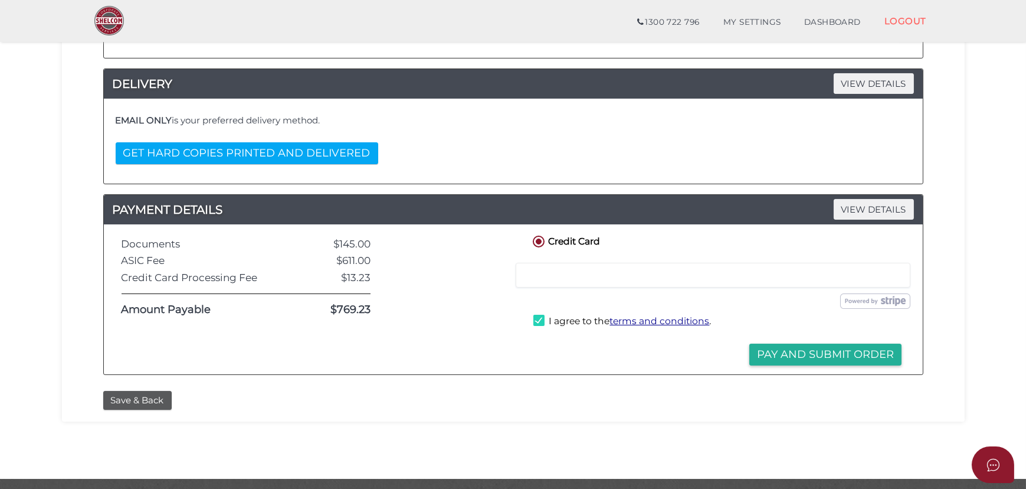
scroll to position [267, 0]
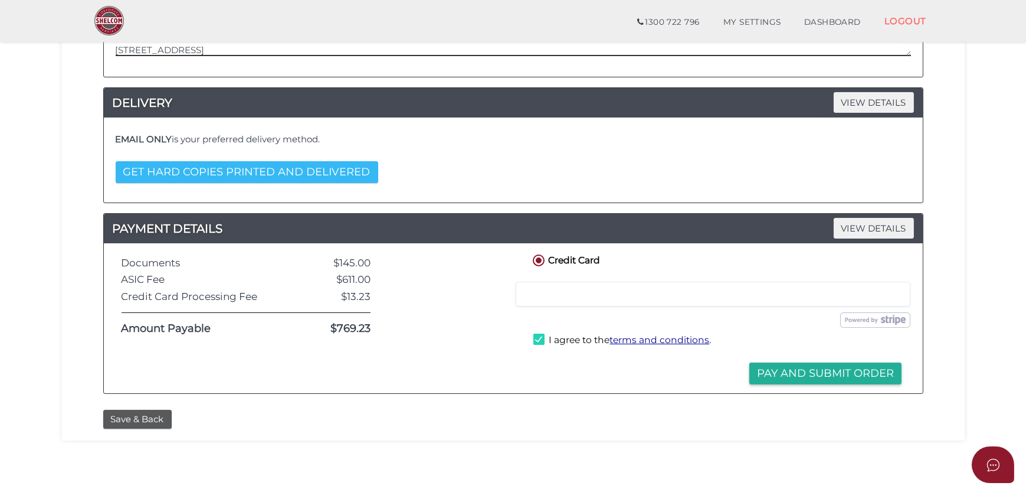
type textarea "Hi Team, Could you please have the documents printed and sent to the following …"
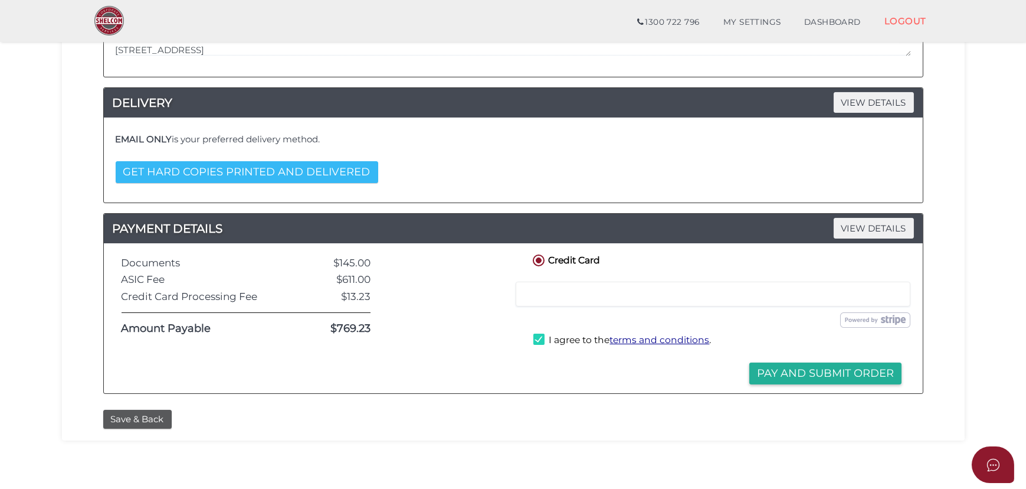
click at [287, 177] on button "GET HARD COPIES PRINTED AND DELIVERED" at bounding box center [247, 172] width 263 height 22
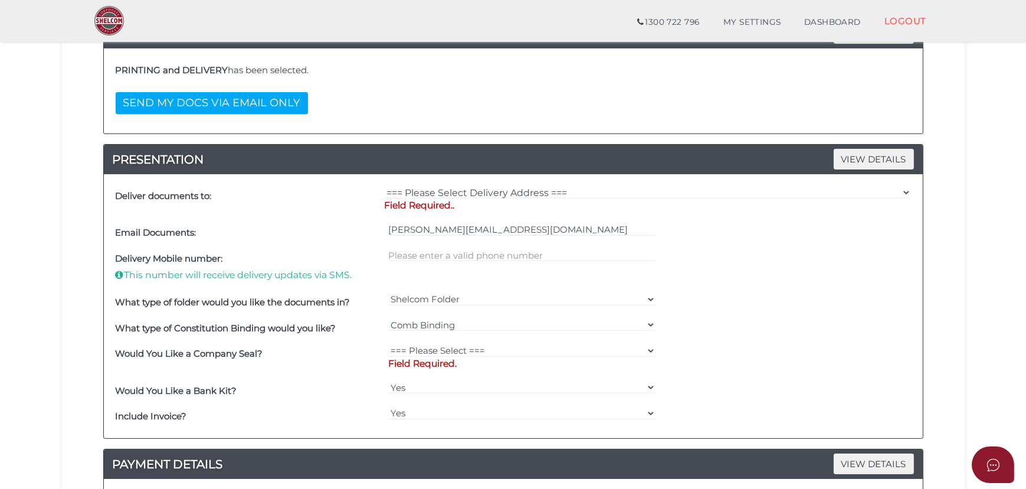
scroll to position [375, 0]
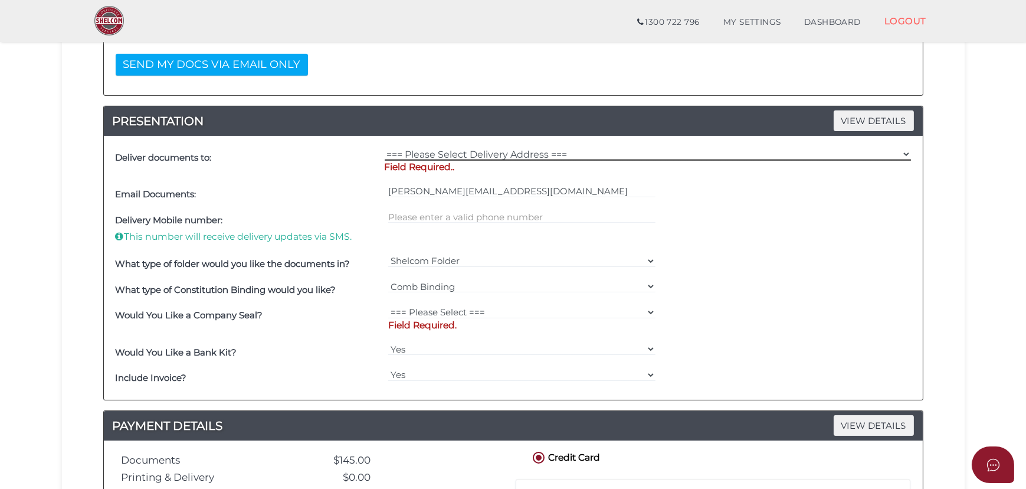
click at [460, 157] on select "=== Please Select Delivery Address === (User Address - [PERSON_NAME][GEOGRAPHIC…" at bounding box center [648, 154] width 527 height 13
select select "Other"
click at [385, 148] on select "=== Please Select Delivery Address === (User Address - [PERSON_NAME][GEOGRAPHIC…" at bounding box center [648, 154] width 527 height 13
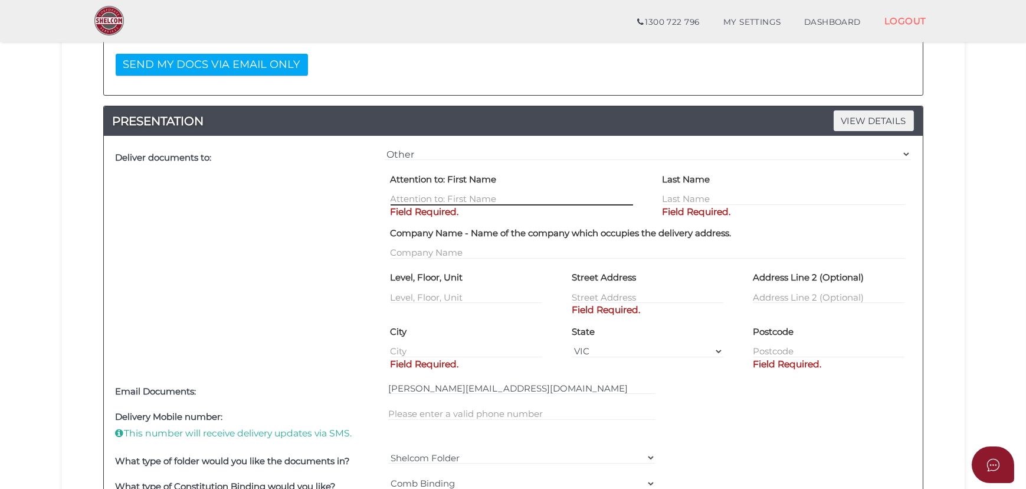
click at [455, 199] on input "text" at bounding box center [512, 198] width 243 height 13
click at [455, 199] on input "[PERSON_NAME]" at bounding box center [512, 198] width 243 height 13
click at [495, 198] on input "[PERSON_NAME]" at bounding box center [512, 198] width 243 height 13
click at [498, 201] on input "[PERSON_NAME]" at bounding box center [512, 198] width 243 height 13
type input "[PERSON_NAME]"
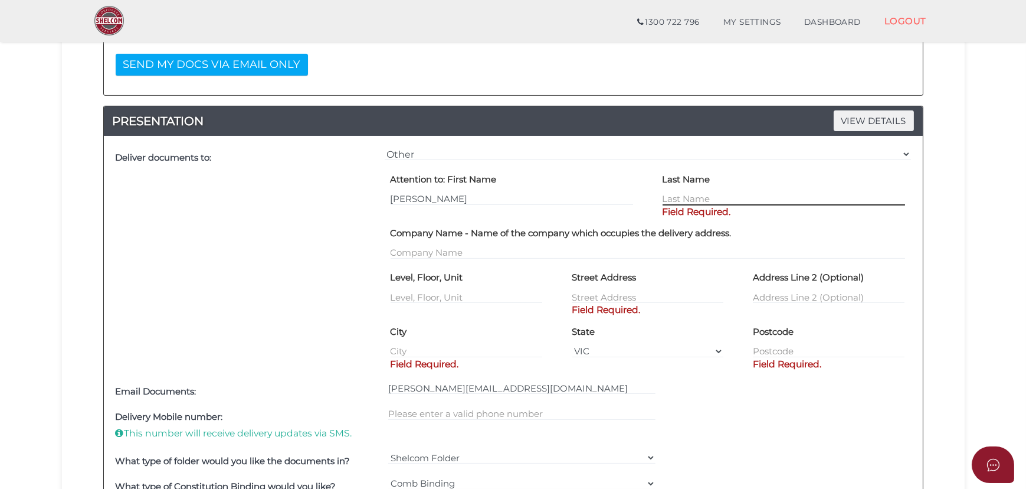
click at [688, 194] on input "text" at bounding box center [784, 198] width 243 height 13
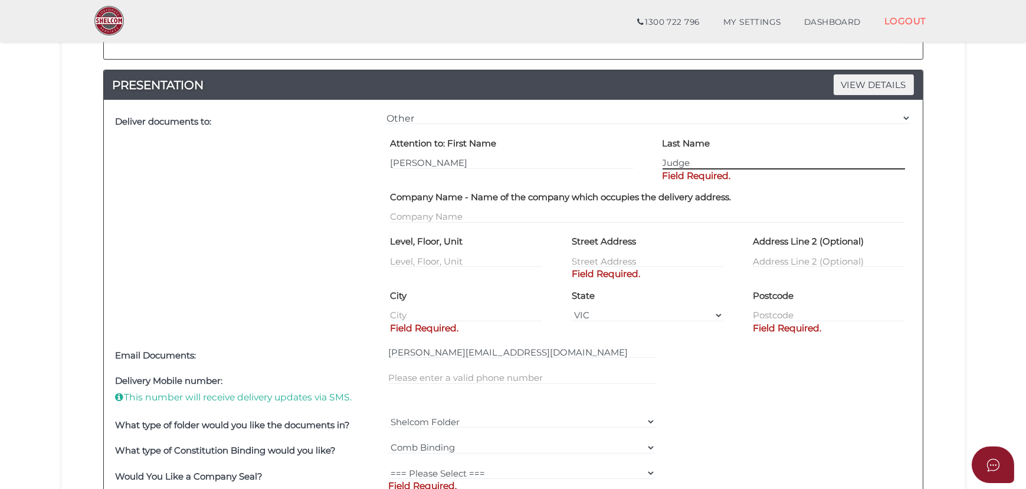
scroll to position [429, 0]
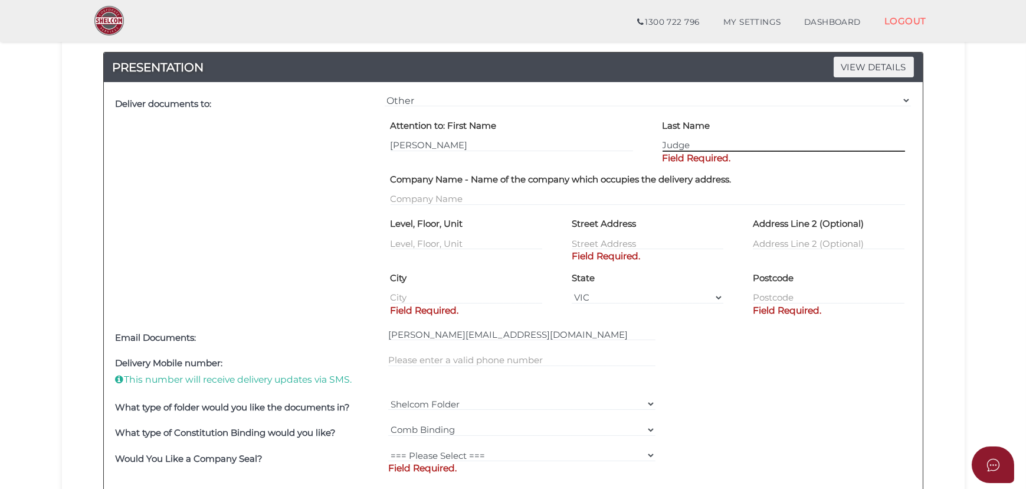
type input "Judge"
click at [460, 248] on div "Level, Floor, Unit" at bounding box center [466, 241] width 181 height 54
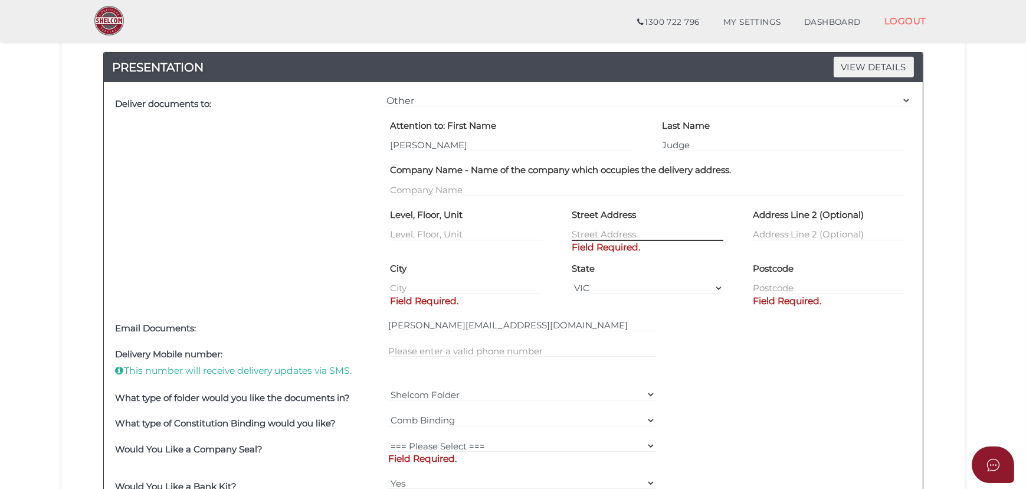
click at [616, 236] on input "text" at bounding box center [648, 234] width 152 height 13
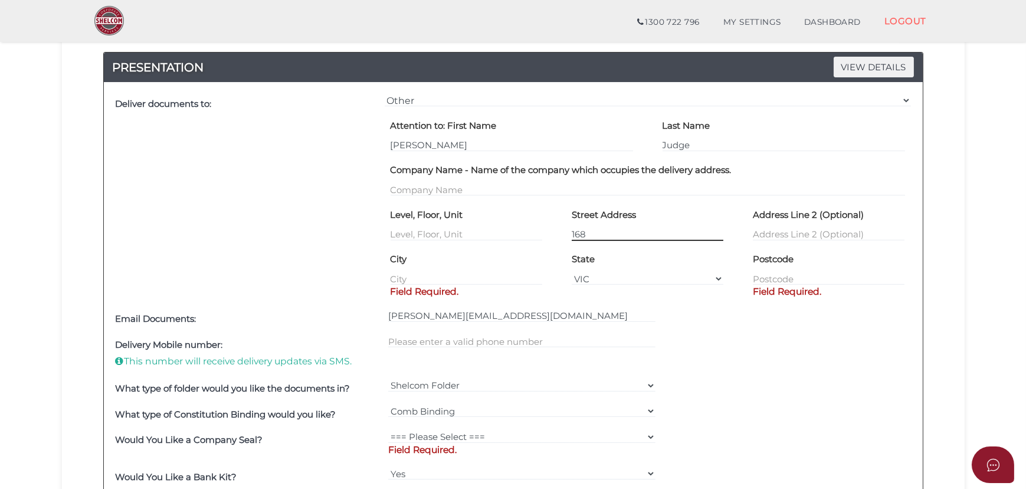
click at [645, 228] on input "168" at bounding box center [648, 234] width 152 height 13
type input "[STREET_ADDRESS]"
type input "[GEOGRAPHIC_DATA]"
type input "3024"
click at [790, 233] on input "text" at bounding box center [829, 234] width 152 height 13
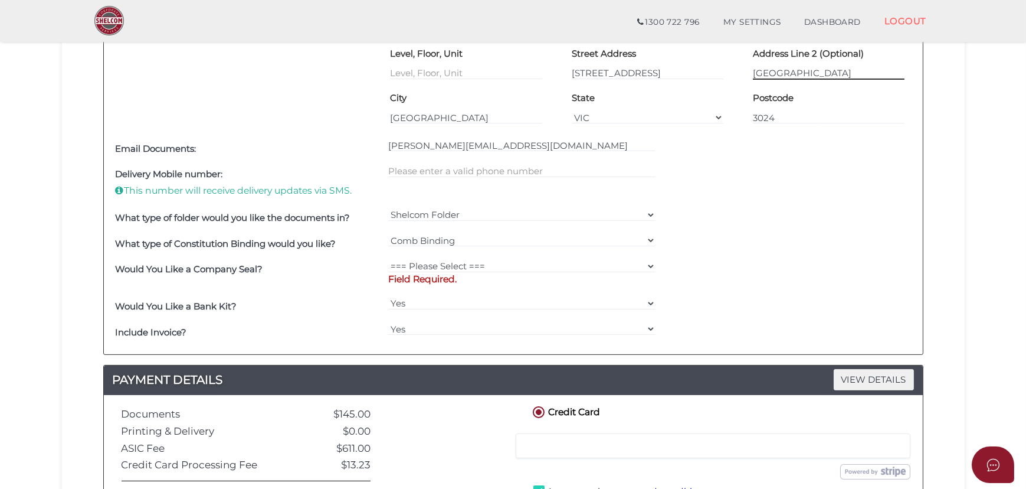
scroll to position [643, 0]
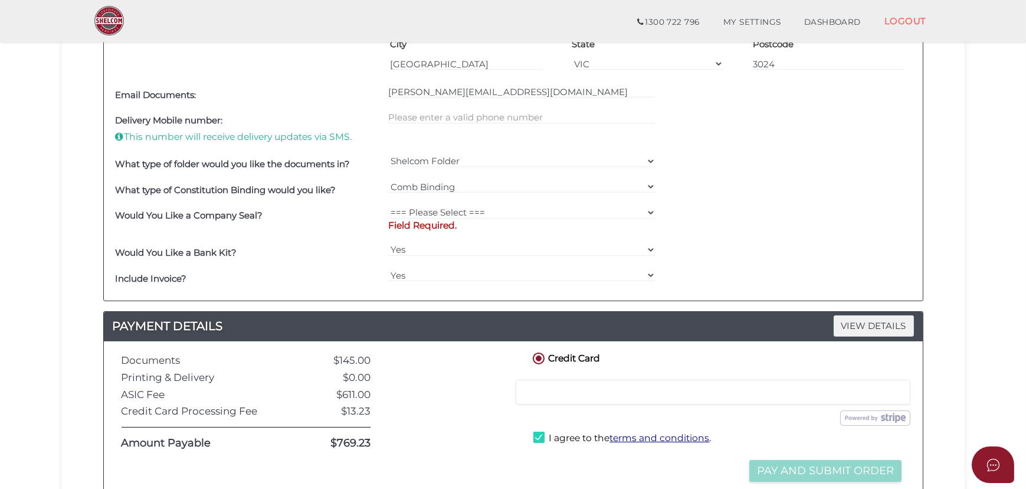
type input "[GEOGRAPHIC_DATA]"
click at [434, 271] on select "Yes No" at bounding box center [521, 275] width 267 height 13
select select "No"
click at [388, 269] on select "Yes No" at bounding box center [521, 275] width 267 height 13
click at [442, 221] on p "Field Required." at bounding box center [521, 225] width 267 height 13
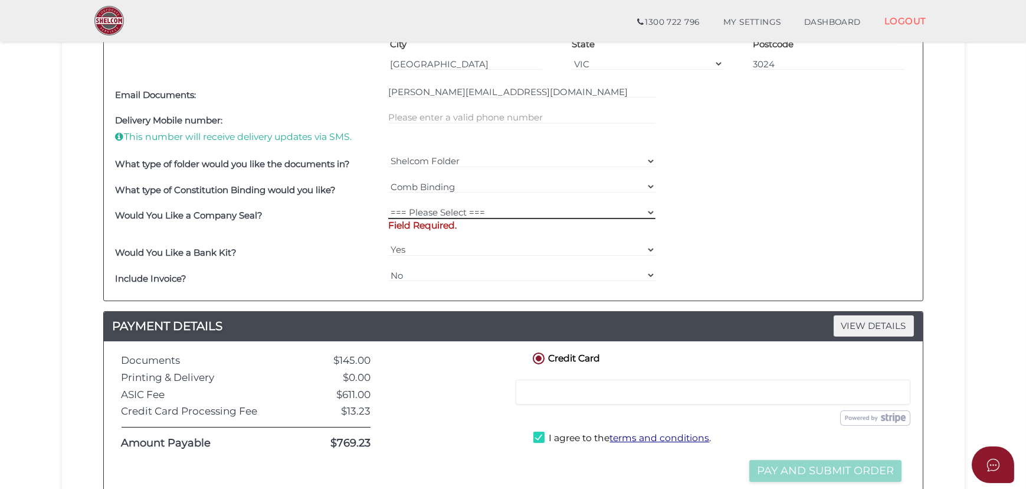
click at [485, 210] on select "=== Please Select === Fold Seal $50 No Seal" at bounding box center [521, 212] width 267 height 13
select select "0"
click at [388, 206] on select "=== Please Select === Fold Seal $50 No Seal" at bounding box center [521, 212] width 267 height 13
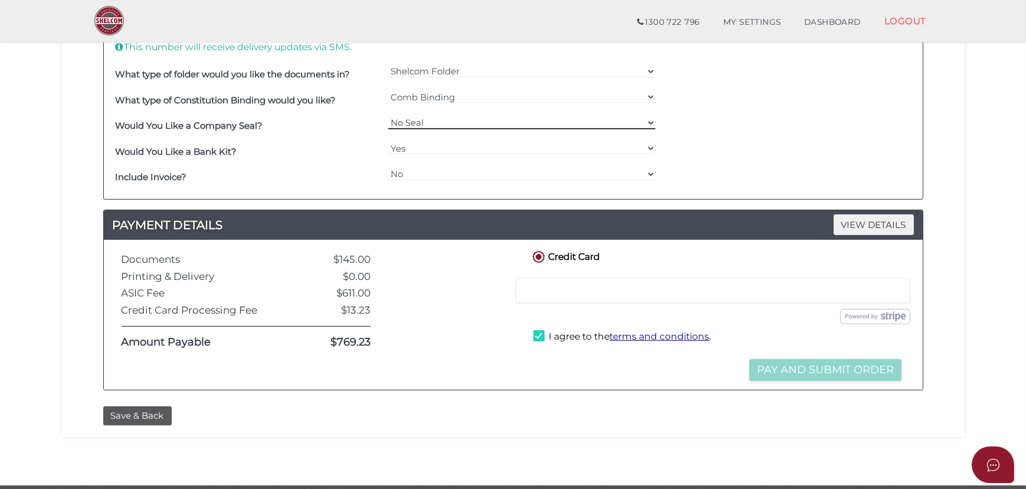
scroll to position [750, 0]
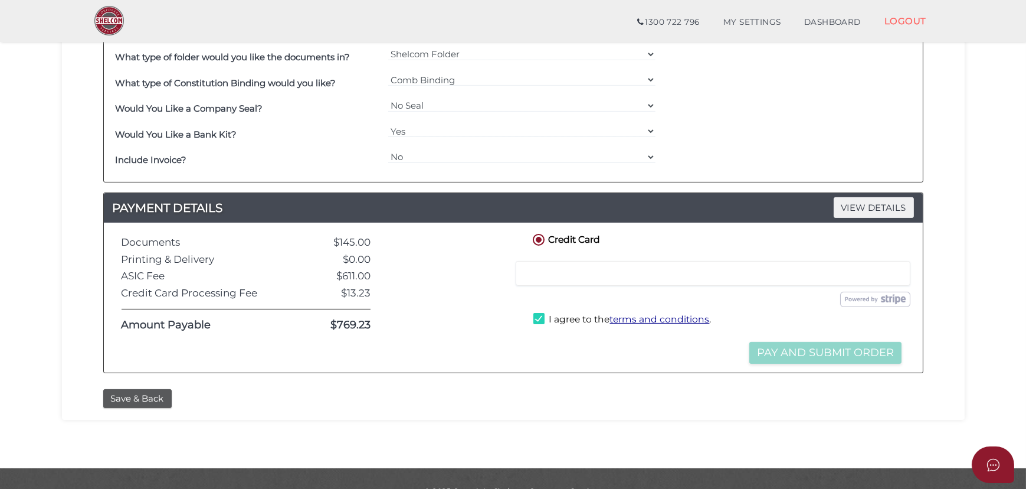
click at [537, 315] on label "I agree to the terms and conditions ." at bounding box center [623, 320] width 178 height 15
click at [537, 314] on label "I agree to the terms and conditions ." at bounding box center [623, 320] width 178 height 15
checkbox input "true"
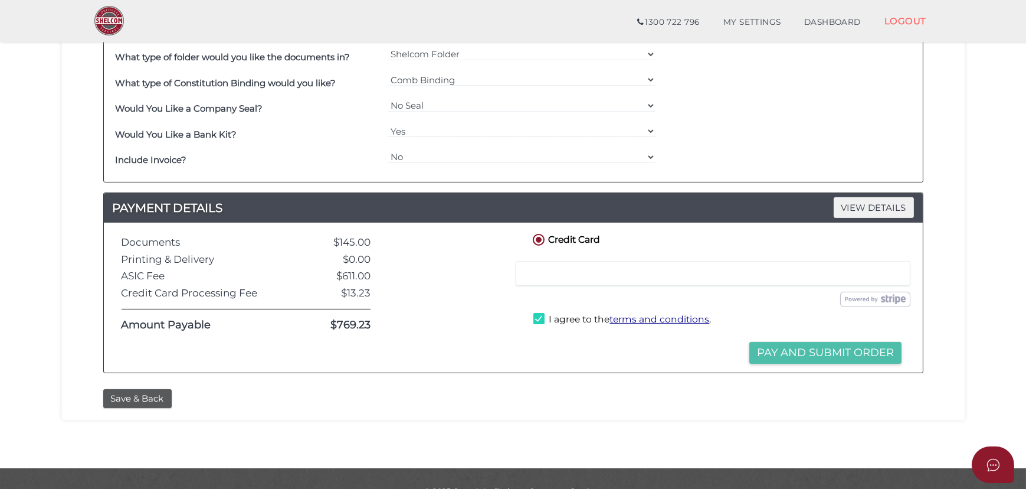
click at [791, 348] on button "Pay and Submit Order" at bounding box center [826, 353] width 152 height 22
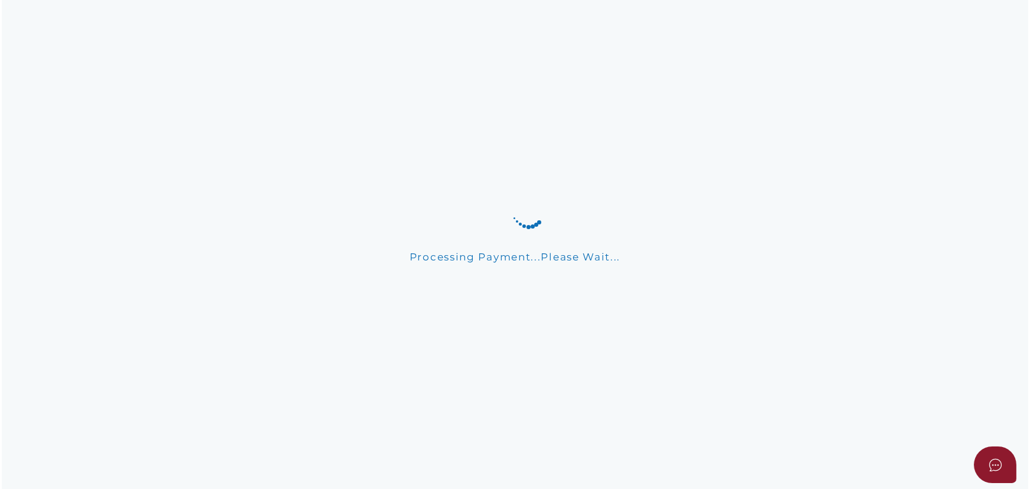
scroll to position [0, 0]
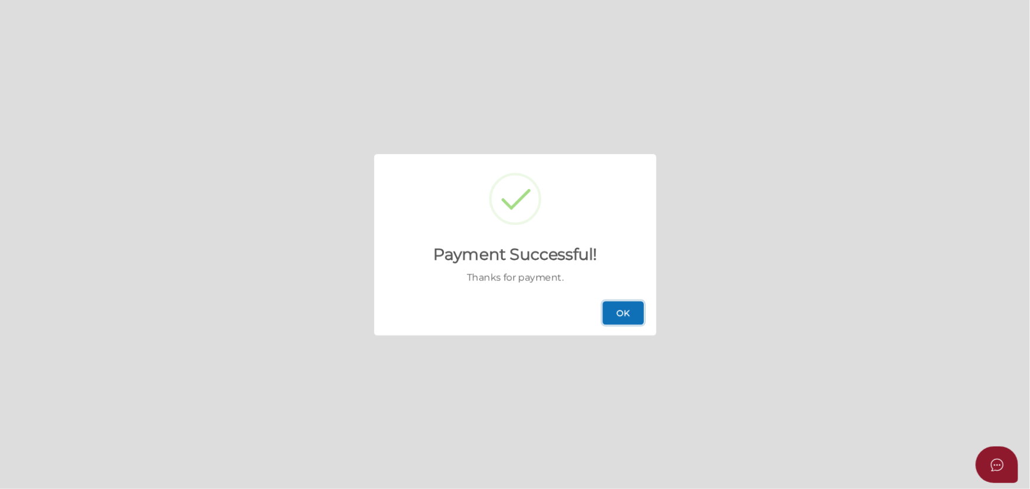
click at [629, 305] on button "OK" at bounding box center [623, 313] width 41 height 24
